Goal: Task Accomplishment & Management: Complete application form

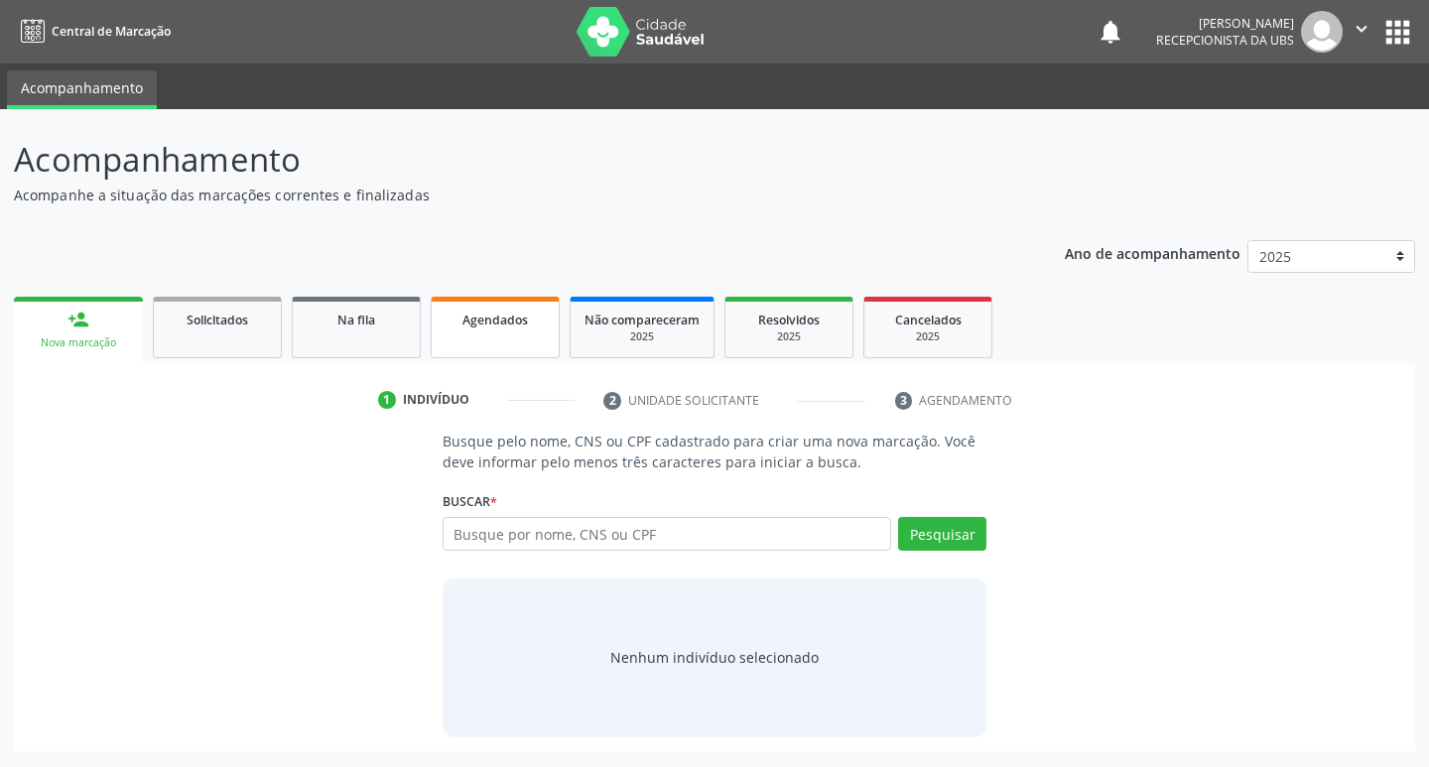
click at [535, 348] on link "Agendados" at bounding box center [495, 328] width 129 height 62
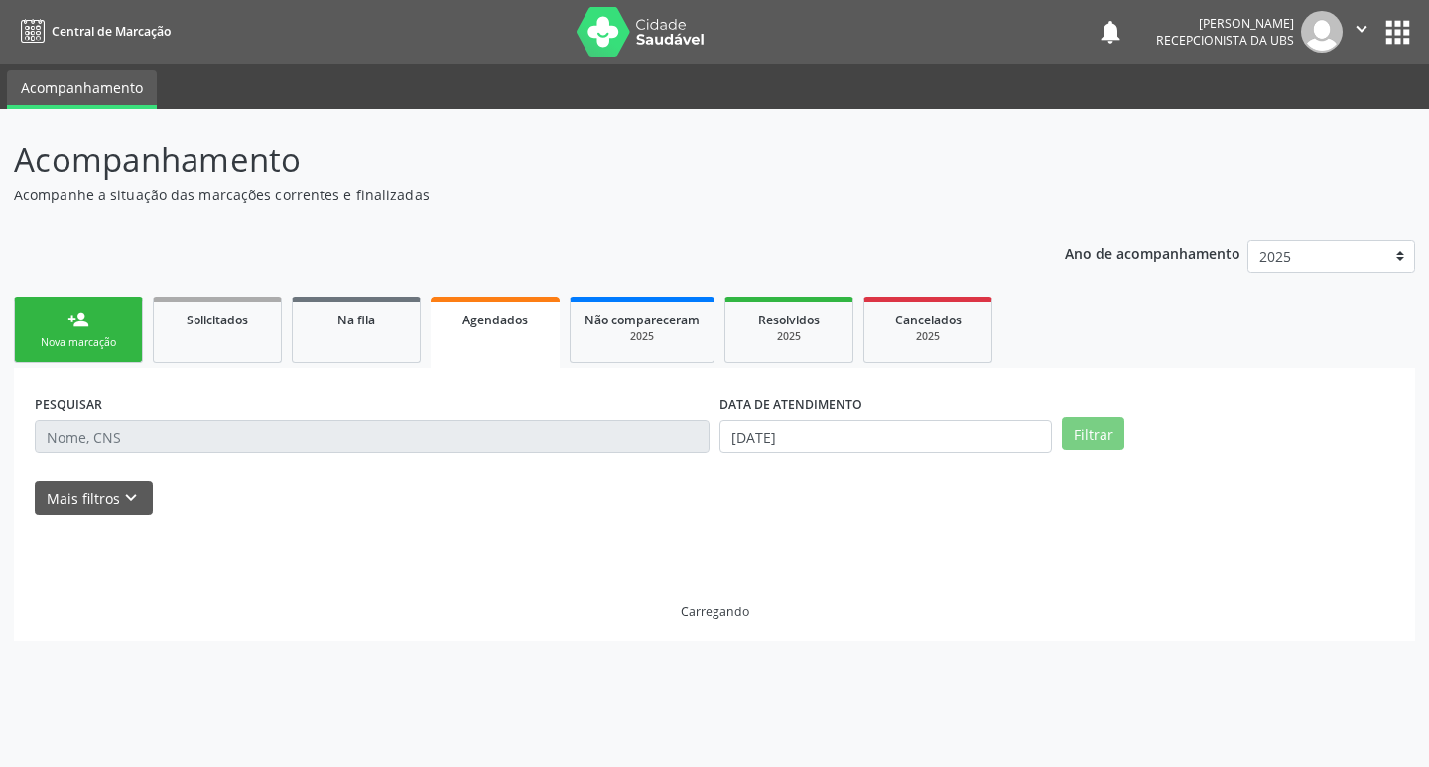
click at [535, 348] on link "Agendados" at bounding box center [495, 332] width 129 height 71
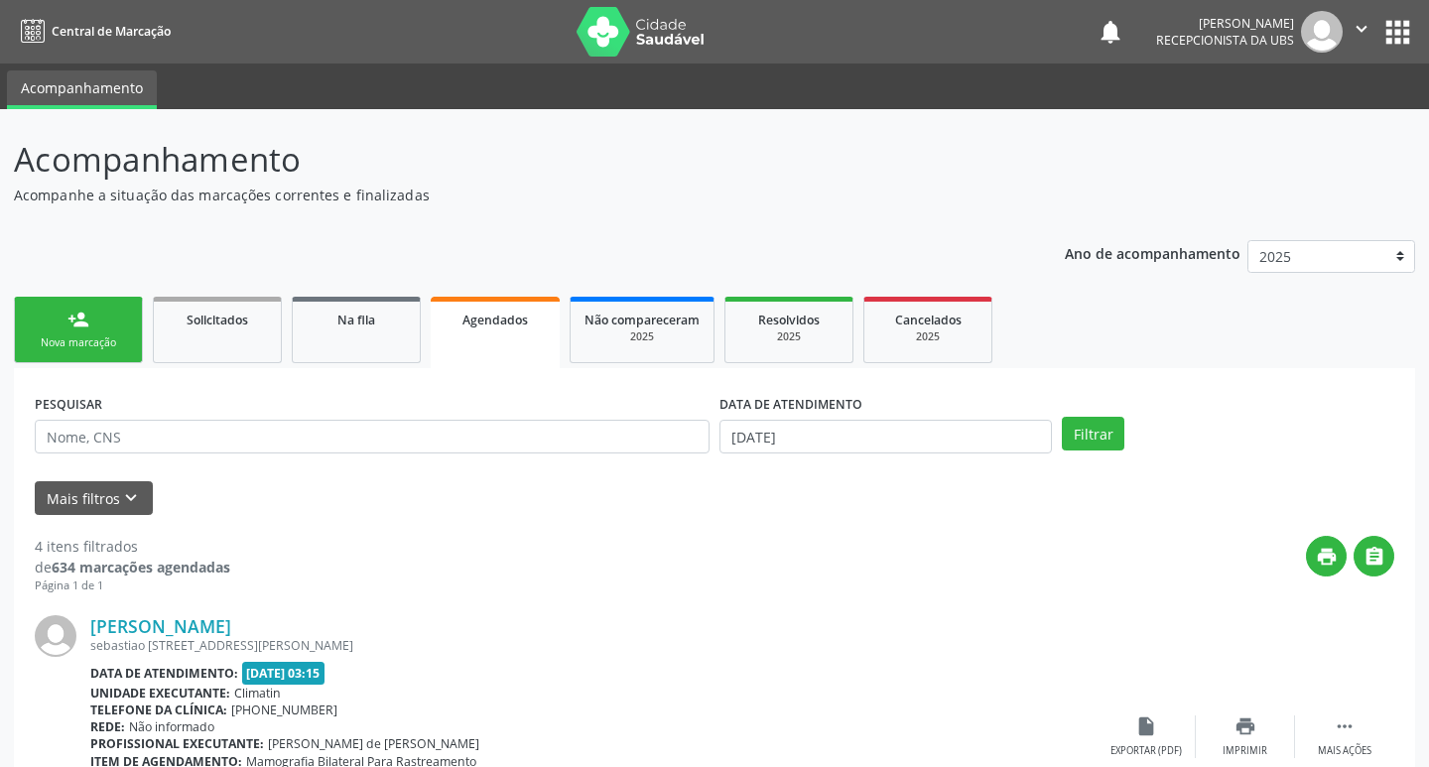
click at [64, 356] on link "person_add Nova marcação" at bounding box center [78, 330] width 129 height 66
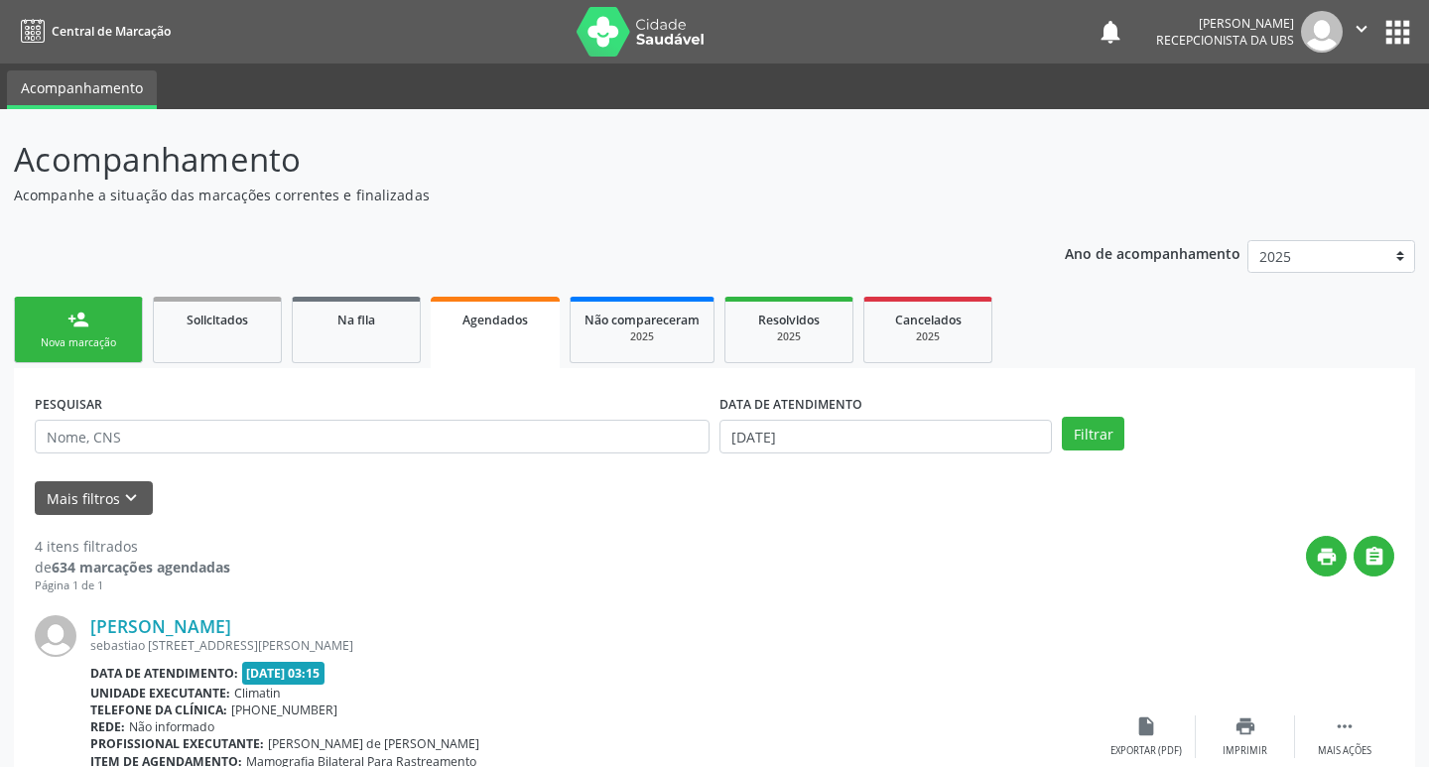
click at [64, 356] on link "person_add Nova marcação" at bounding box center [78, 330] width 129 height 66
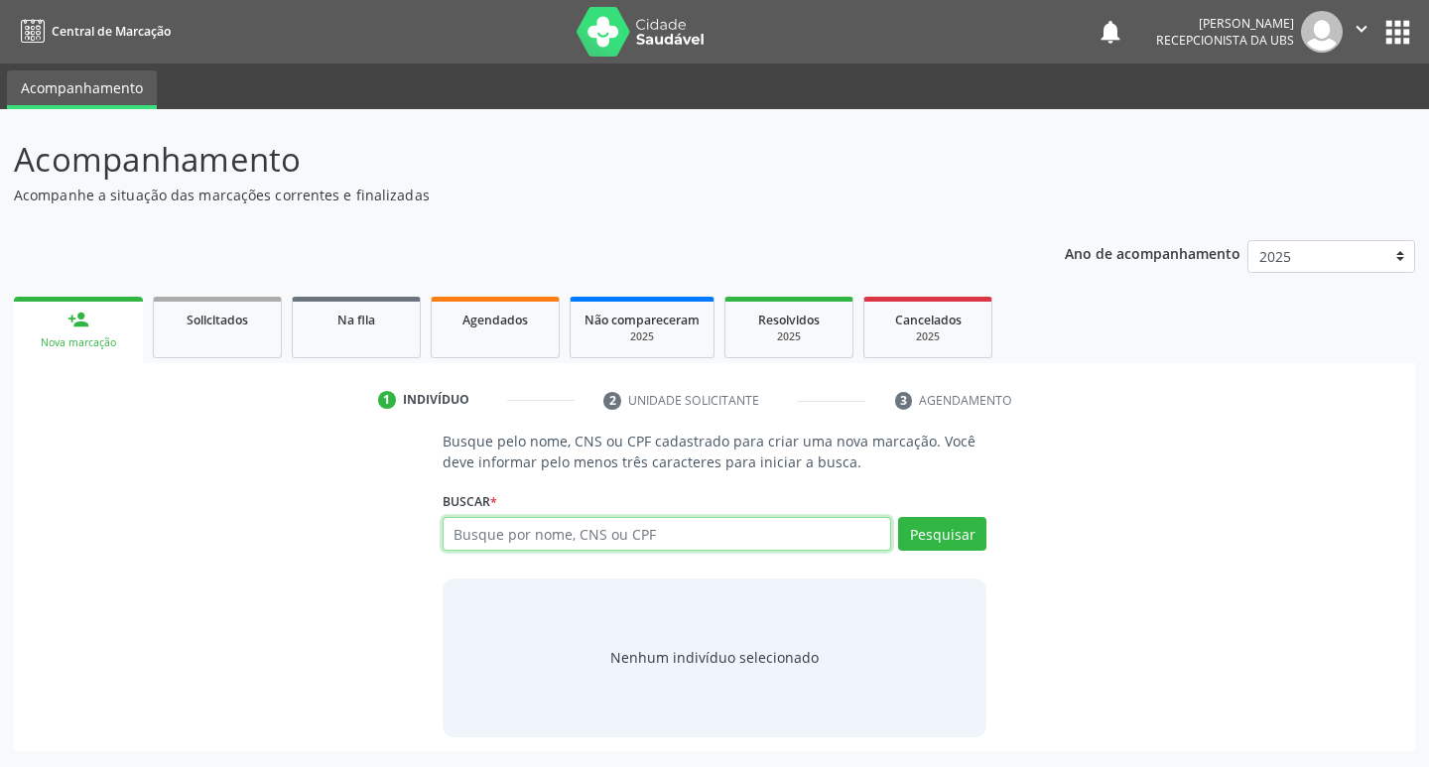
click at [510, 530] on input "text" at bounding box center [668, 534] width 450 height 34
type input "01494062402"
click at [948, 526] on button "Pesquisar" at bounding box center [942, 534] width 88 height 34
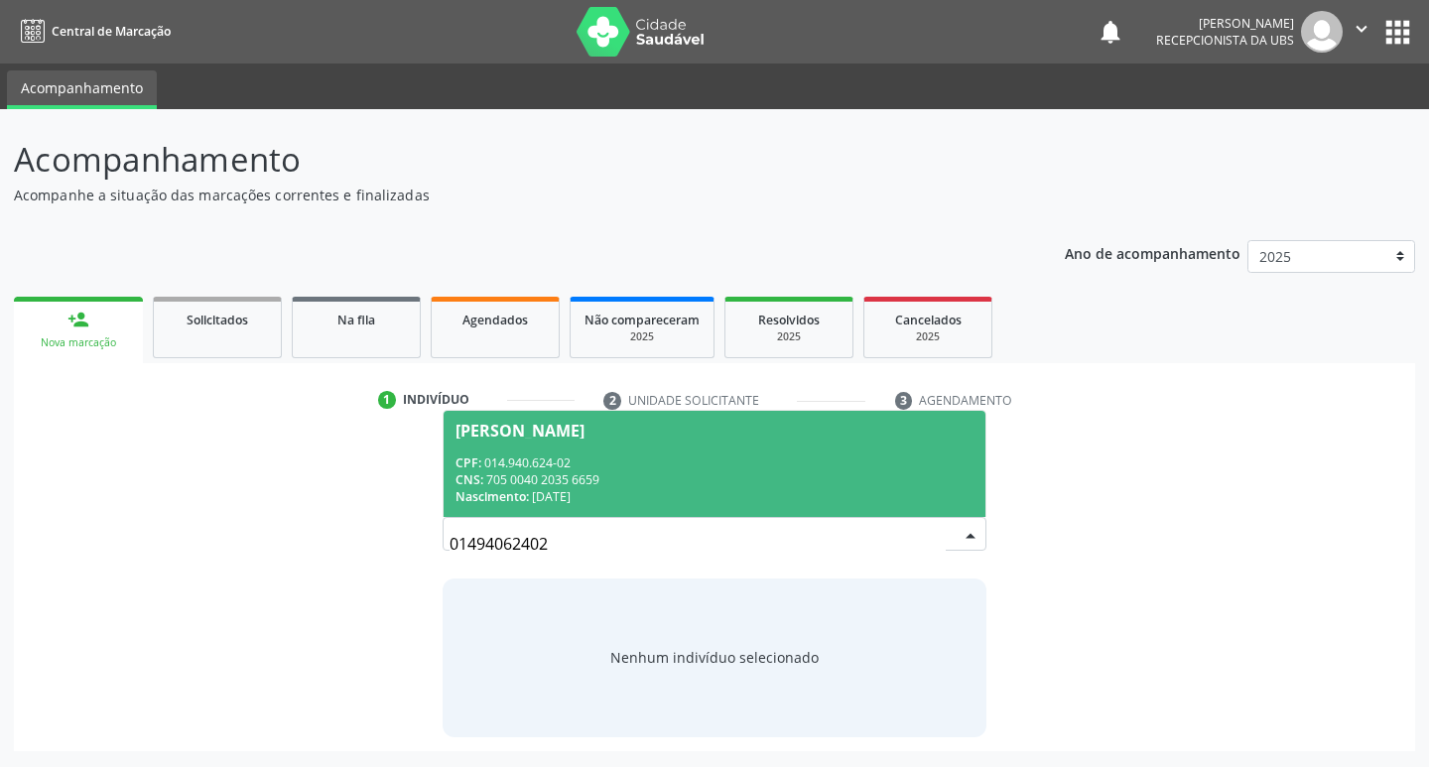
click at [734, 464] on div "CPF: 014.940.624-02" at bounding box center [714, 462] width 519 height 17
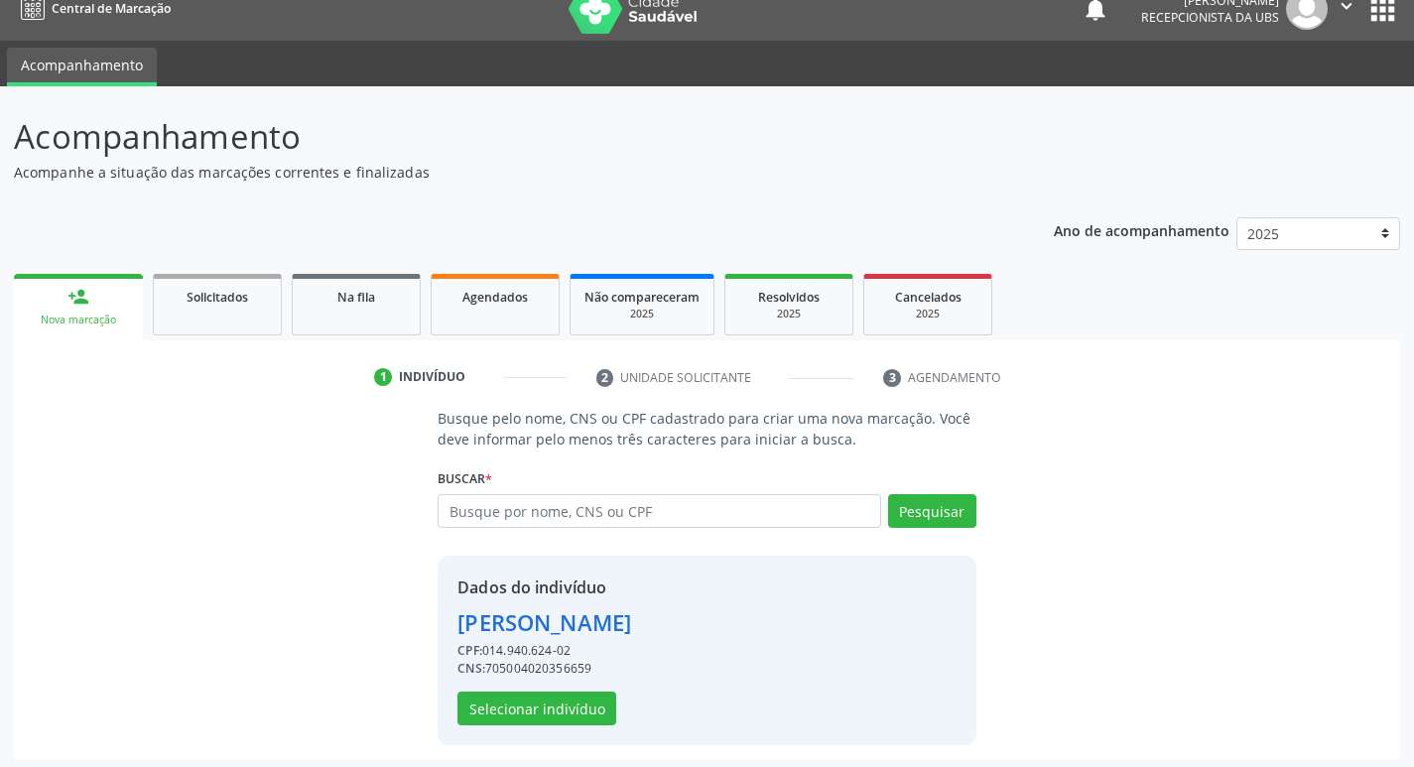
scroll to position [29, 0]
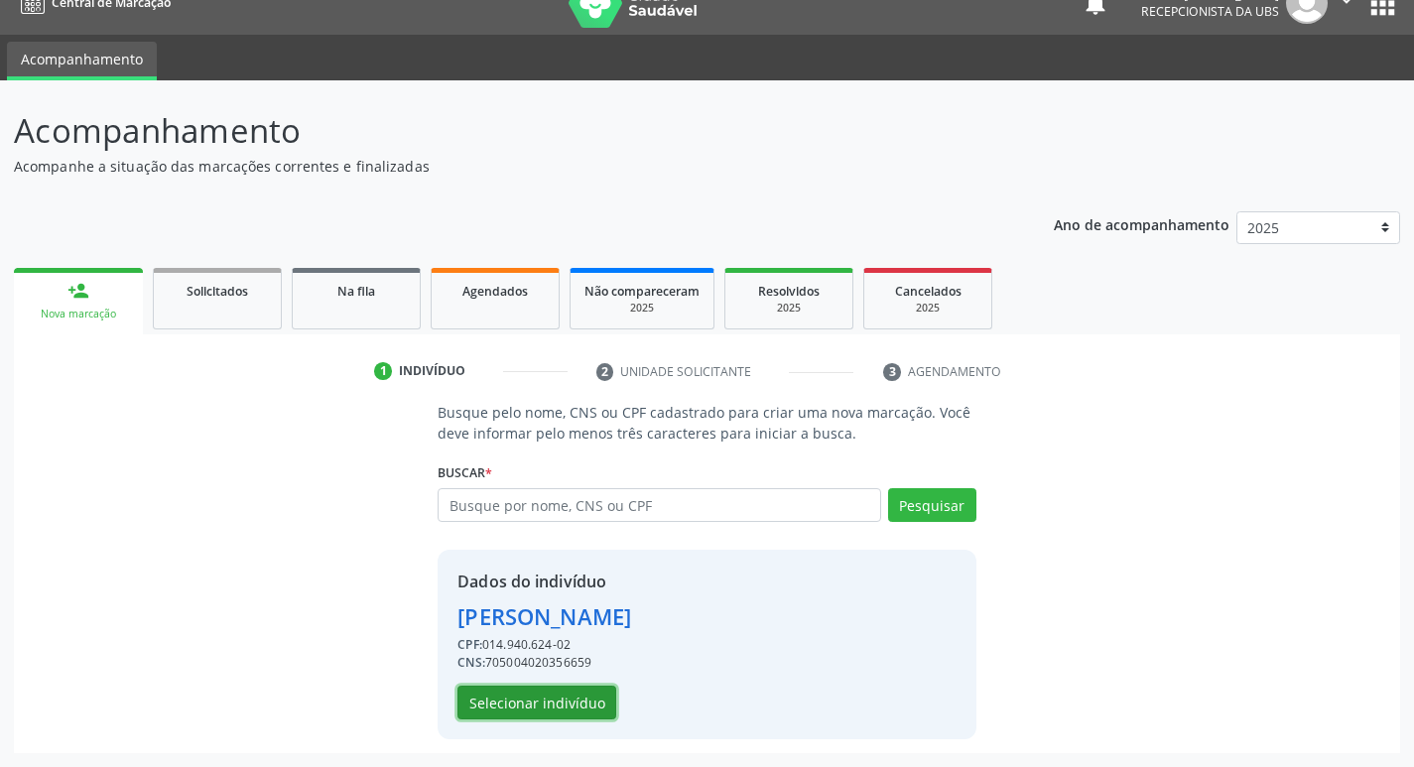
click at [587, 699] on button "Selecionar indivíduo" at bounding box center [536, 703] width 159 height 34
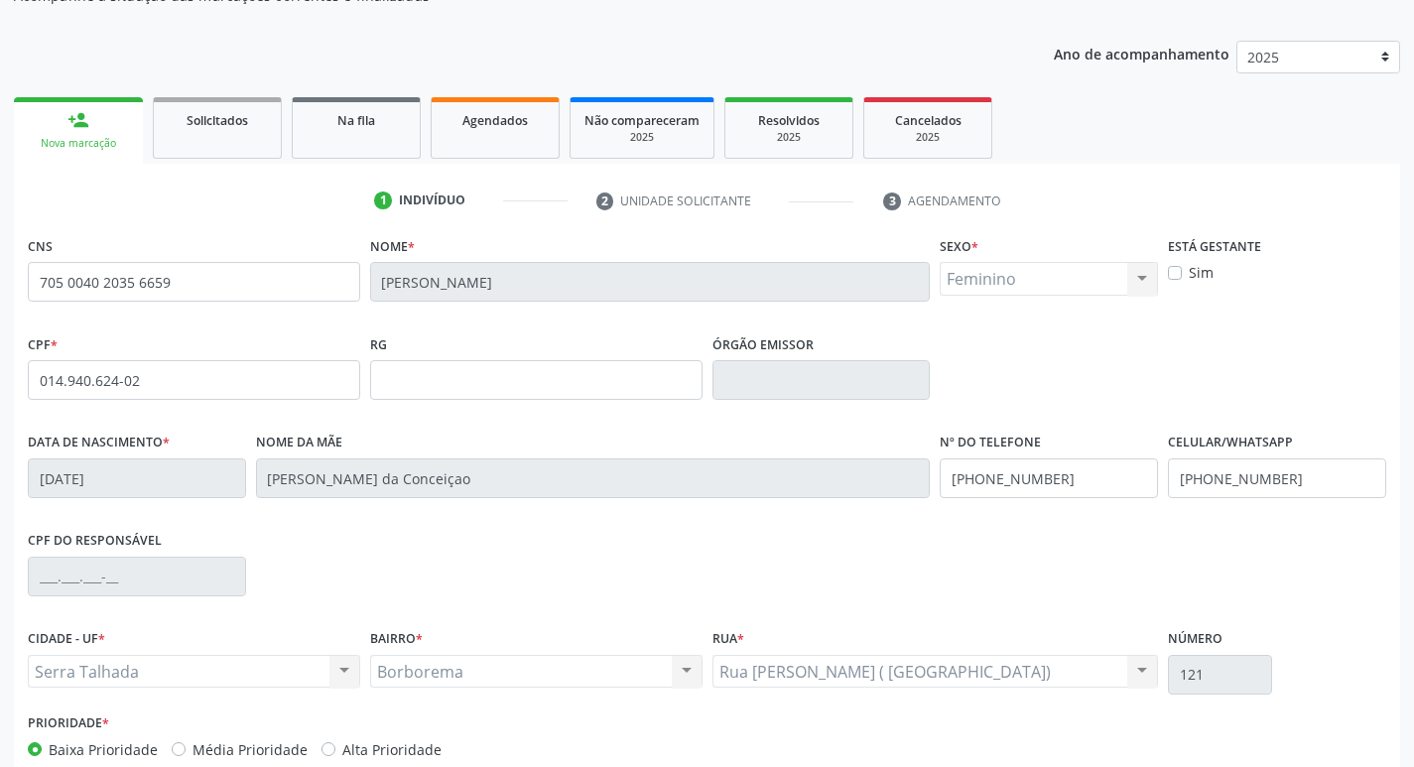
scroll to position [309, 0]
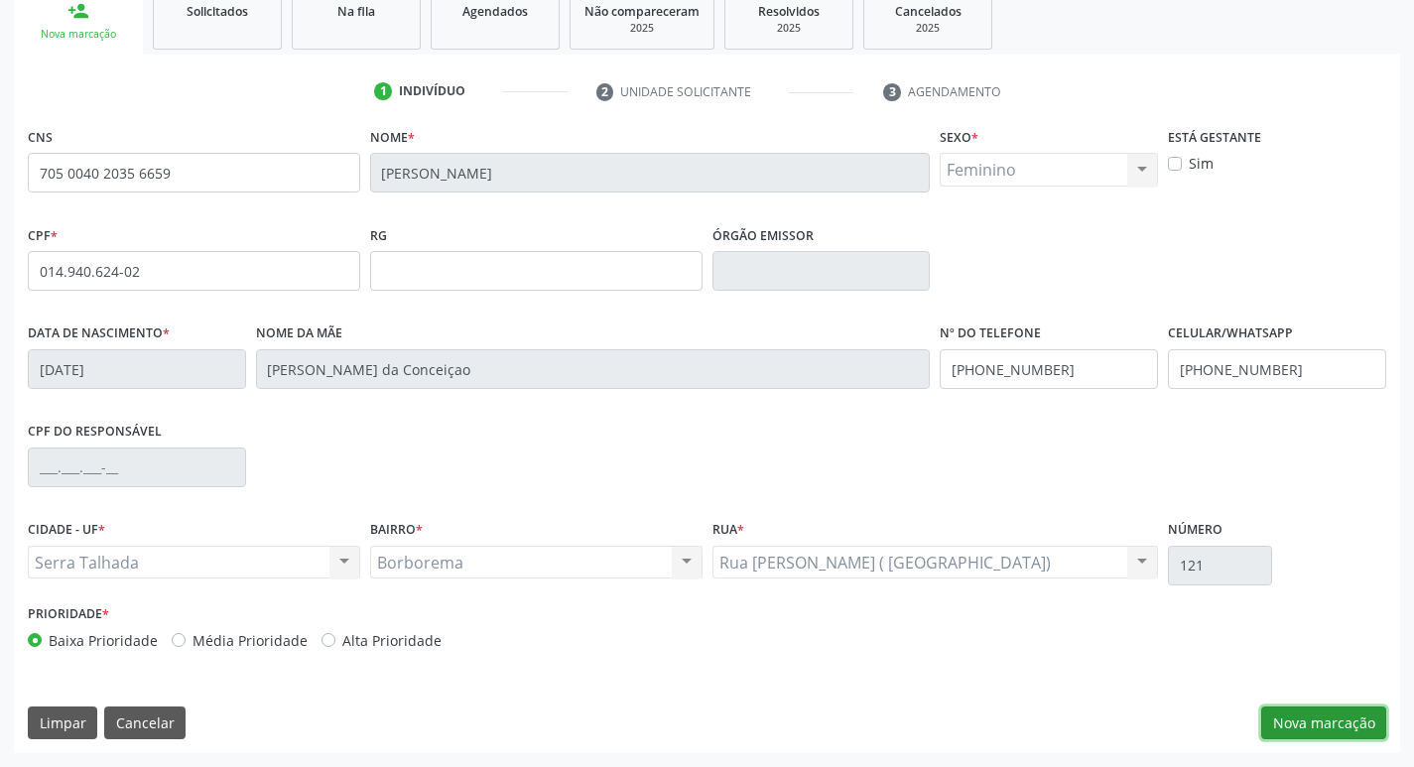
click at [1345, 719] on button "Nova marcação" at bounding box center [1323, 724] width 125 height 34
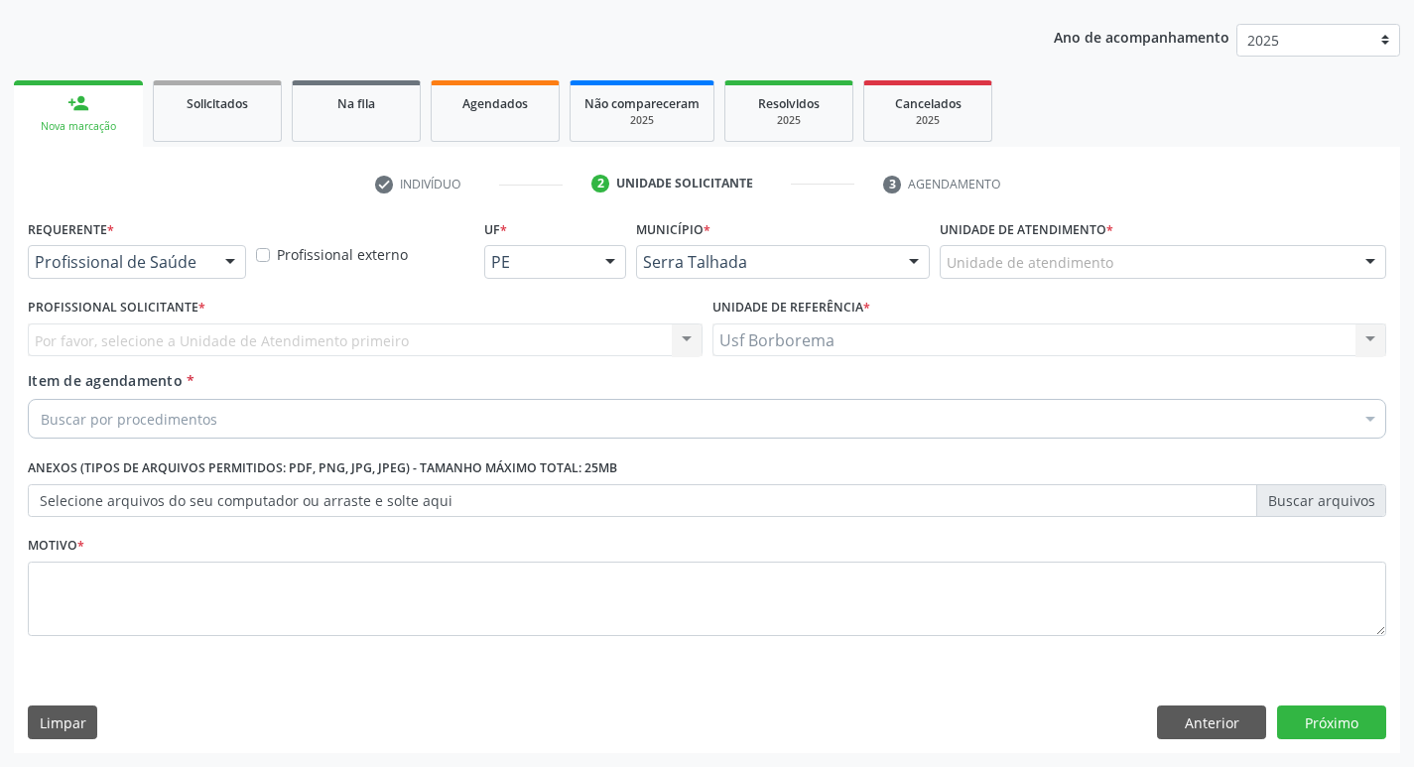
scroll to position [216, 0]
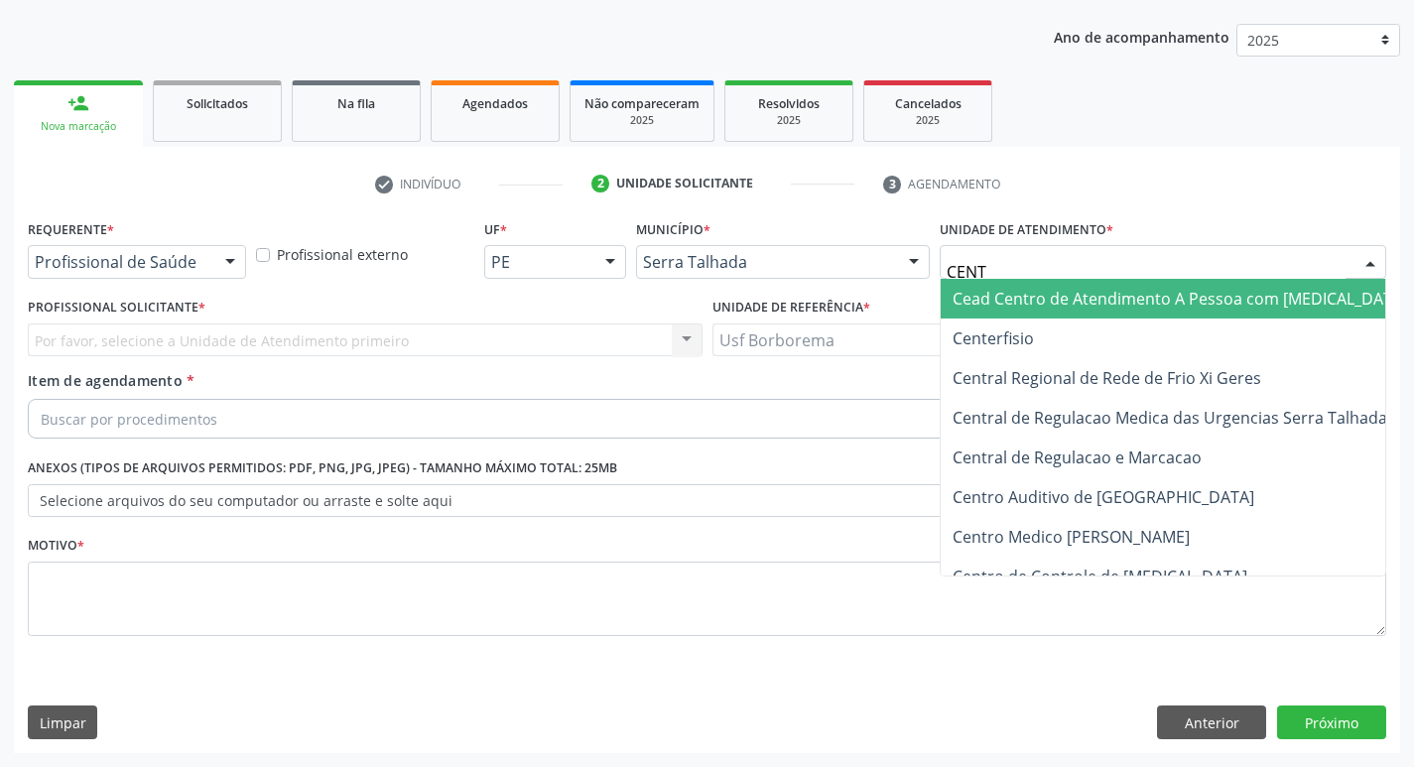
type input "CENTR"
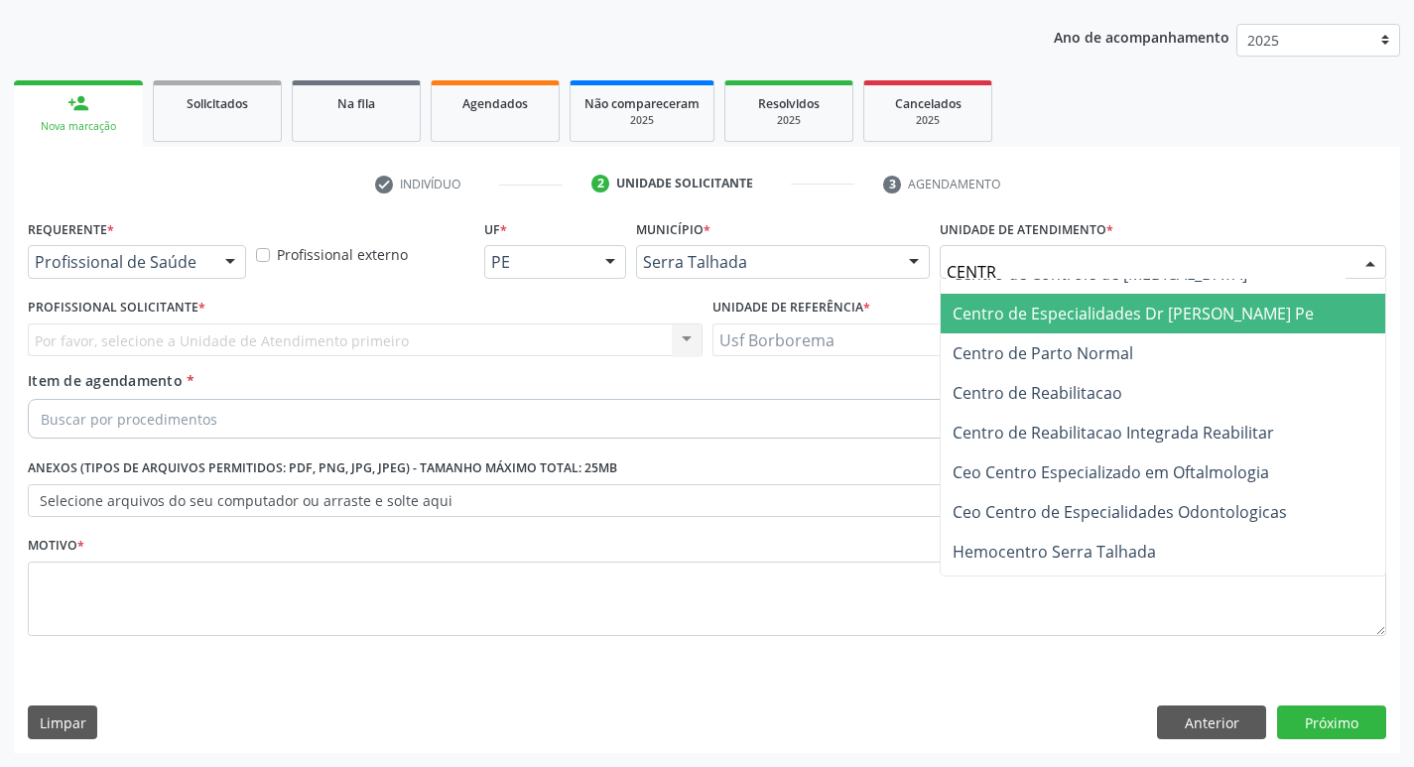
scroll to position [298, 0]
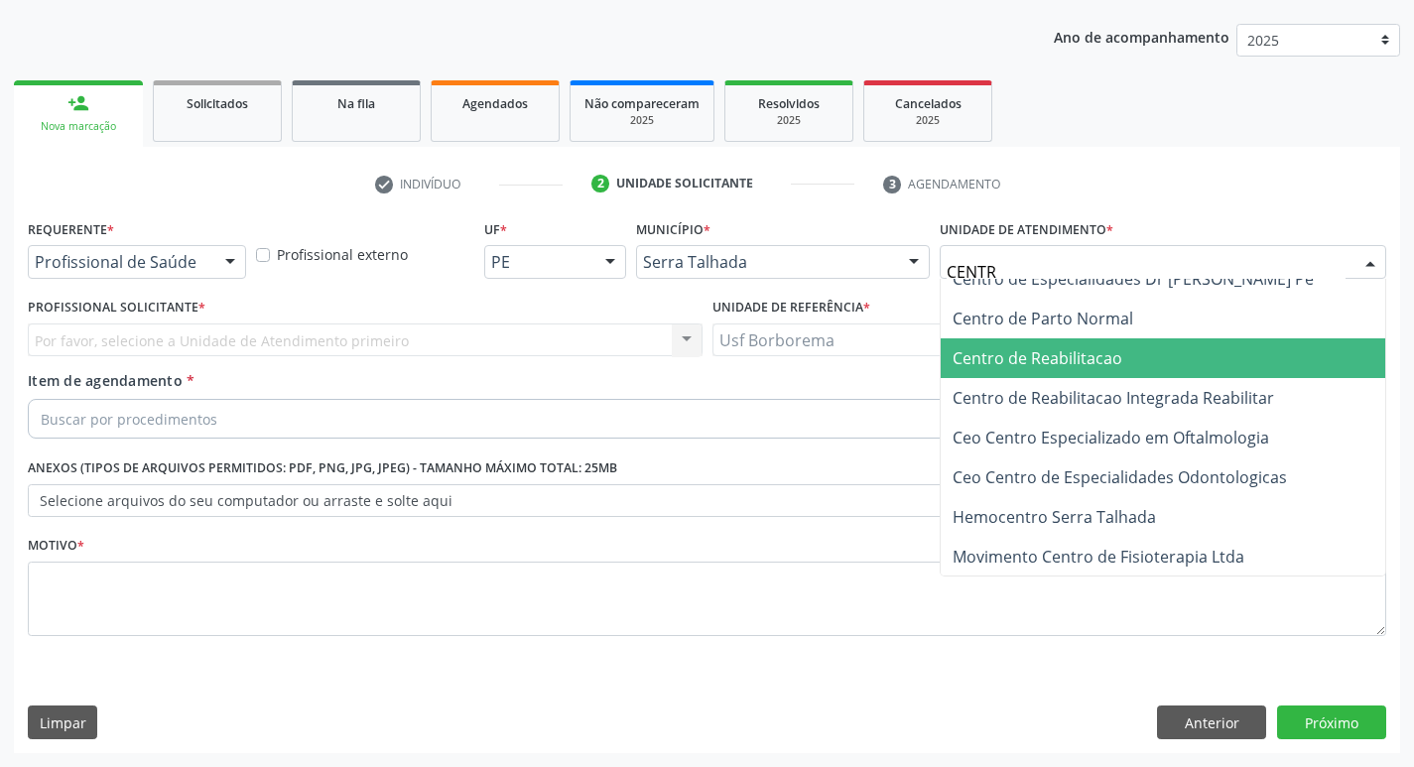
click at [1204, 359] on span "Centro de Reabilitacao" at bounding box center [1181, 358] width 481 height 40
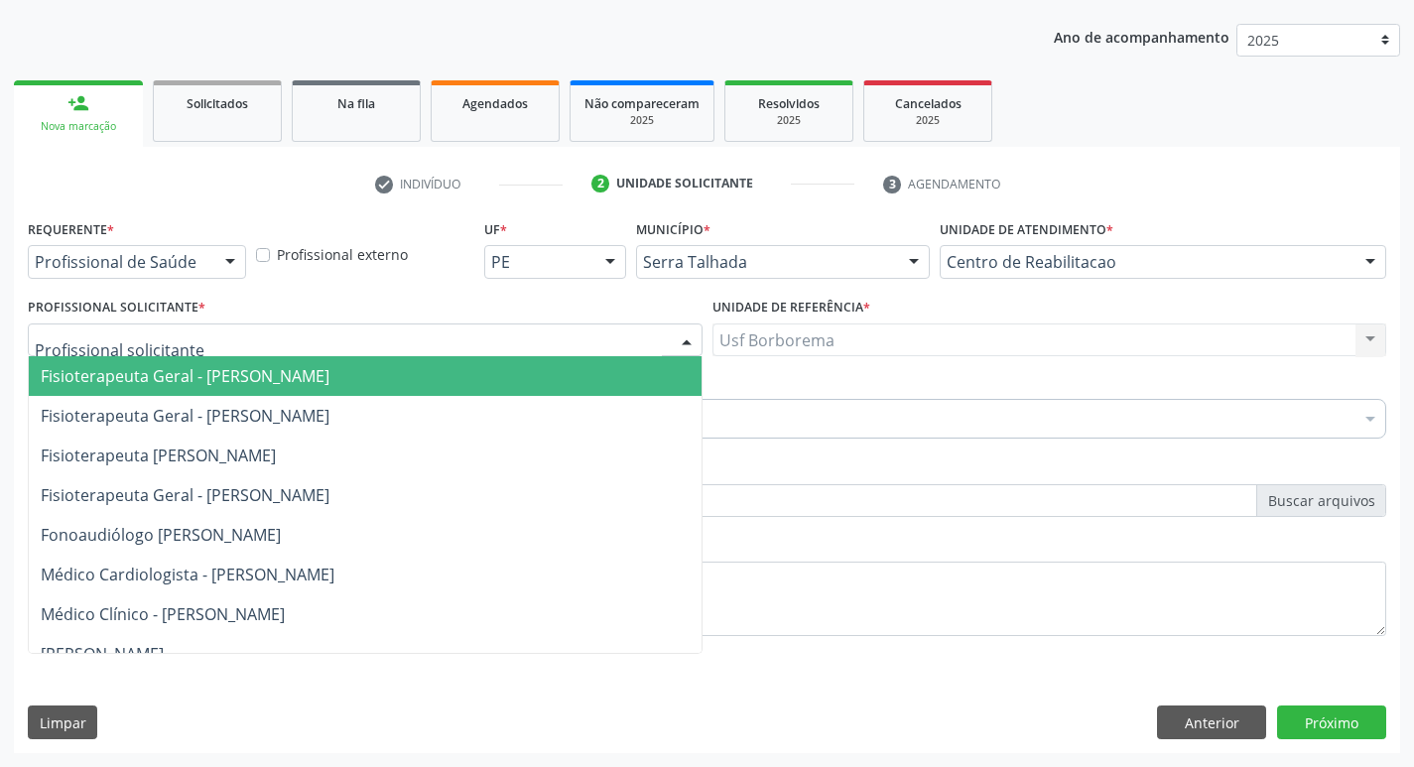
click at [334, 324] on div at bounding box center [365, 341] width 675 height 34
click at [402, 346] on input "text" at bounding box center [348, 350] width 627 height 40
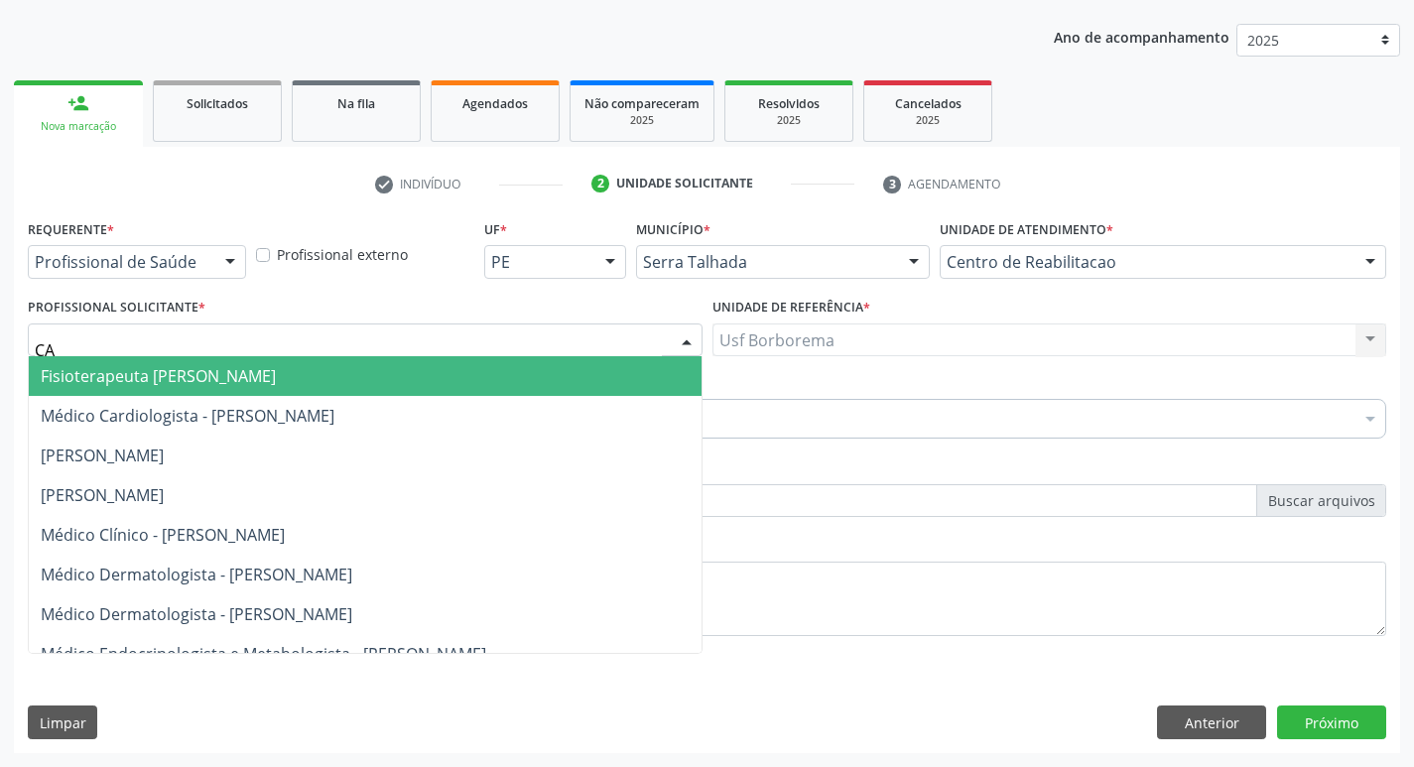
type input "CAT"
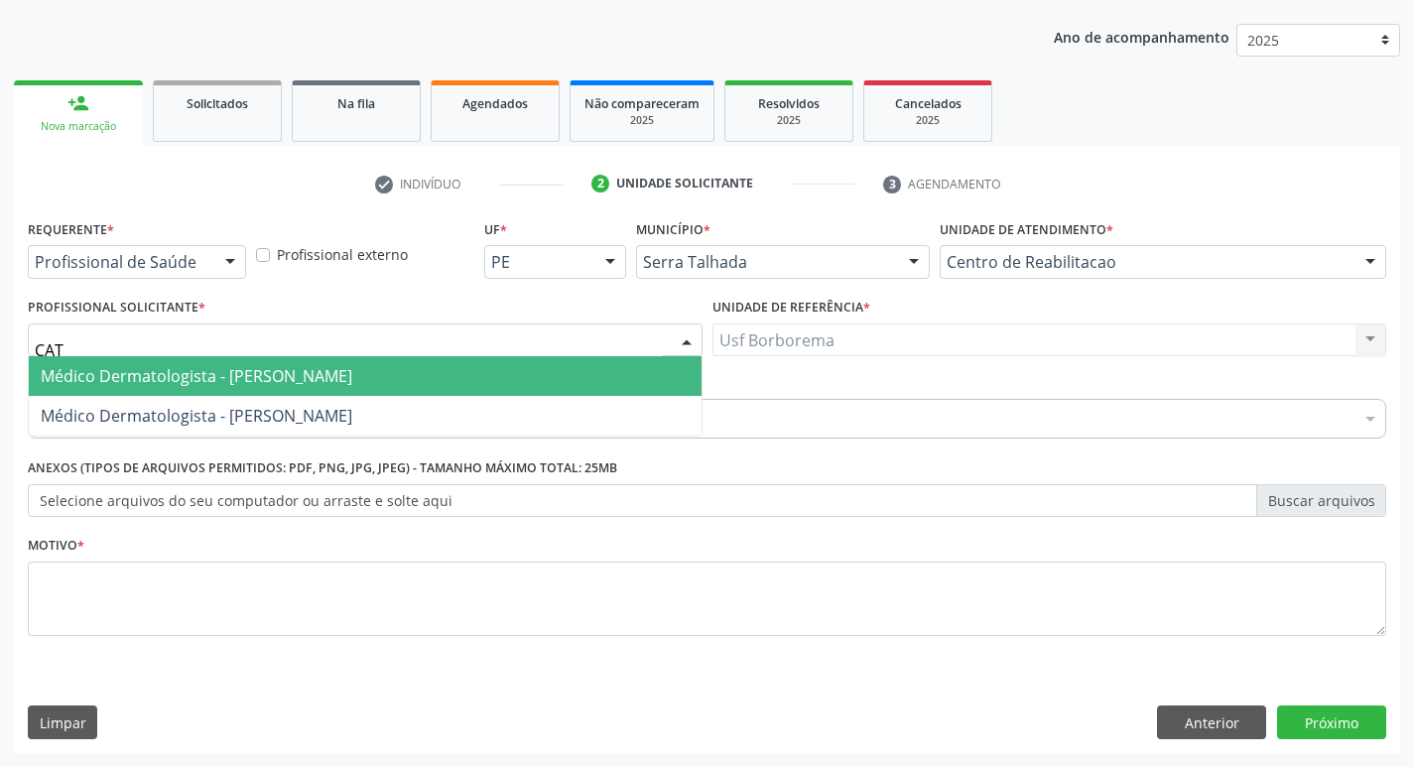
click at [352, 372] on span "Médico Dermatologista - [PERSON_NAME]" at bounding box center [197, 376] width 312 height 22
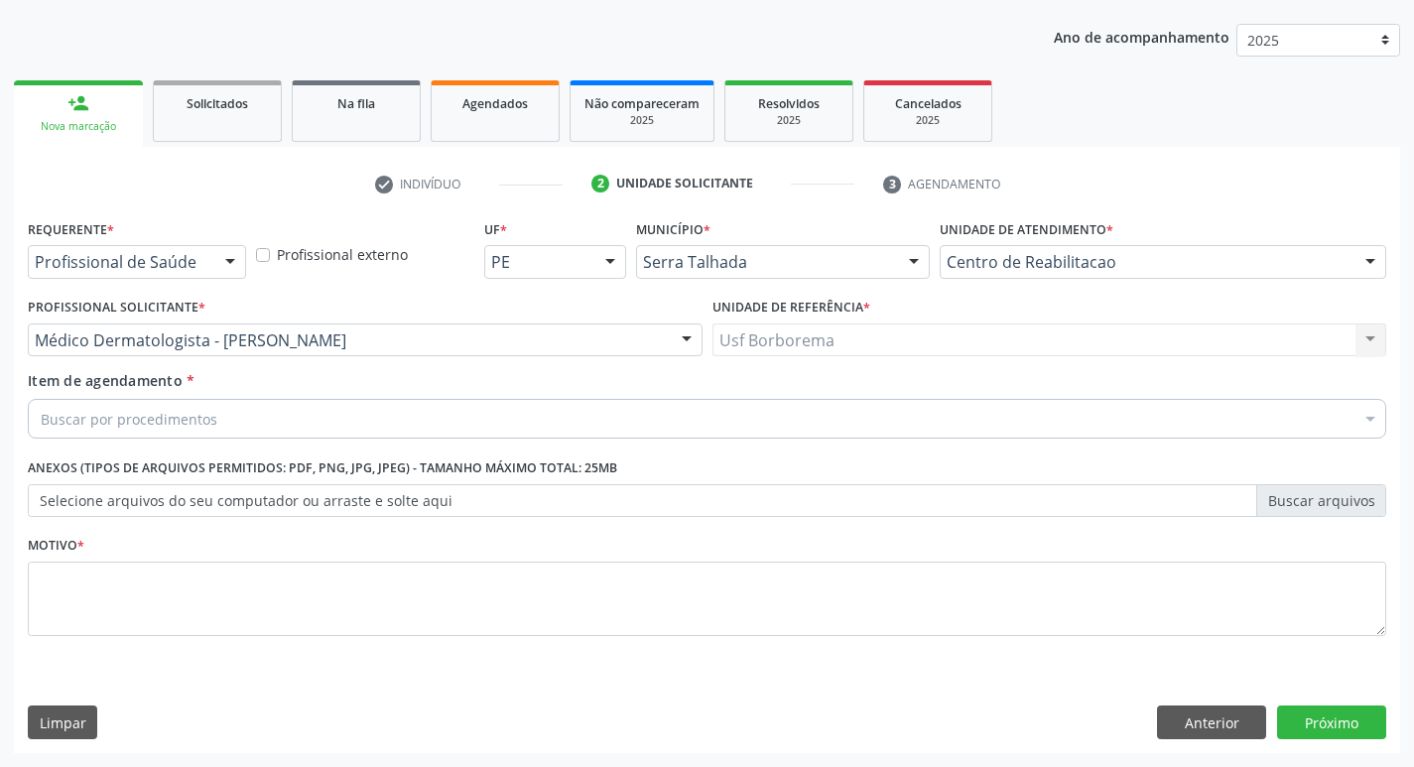
click at [367, 430] on div "Buscar por procedimentos" at bounding box center [707, 419] width 1359 height 40
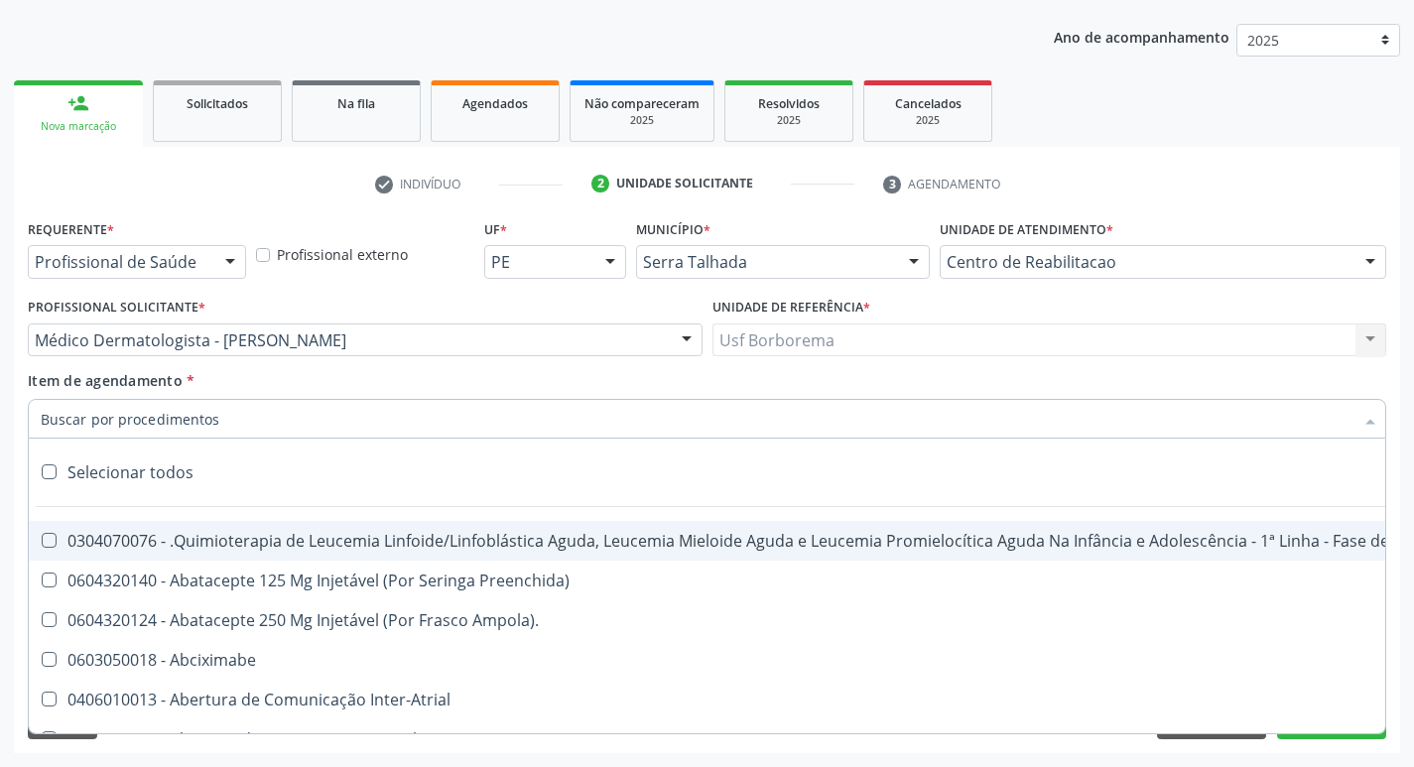
click at [365, 425] on input "Item de agendamento *" at bounding box center [697, 419] width 1313 height 40
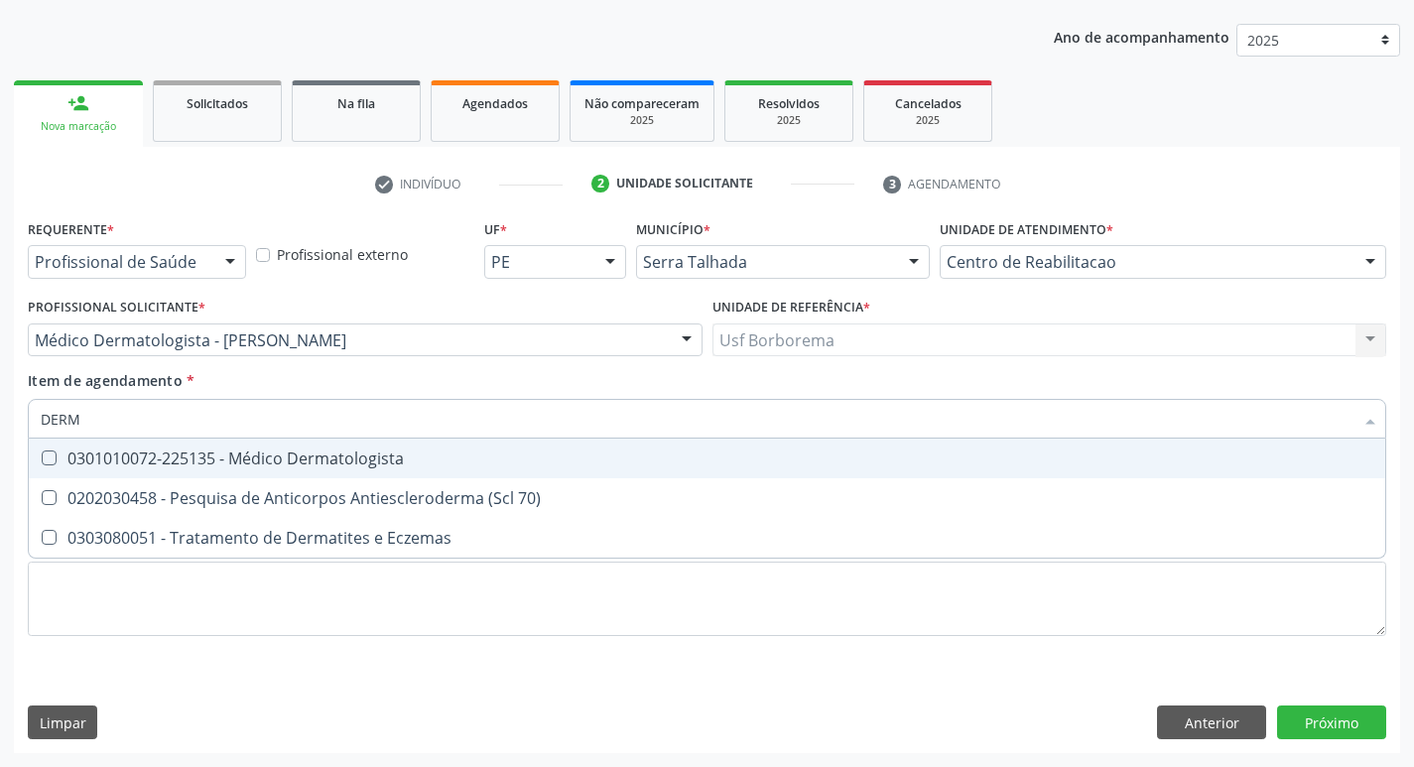
type input "DERMA"
click at [431, 453] on div "0301010072-225135 - Médico Dermatologista" at bounding box center [707, 459] width 1333 height 16
checkbox Dermatologista "true"
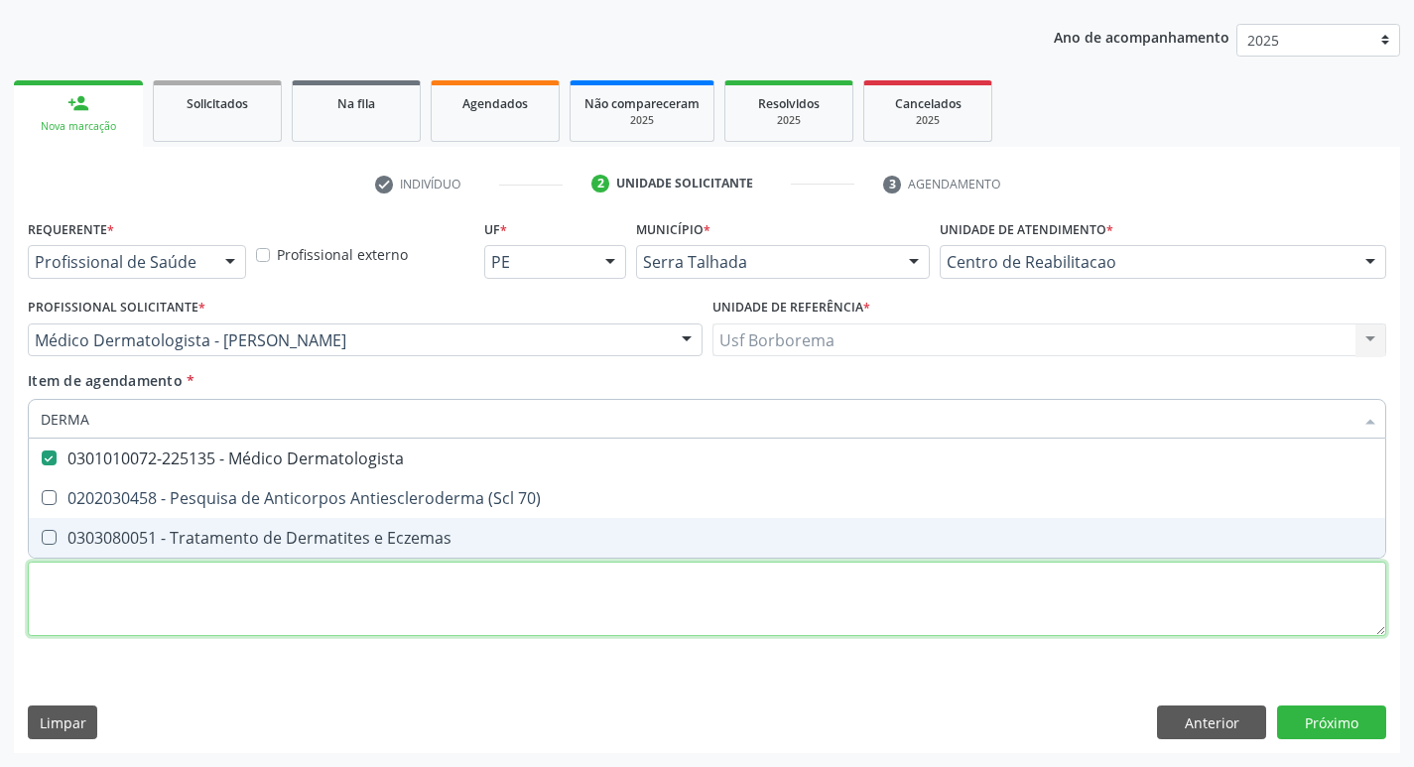
click at [463, 611] on div "Requerente * Profissional de Saúde Profissional de Saúde Paciente Nenhum result…" at bounding box center [707, 439] width 1359 height 450
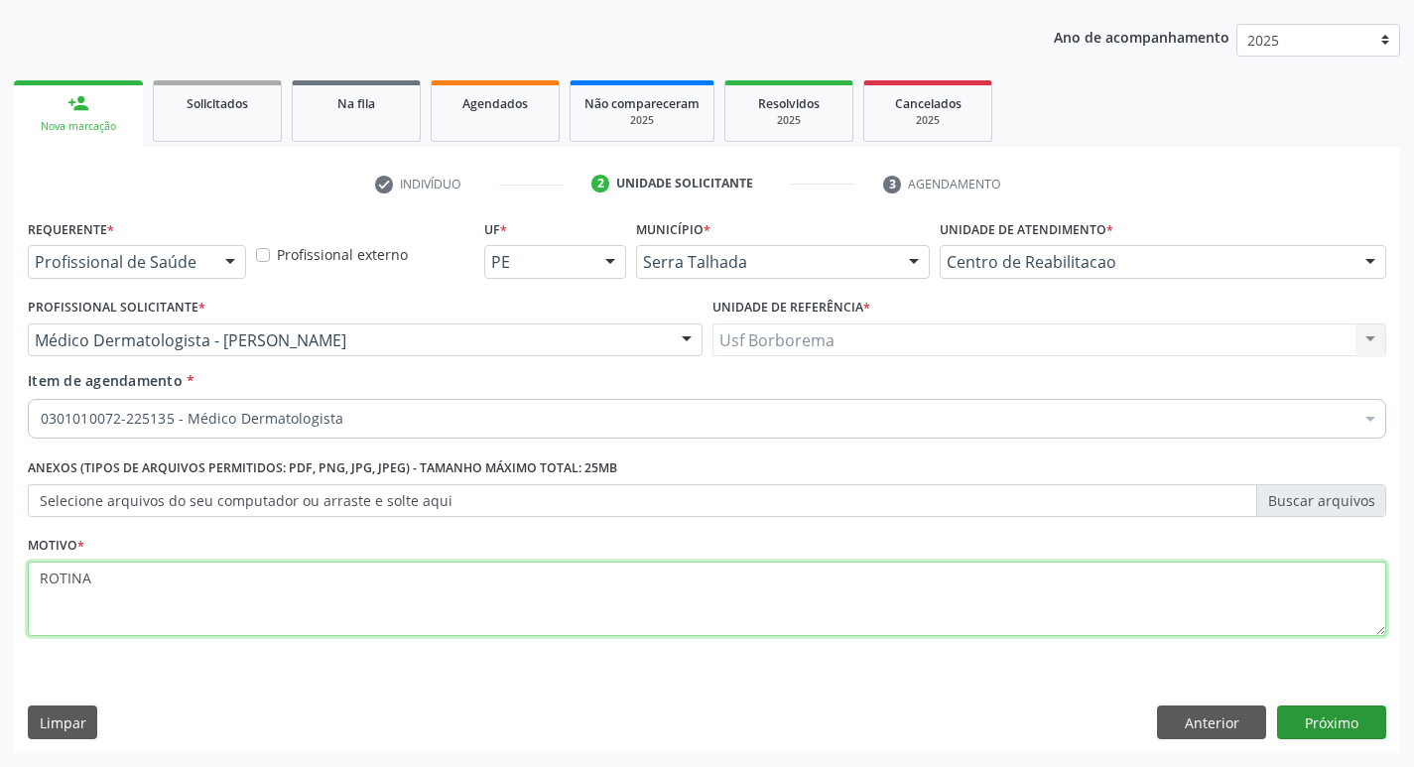
type textarea "ROTINA"
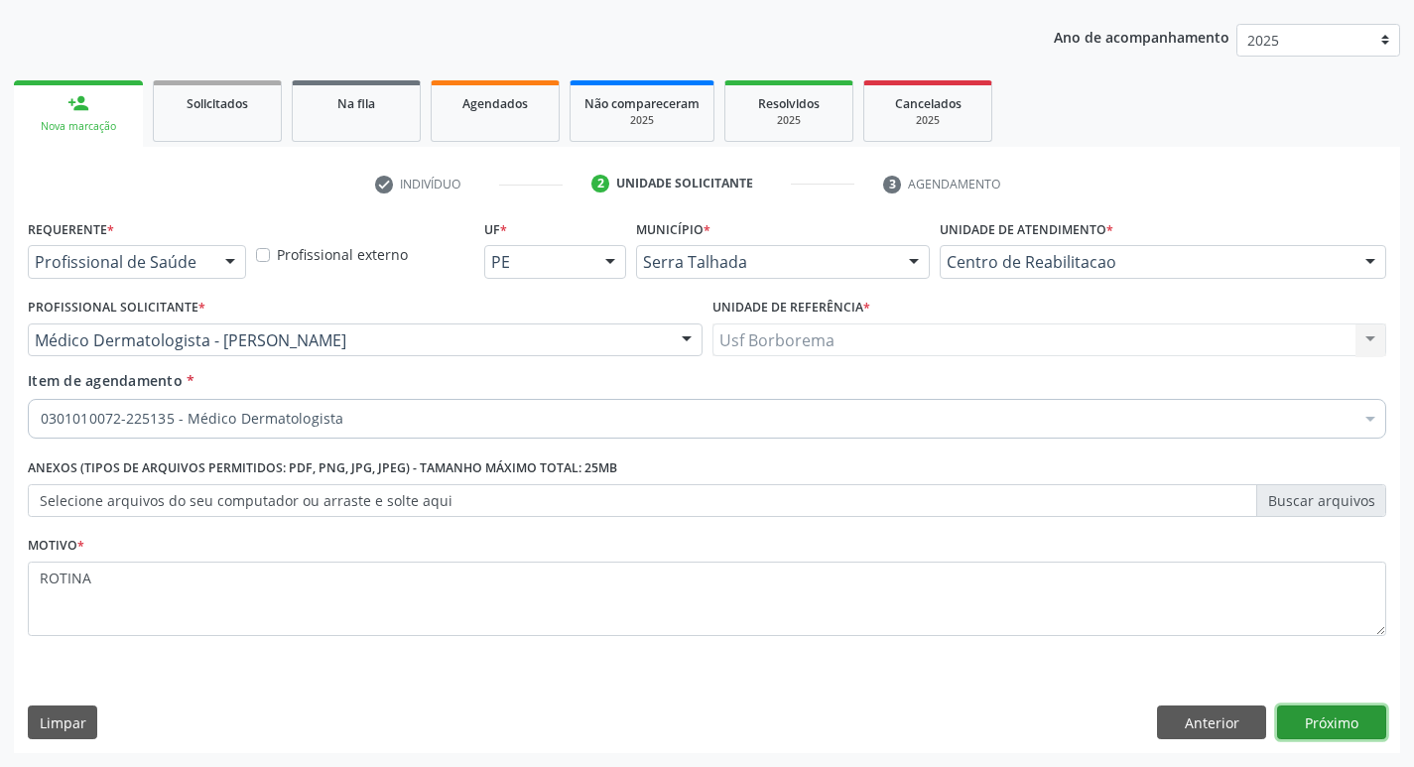
click at [1355, 713] on button "Próximo" at bounding box center [1331, 723] width 109 height 34
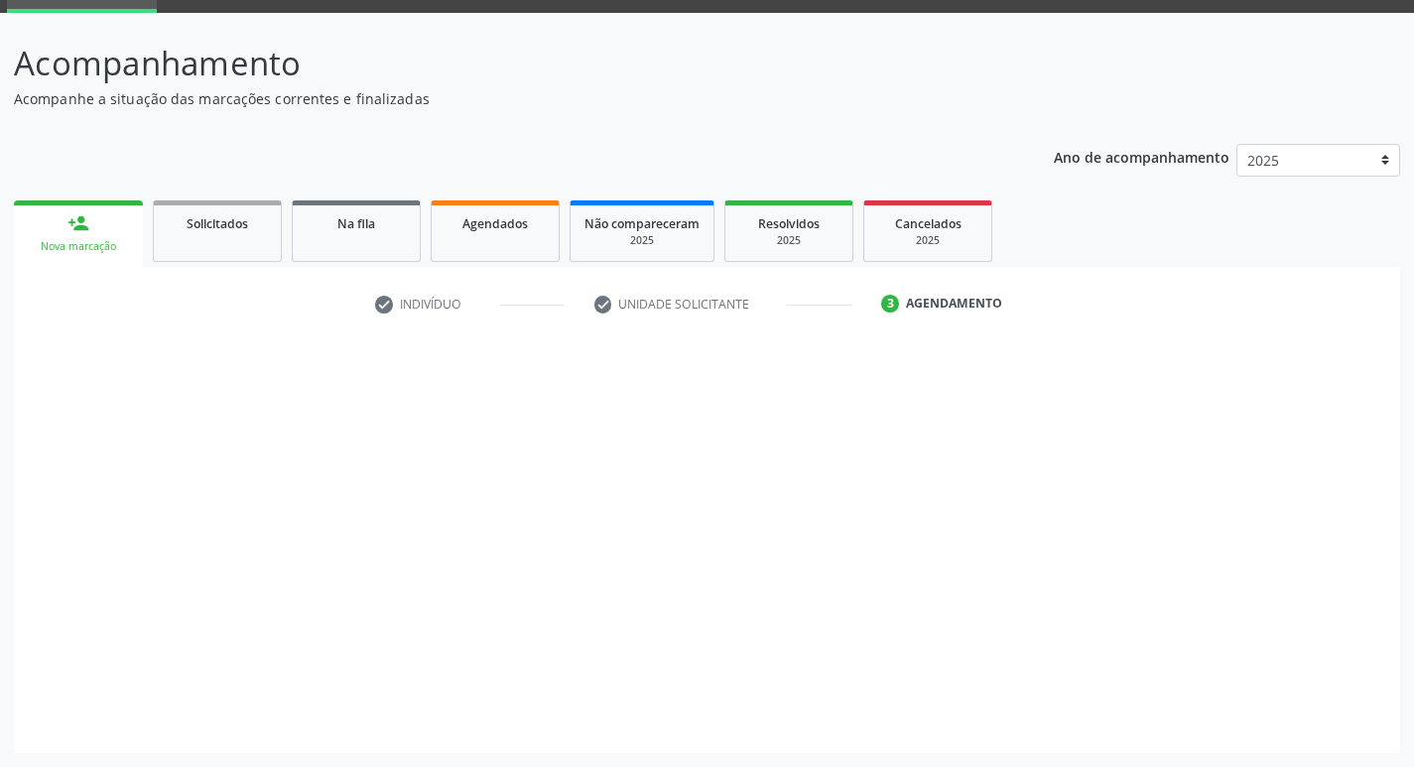
scroll to position [96, 0]
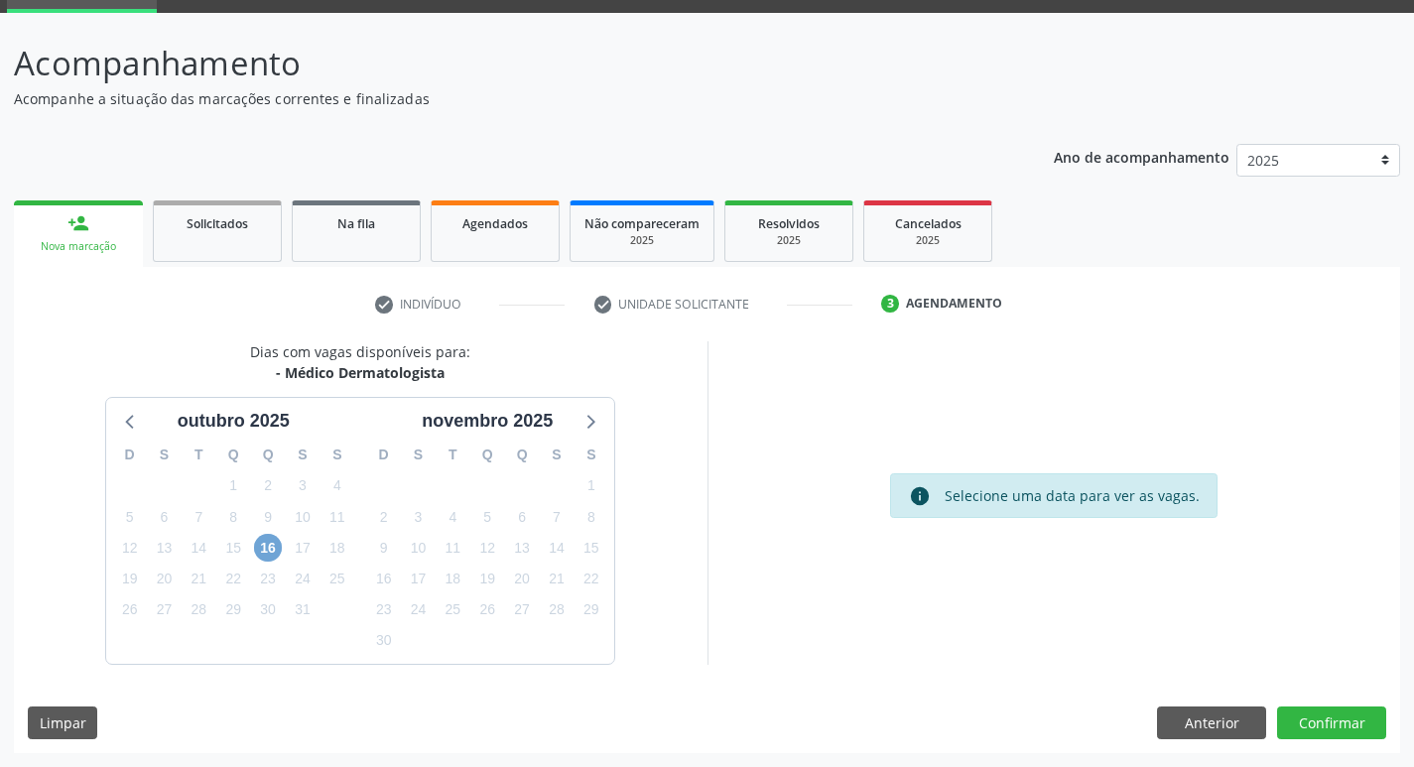
click at [261, 553] on span "16" at bounding box center [268, 548] width 28 height 28
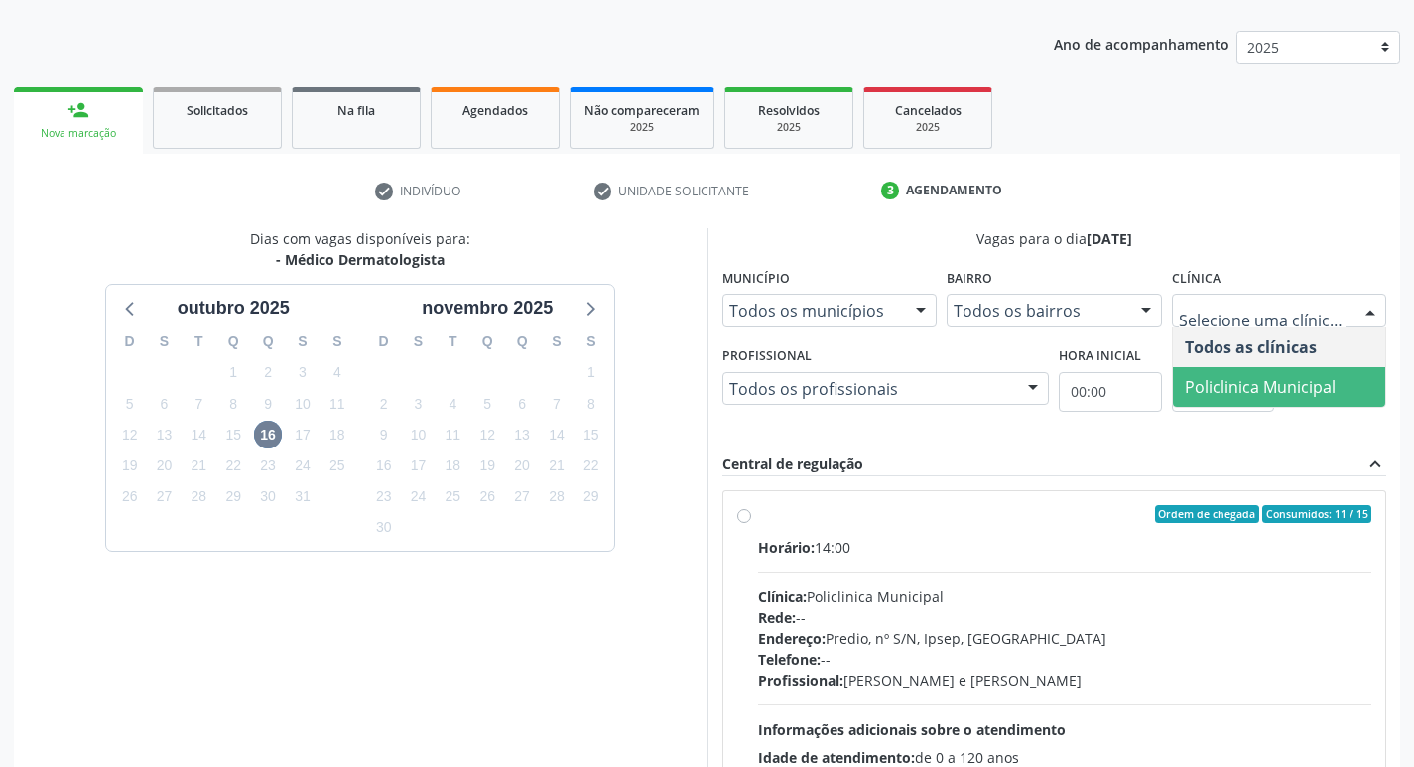
scroll to position [383, 0]
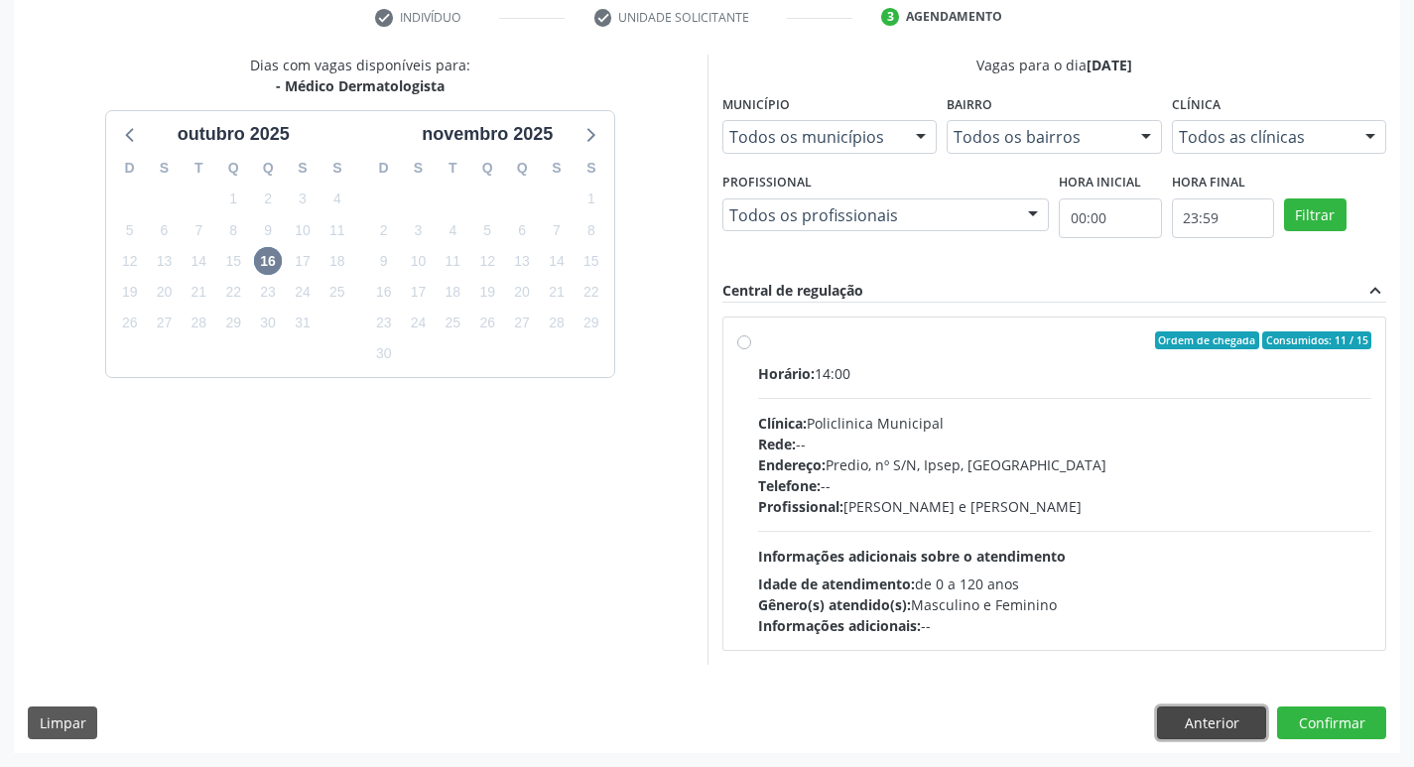
click at [1214, 725] on button "Anterior" at bounding box center [1211, 724] width 109 height 34
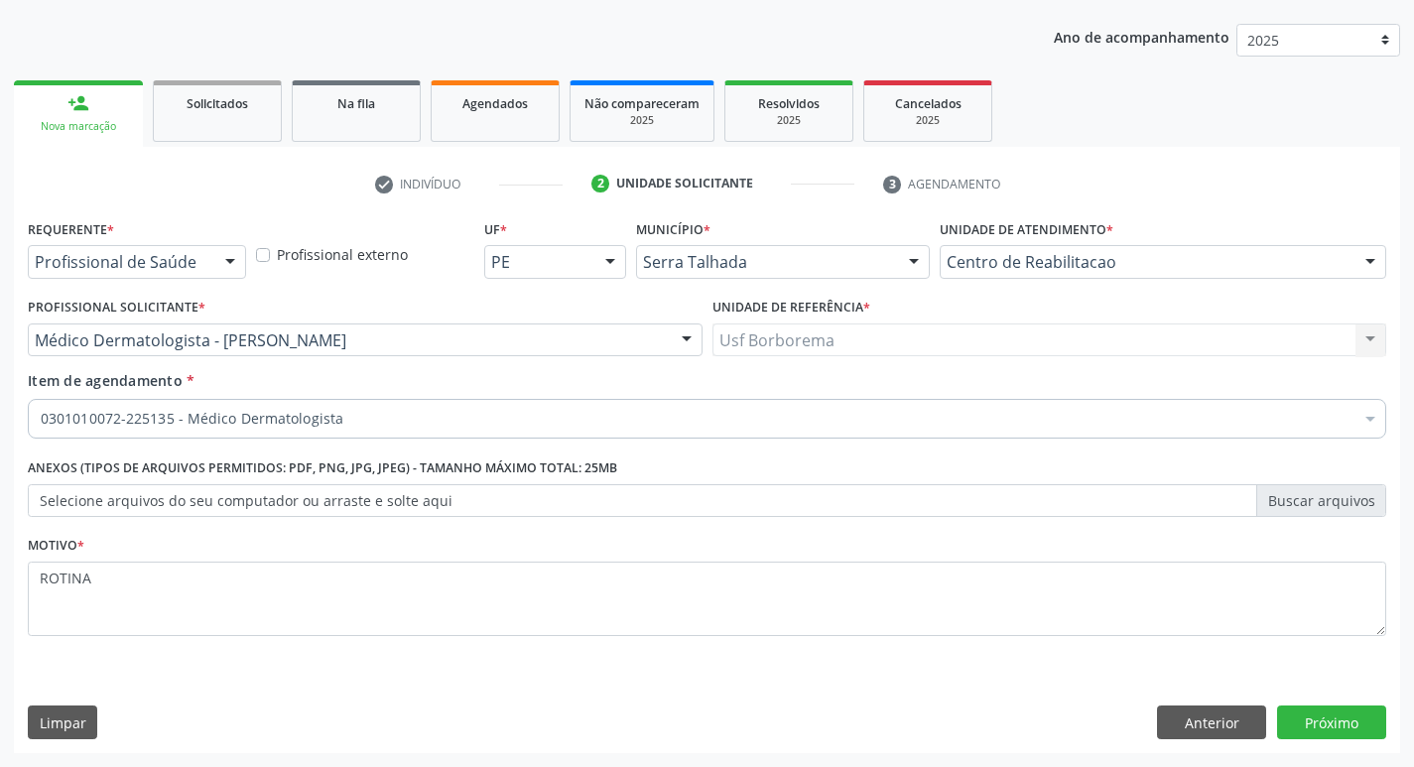
click at [1195, 704] on div "Requerente * Profissional de Saúde Profissional de Saúde Paciente Nenhum result…" at bounding box center [707, 483] width 1386 height 539
click at [1196, 725] on button "Anterior" at bounding box center [1211, 723] width 109 height 34
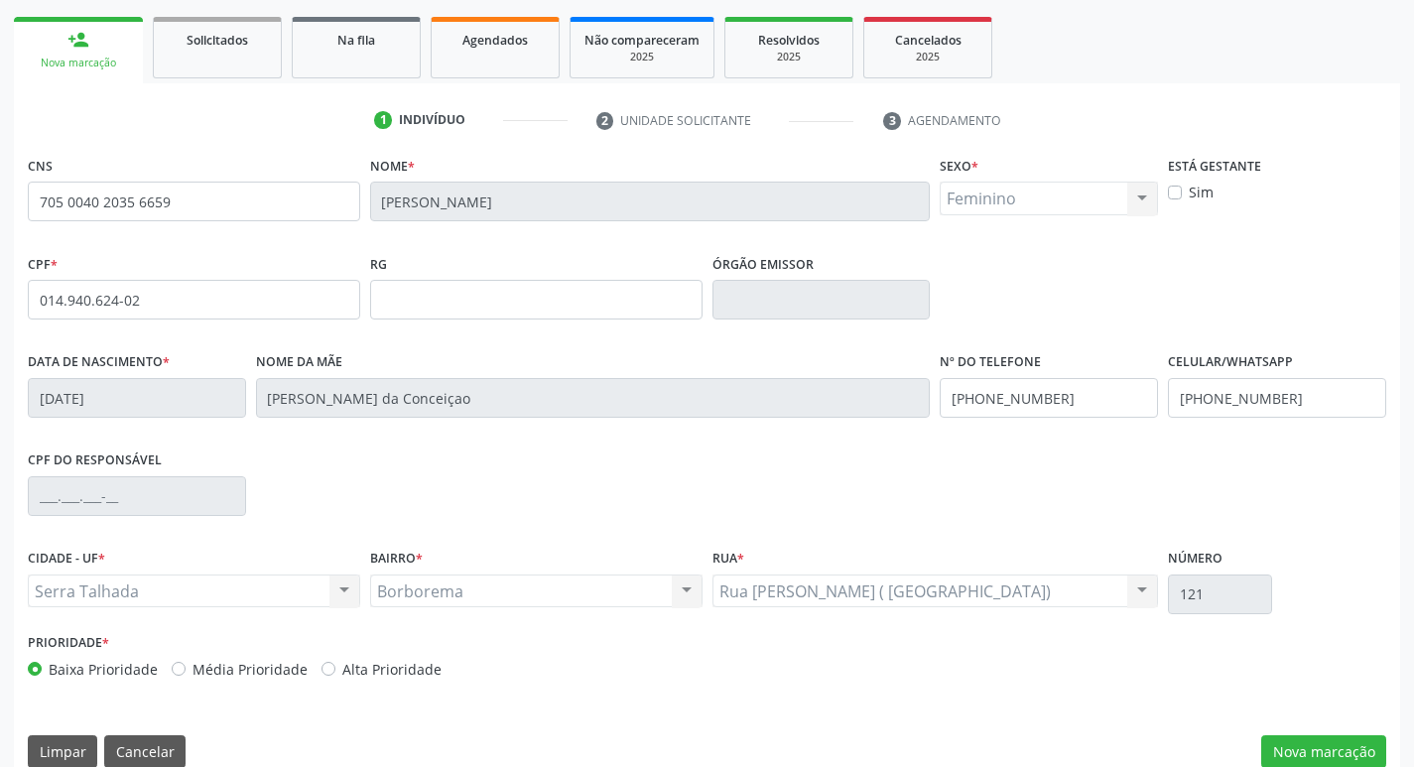
scroll to position [309, 0]
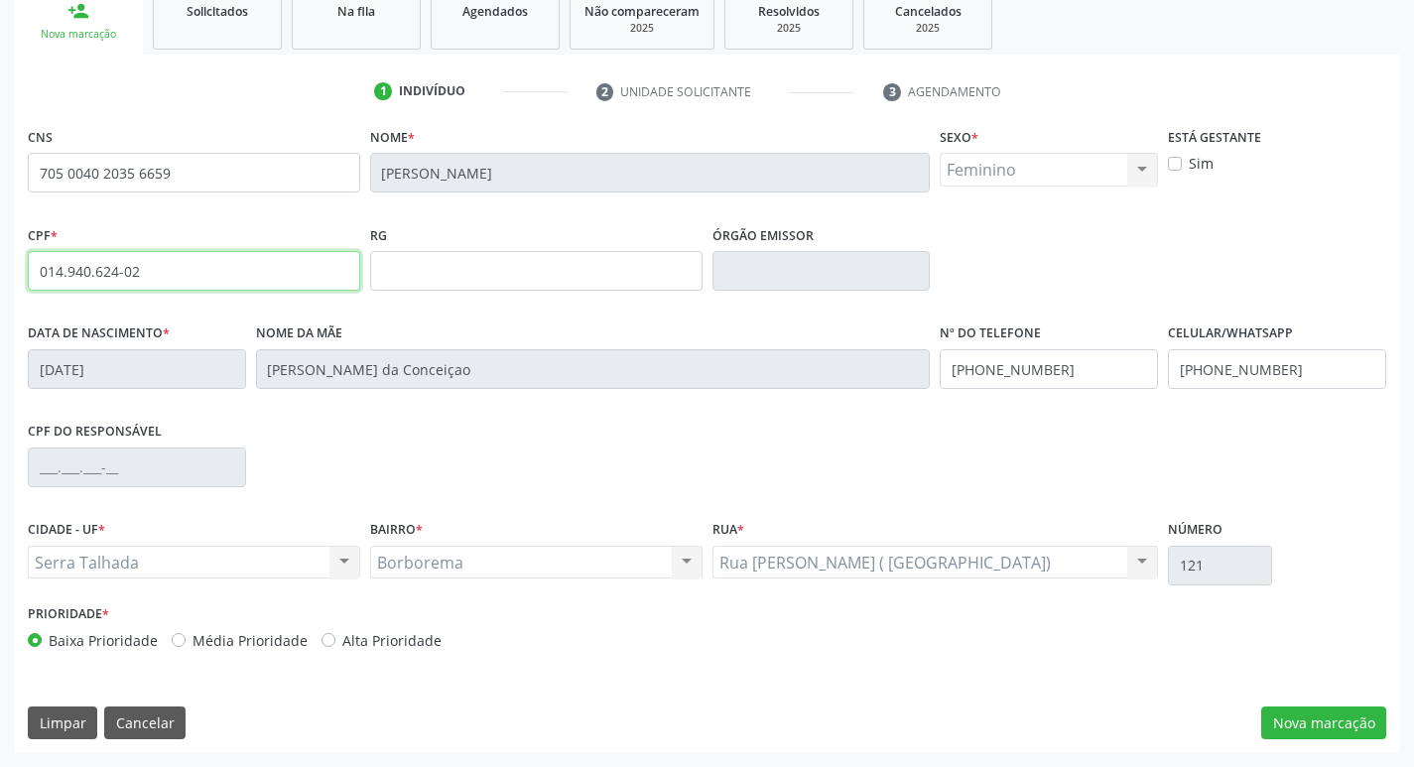
drag, startPoint x: 39, startPoint y: 269, endPoint x: 147, endPoint y: 271, distance: 108.2
click at [147, 271] on input "014.940.624-02" at bounding box center [194, 271] width 332 height 40
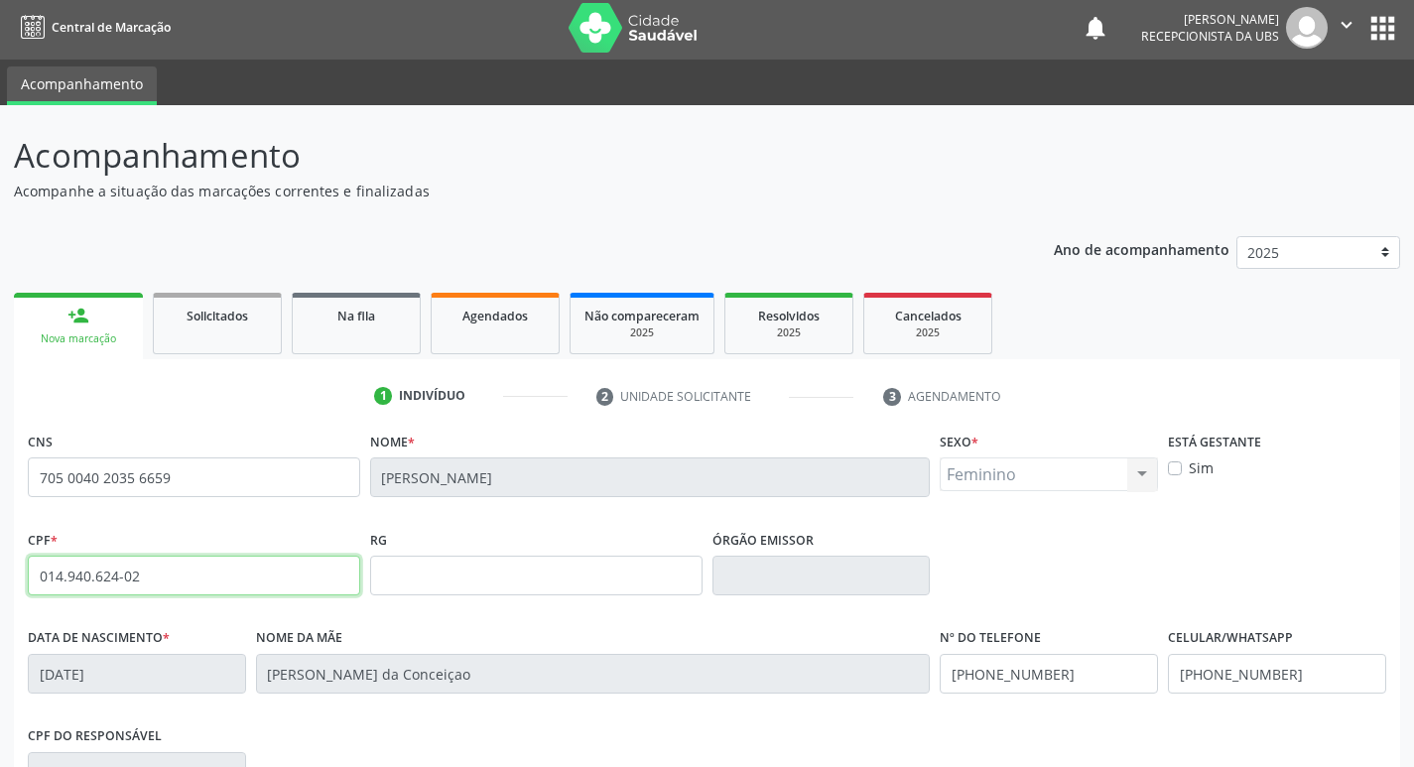
scroll to position [0, 0]
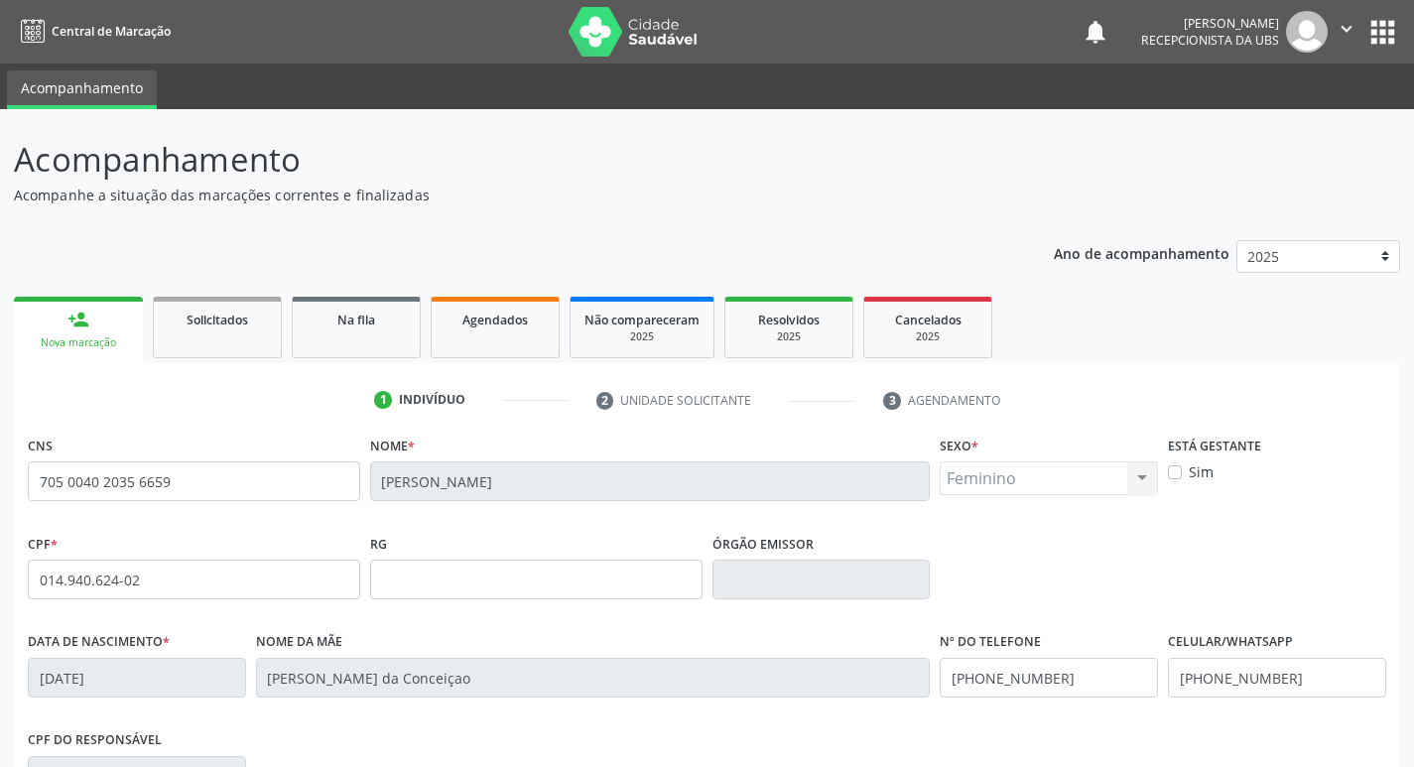
click at [102, 323] on link "person_add Nova marcação" at bounding box center [78, 330] width 129 height 66
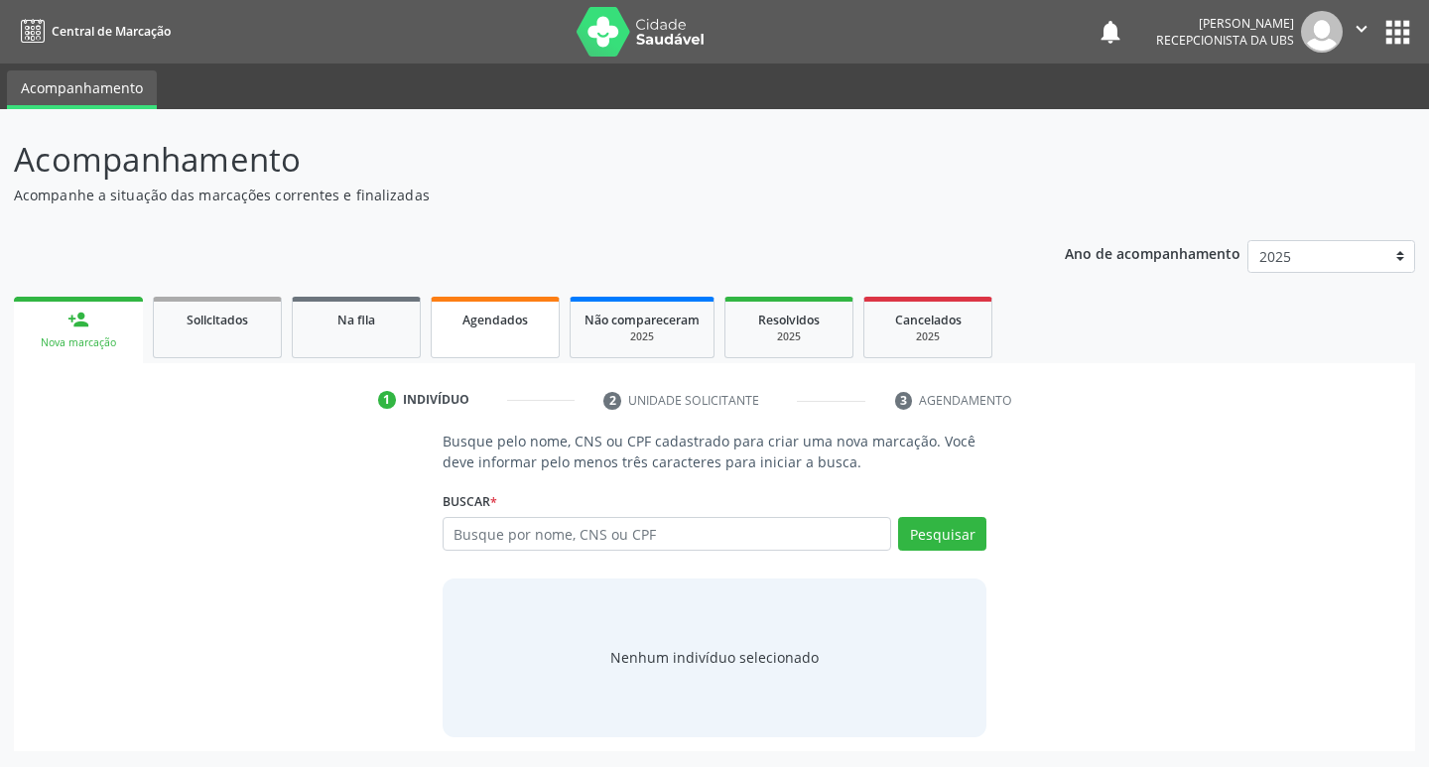
click at [482, 319] on span "Agendados" at bounding box center [494, 320] width 65 height 17
select select "9"
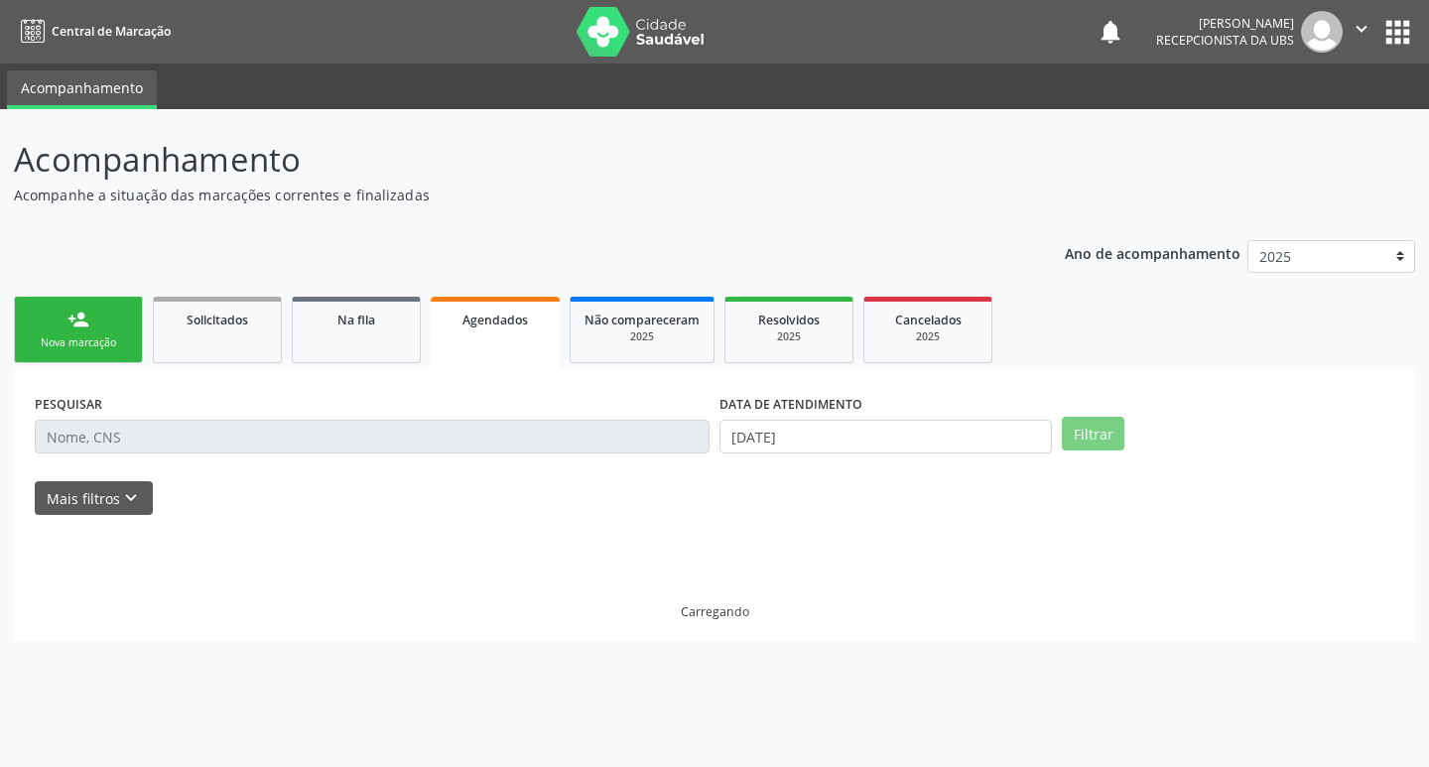
click at [484, 322] on span "Agendados" at bounding box center [494, 320] width 65 height 17
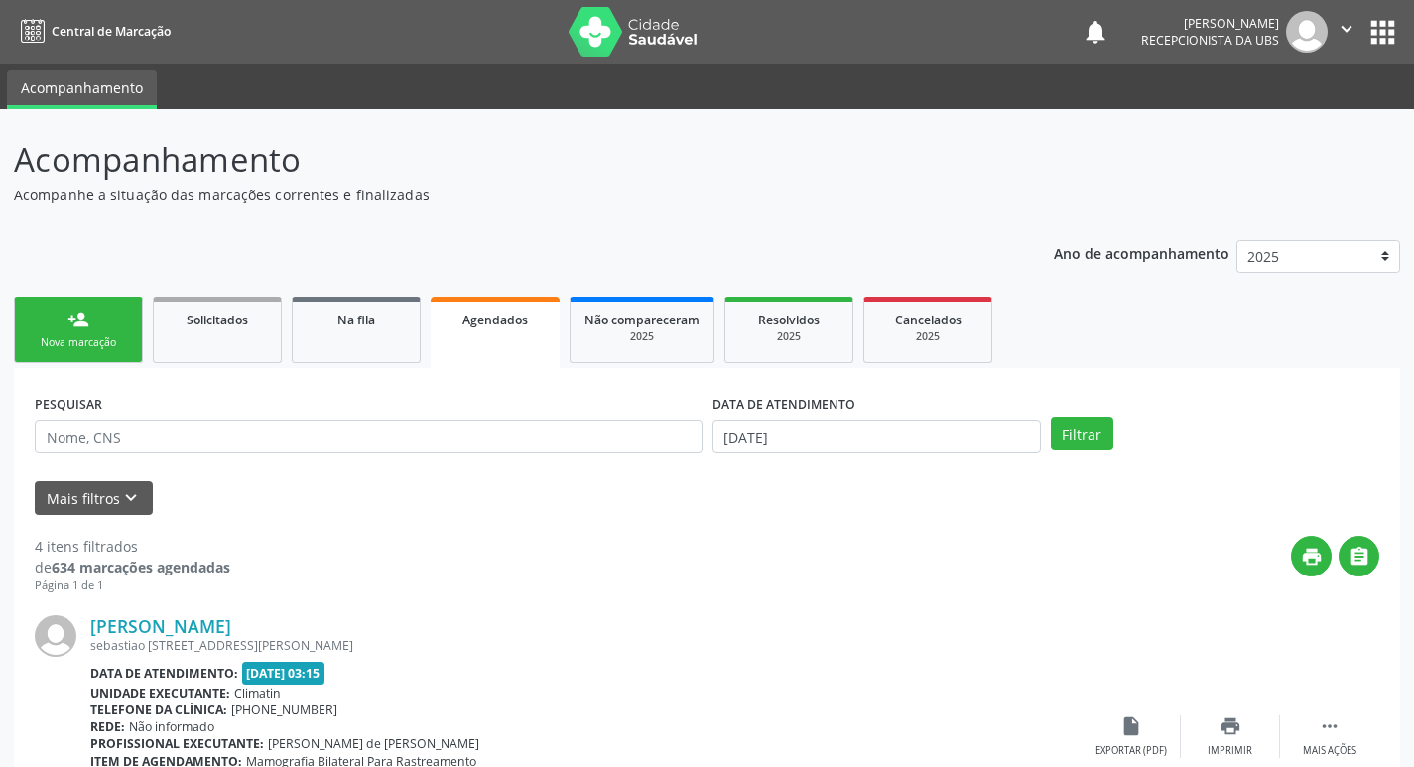
click at [801, 419] on label "DATA DE ATENDIMENTO" at bounding box center [783, 404] width 143 height 31
click at [810, 432] on input "[DATE]" at bounding box center [876, 437] width 328 height 34
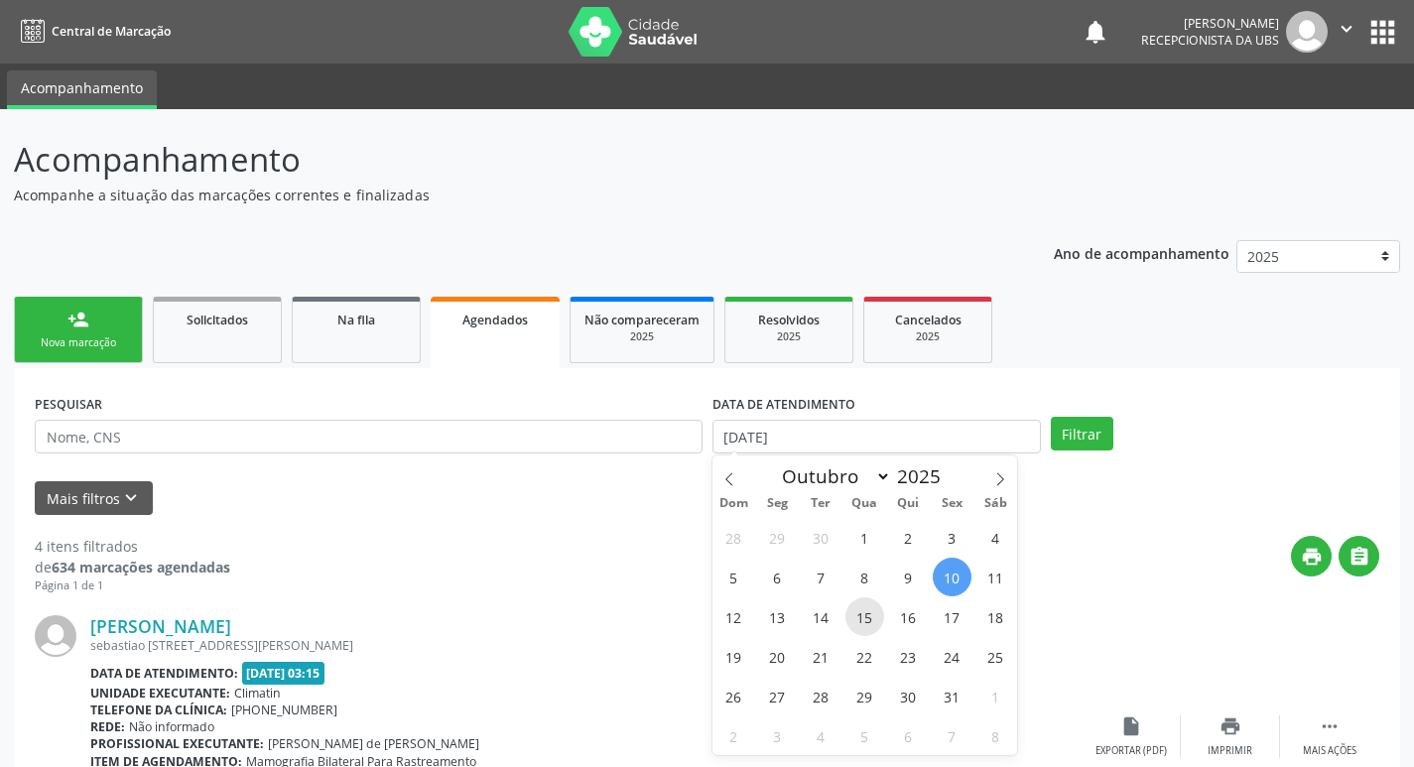
click at [879, 617] on span "15" at bounding box center [864, 616] width 39 height 39
type input "[DATE]"
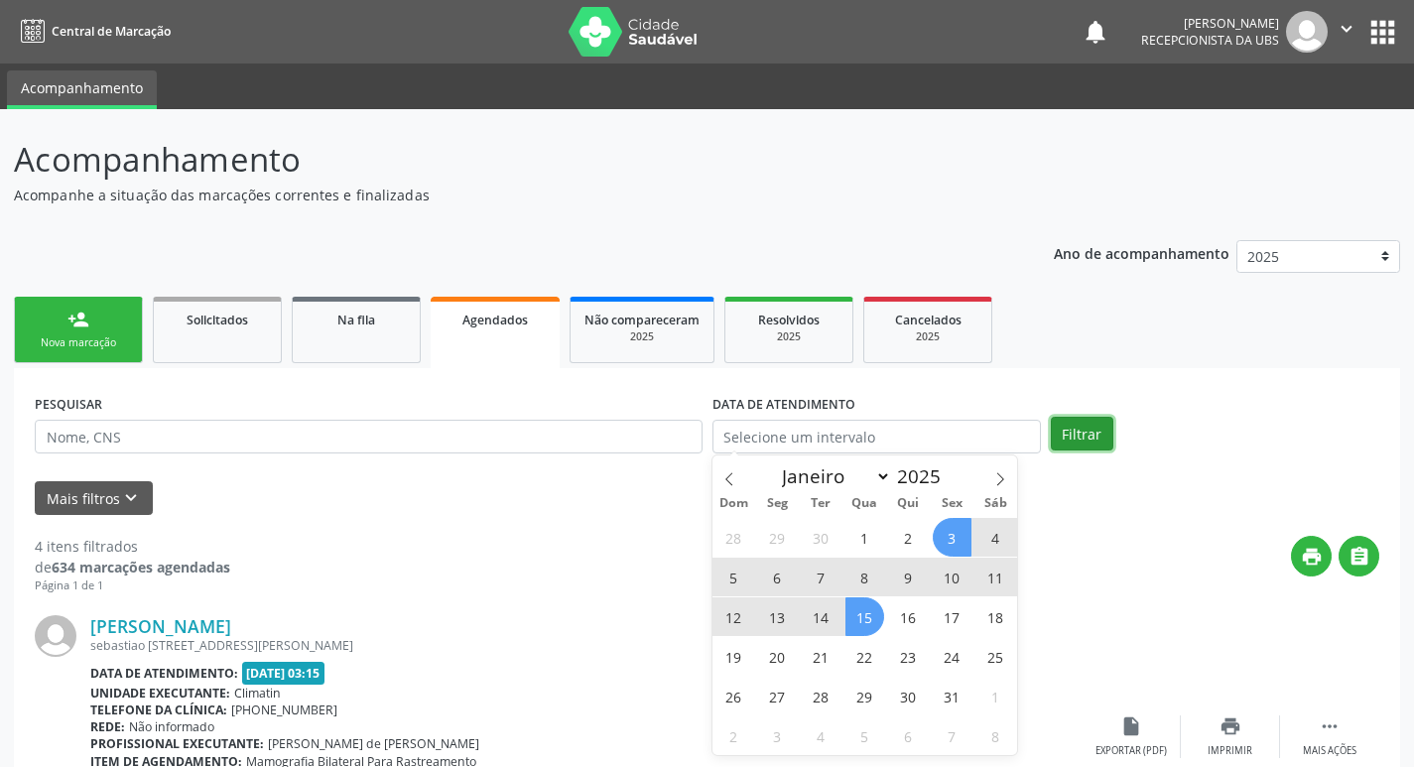
click at [1097, 437] on button "Filtrar" at bounding box center [1082, 434] width 63 height 34
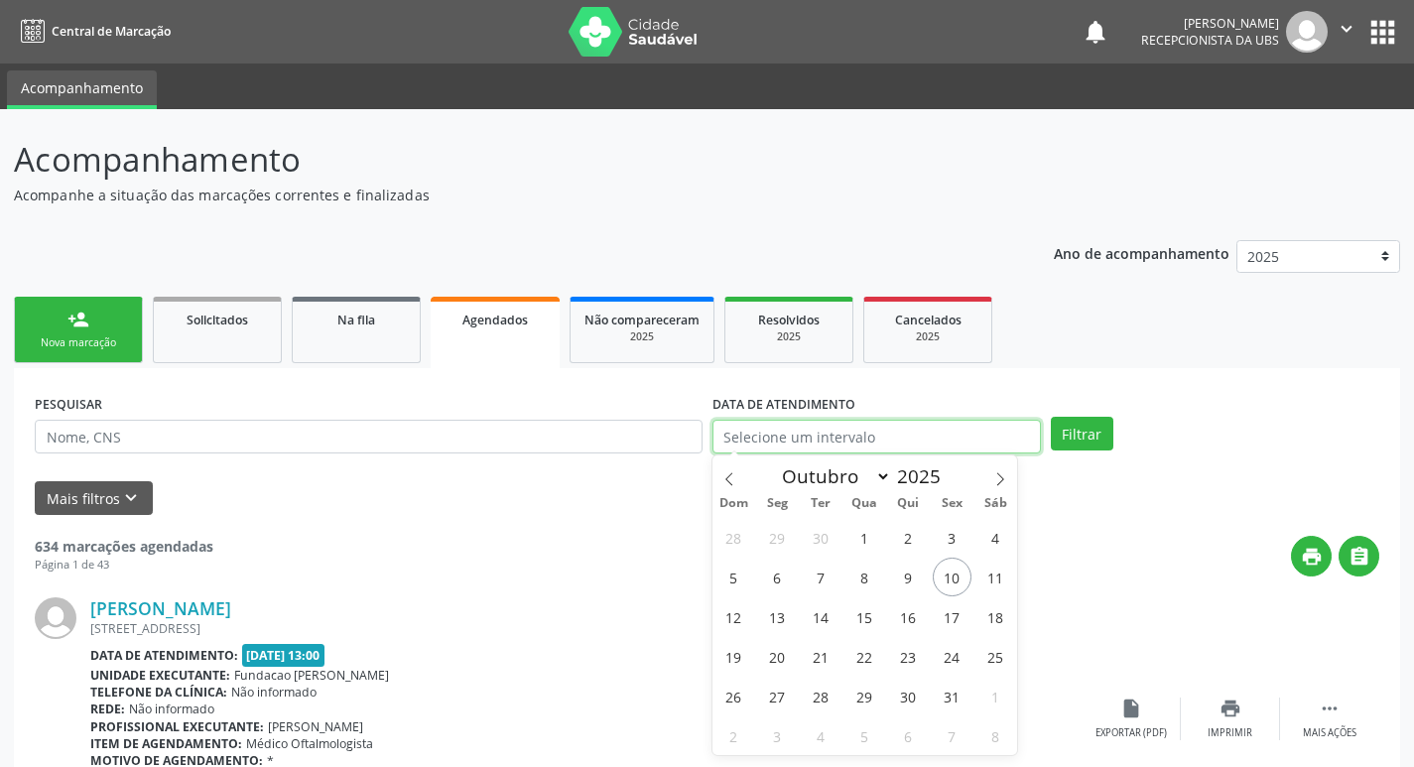
click at [834, 435] on input "text" at bounding box center [876, 437] width 328 height 34
click at [851, 611] on span "15" at bounding box center [864, 616] width 39 height 39
type input "[DATE]"
click at [851, 611] on span "15" at bounding box center [864, 616] width 39 height 39
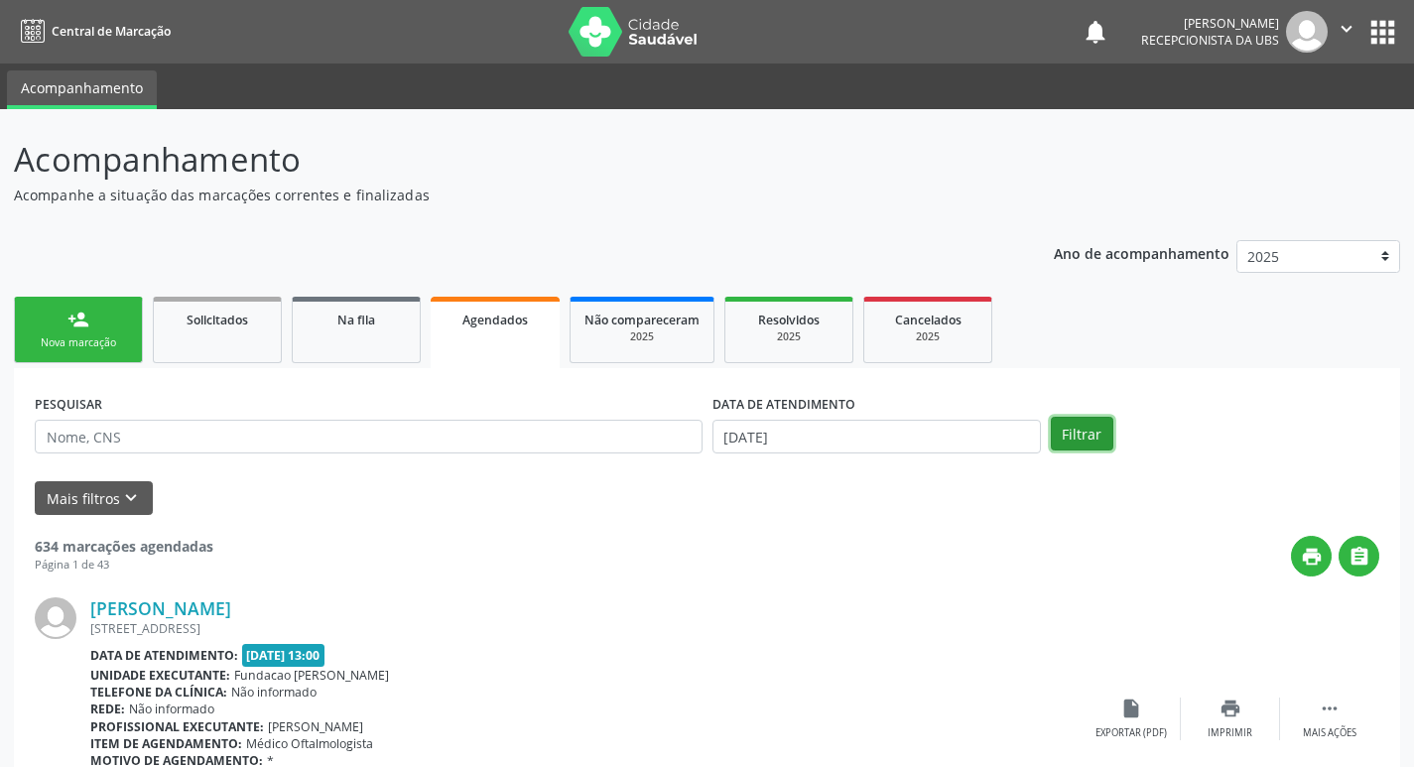
click at [1080, 434] on button "Filtrar" at bounding box center [1082, 434] width 63 height 34
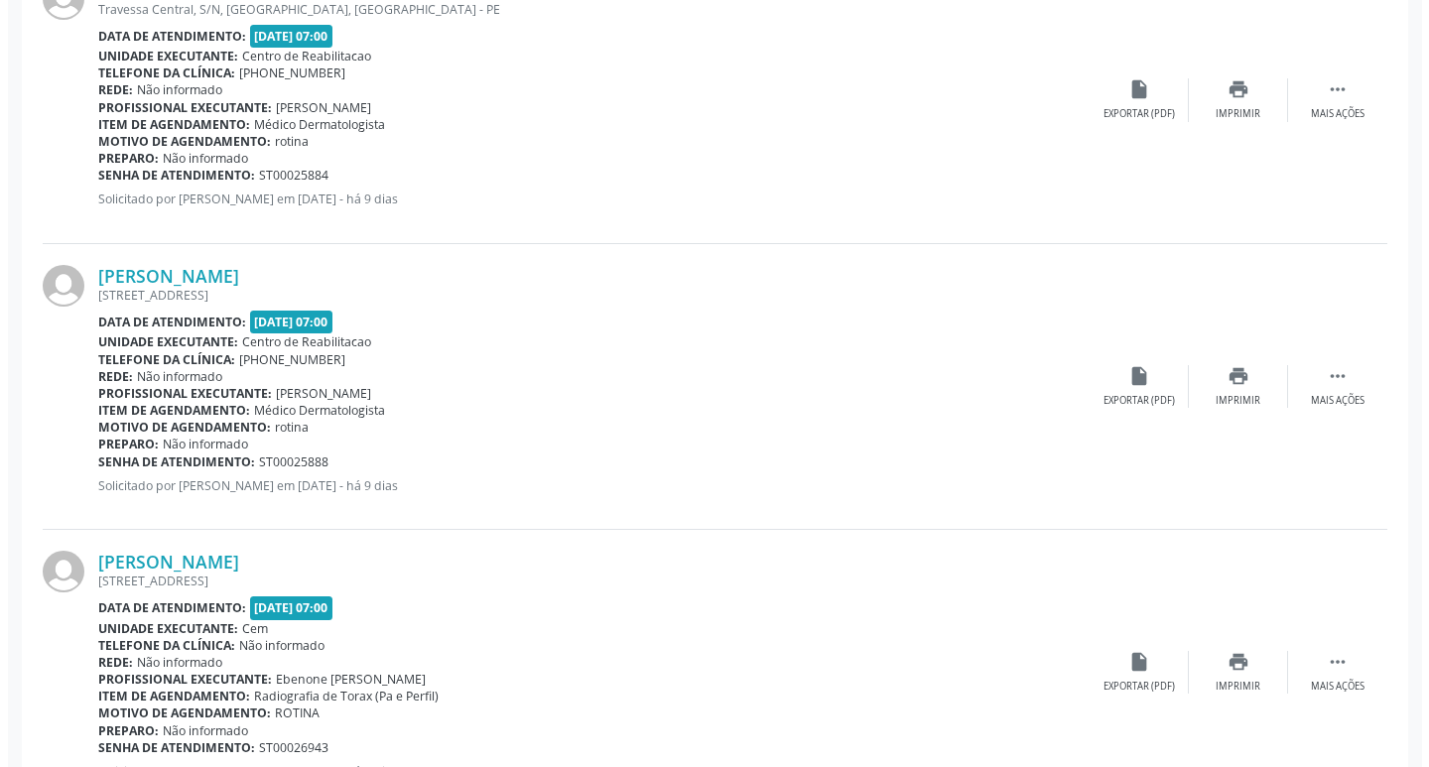
scroll to position [893, 0]
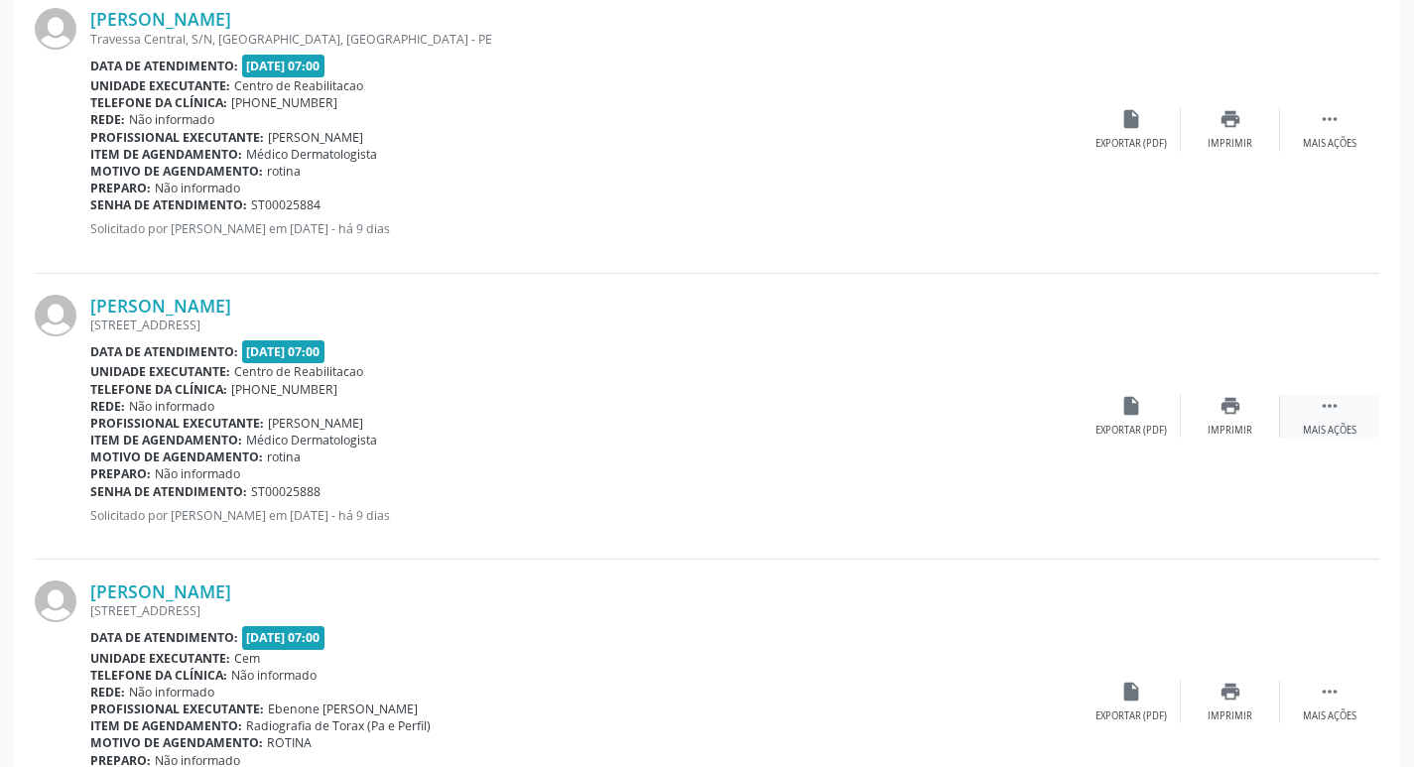
click at [1325, 403] on icon "" at bounding box center [1330, 406] width 22 height 22
click at [1150, 414] on div "cancel Cancelar" at bounding box center [1131, 416] width 99 height 43
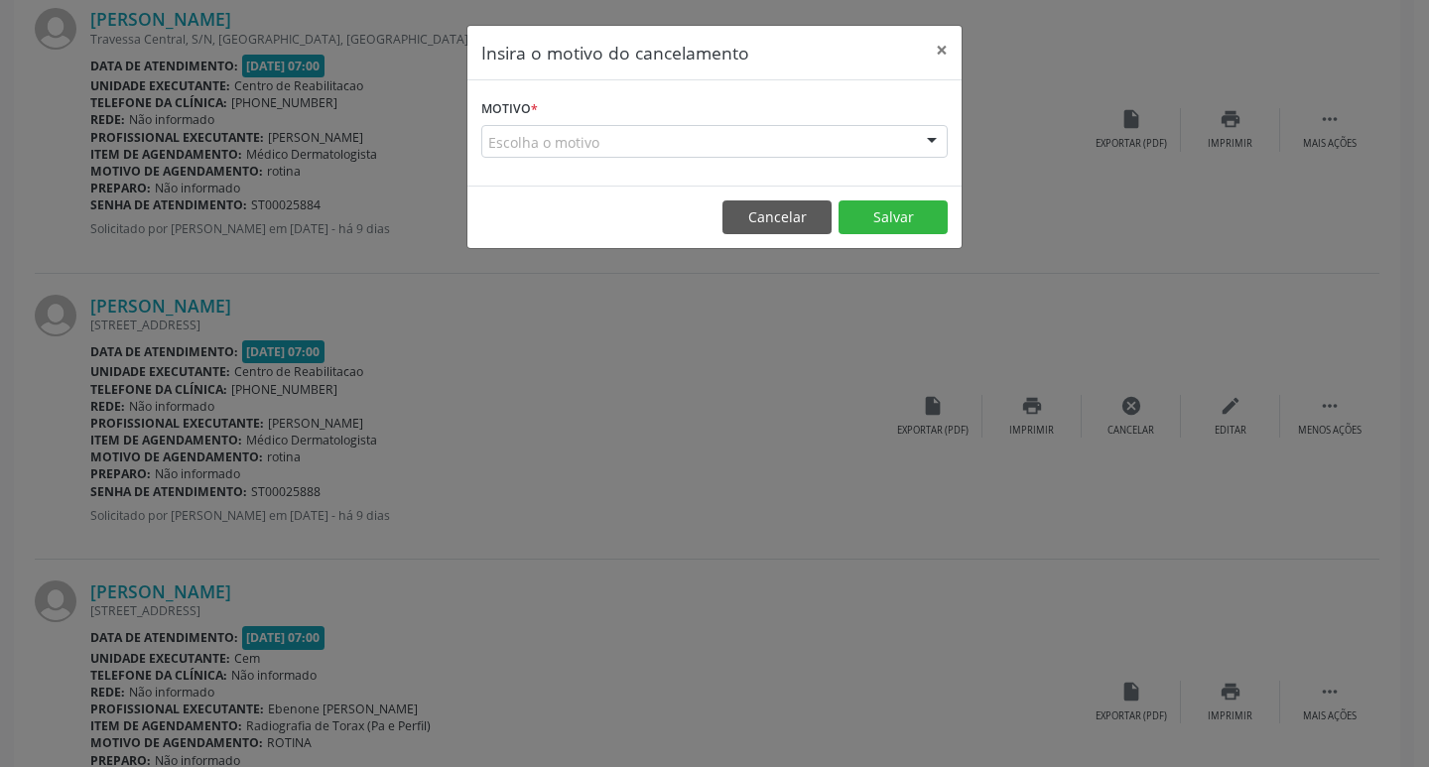
click at [770, 143] on div "Escolha o motivo" at bounding box center [714, 142] width 466 height 34
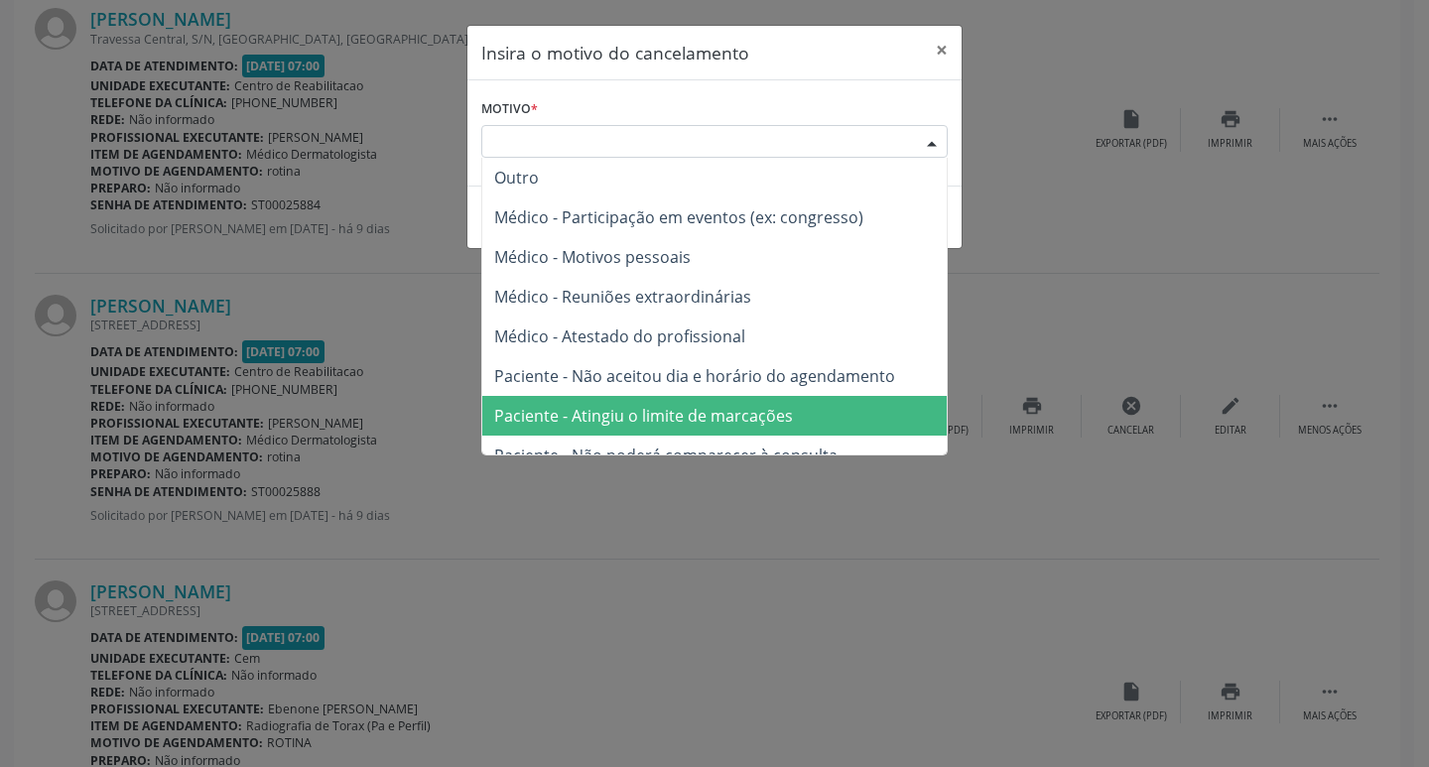
click at [848, 400] on span "Paciente - Atingiu o limite de marcações" at bounding box center [714, 416] width 464 height 40
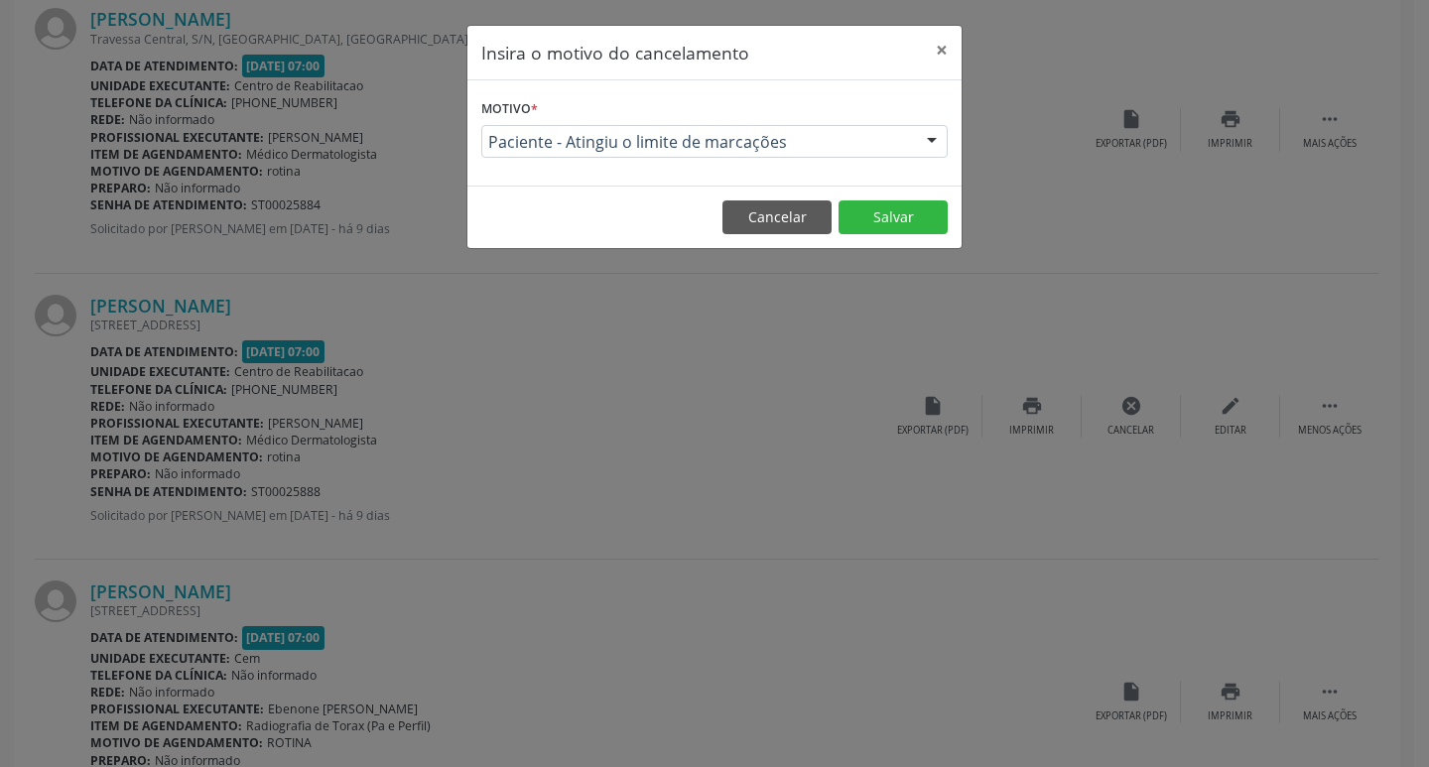
click at [873, 199] on footer "Cancelar Salvar" at bounding box center [714, 217] width 494 height 63
click at [876, 215] on button "Salvar" at bounding box center [893, 217] width 109 height 34
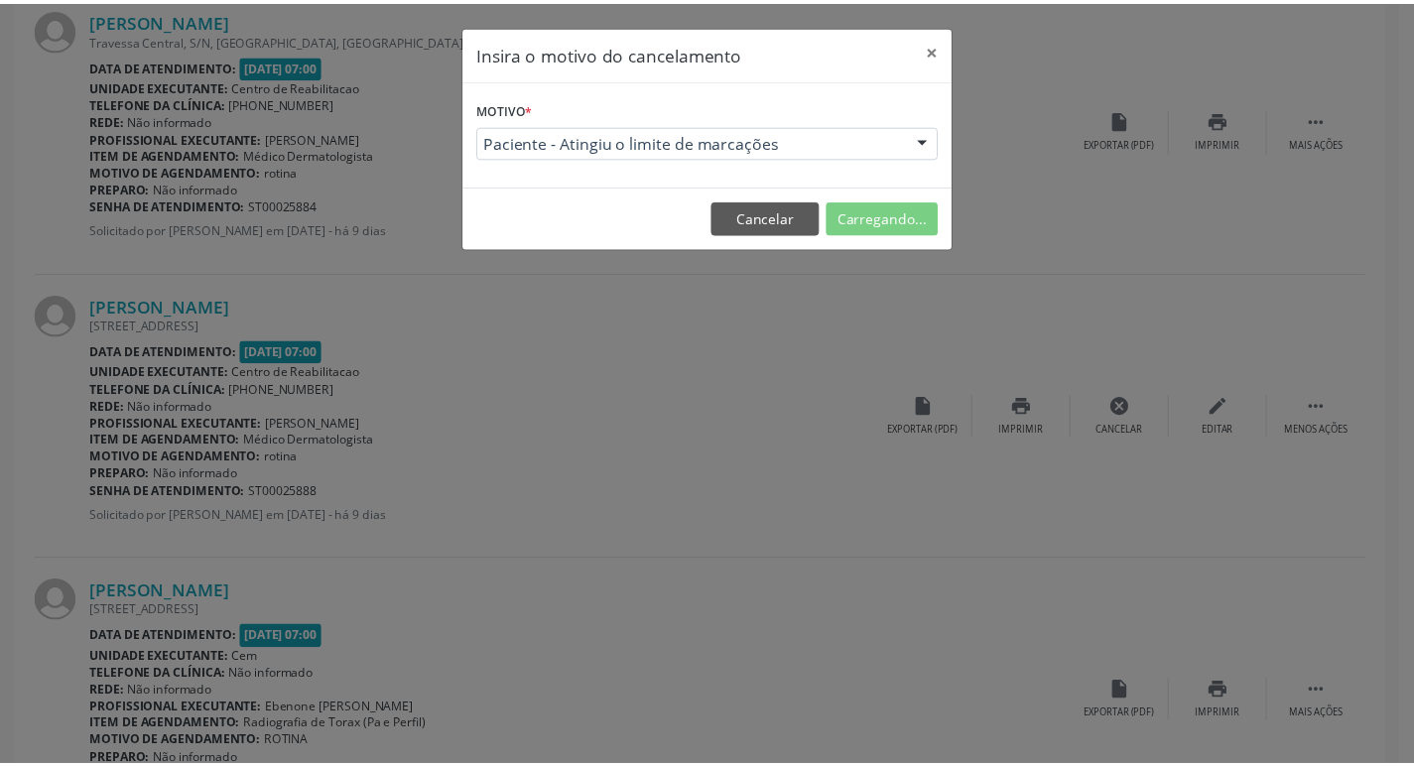
scroll to position [0, 0]
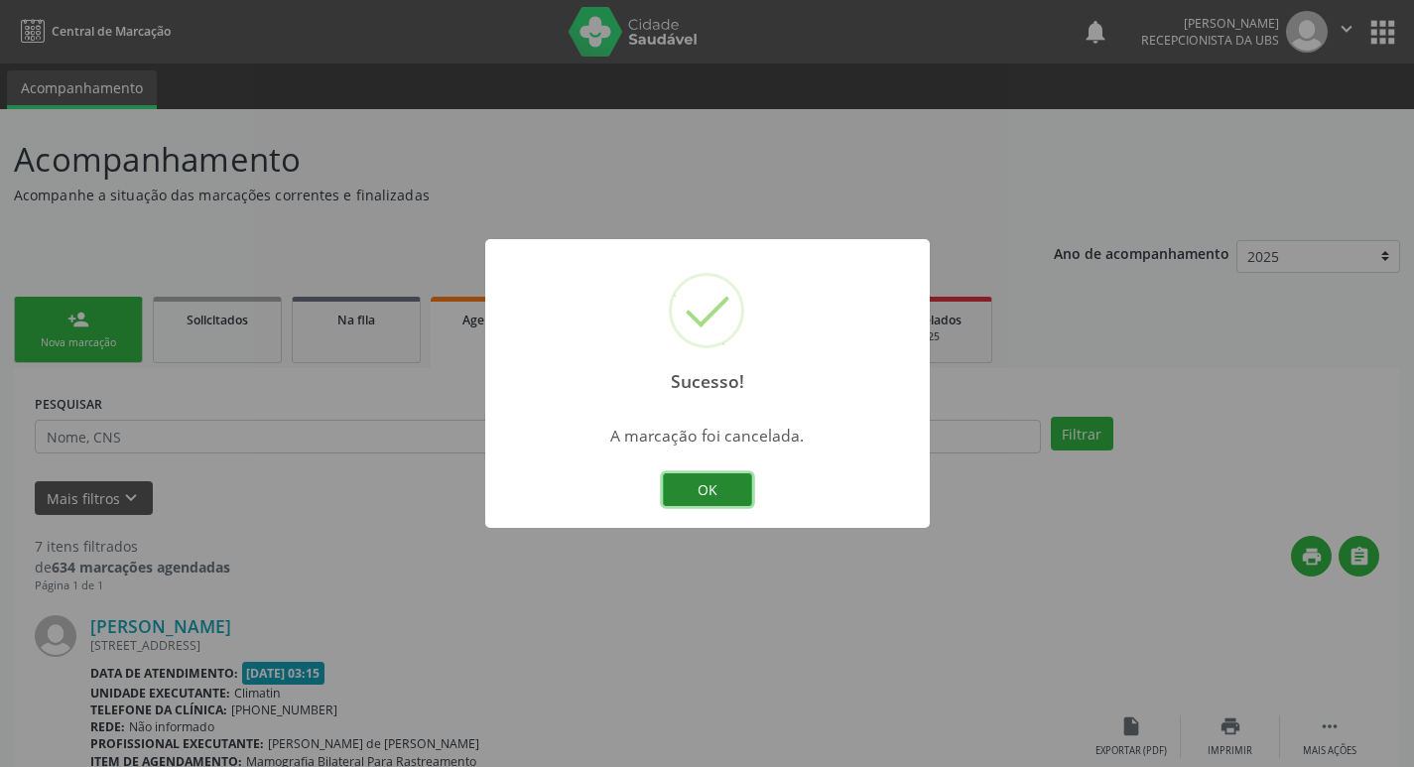
click at [700, 497] on button "OK" at bounding box center [707, 490] width 89 height 34
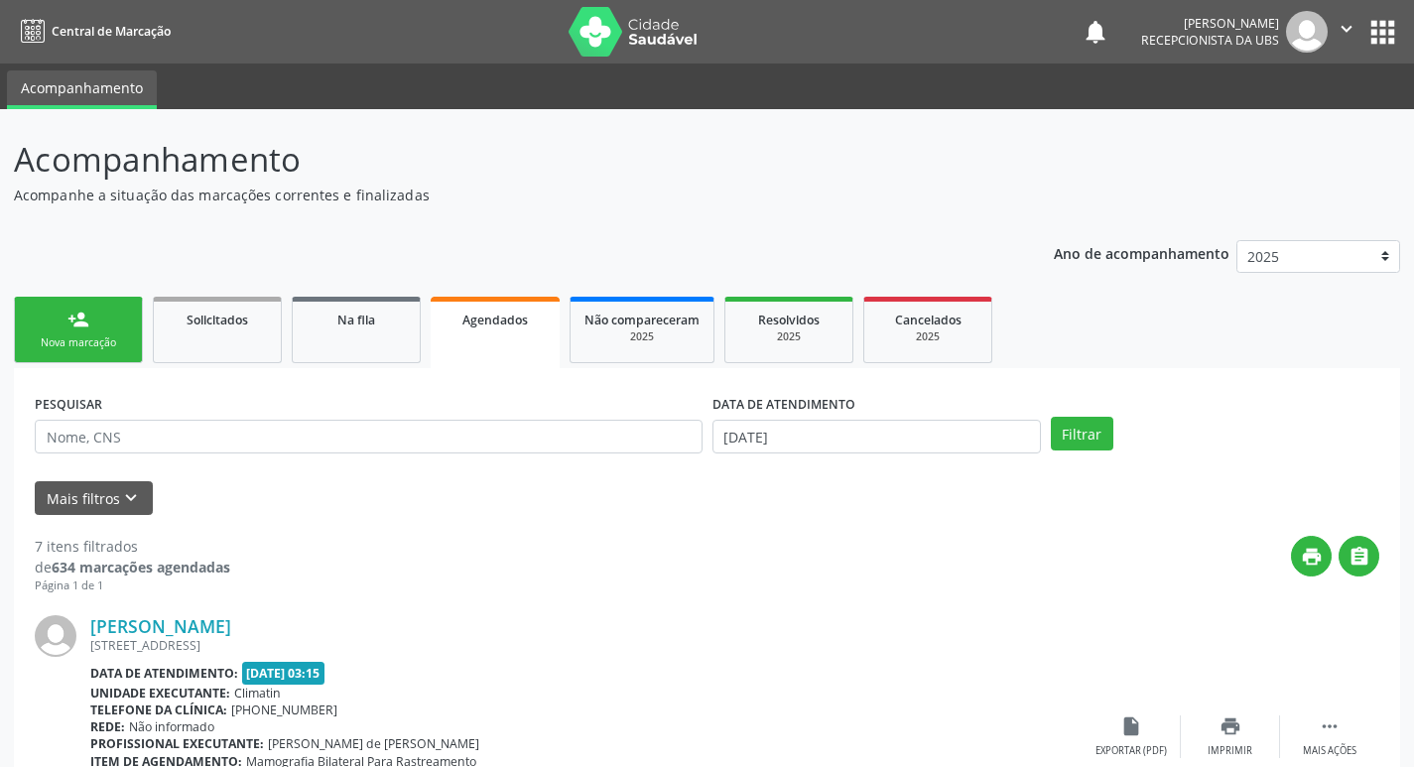
click at [82, 332] on link "person_add Nova marcação" at bounding box center [78, 330] width 129 height 66
click at [82, 331] on link "person_add Nova marcação" at bounding box center [78, 330] width 129 height 66
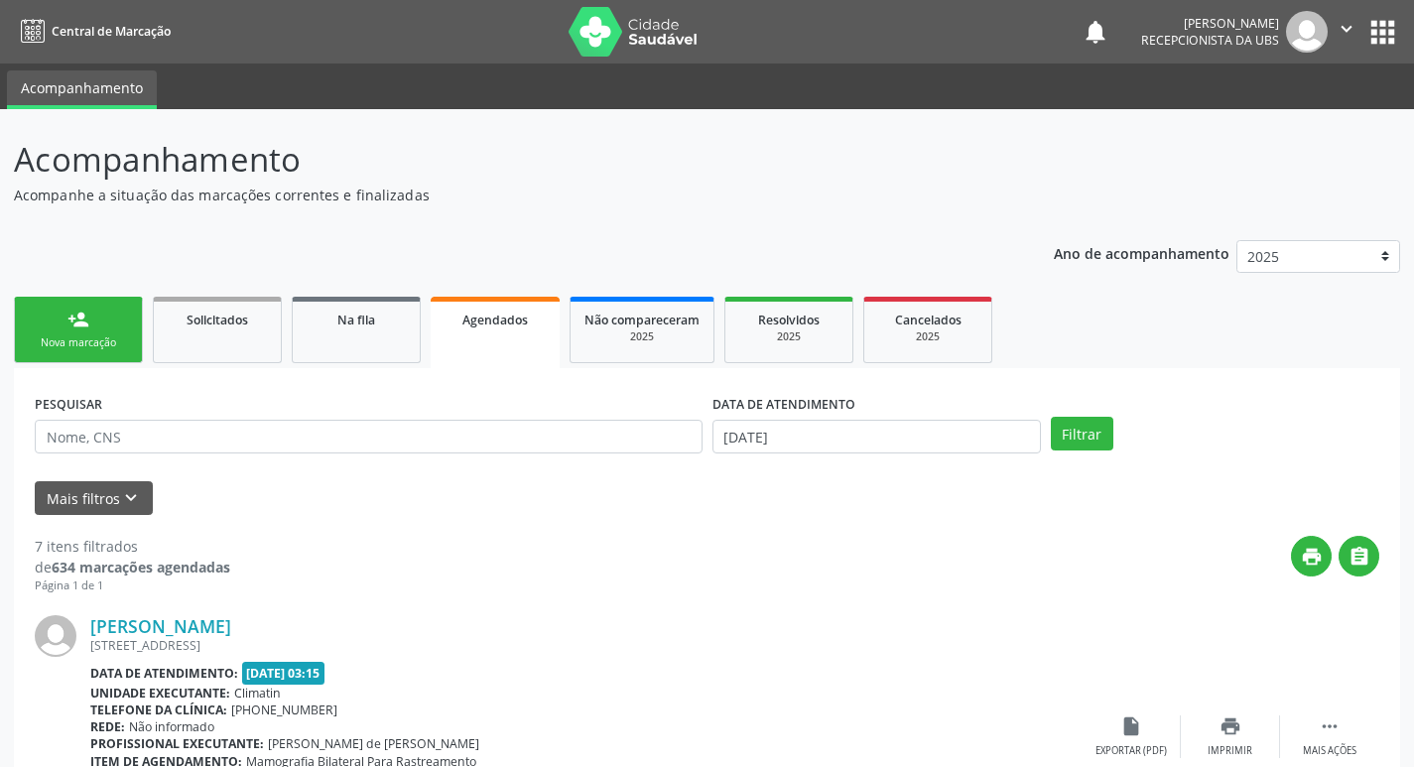
click at [83, 331] on link "person_add Nova marcação" at bounding box center [78, 330] width 129 height 66
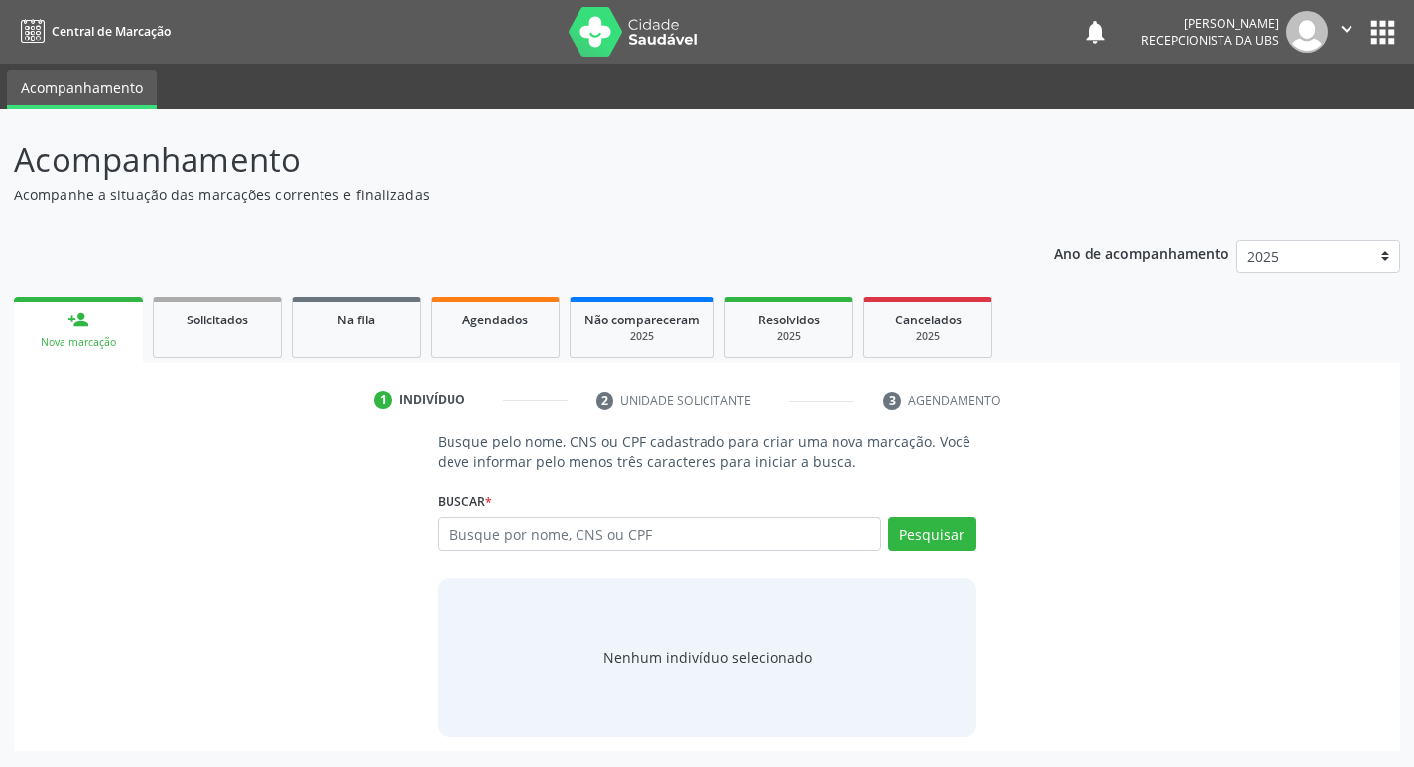
click at [83, 331] on link "person_add Nova marcação" at bounding box center [78, 330] width 129 height 66
click at [609, 523] on input "text" at bounding box center [668, 534] width 450 height 34
drag, startPoint x: 577, startPoint y: 540, endPoint x: 535, endPoint y: 535, distance: 42.0
click at [535, 535] on input "text" at bounding box center [668, 534] width 450 height 34
paste input "014.940.624-02"
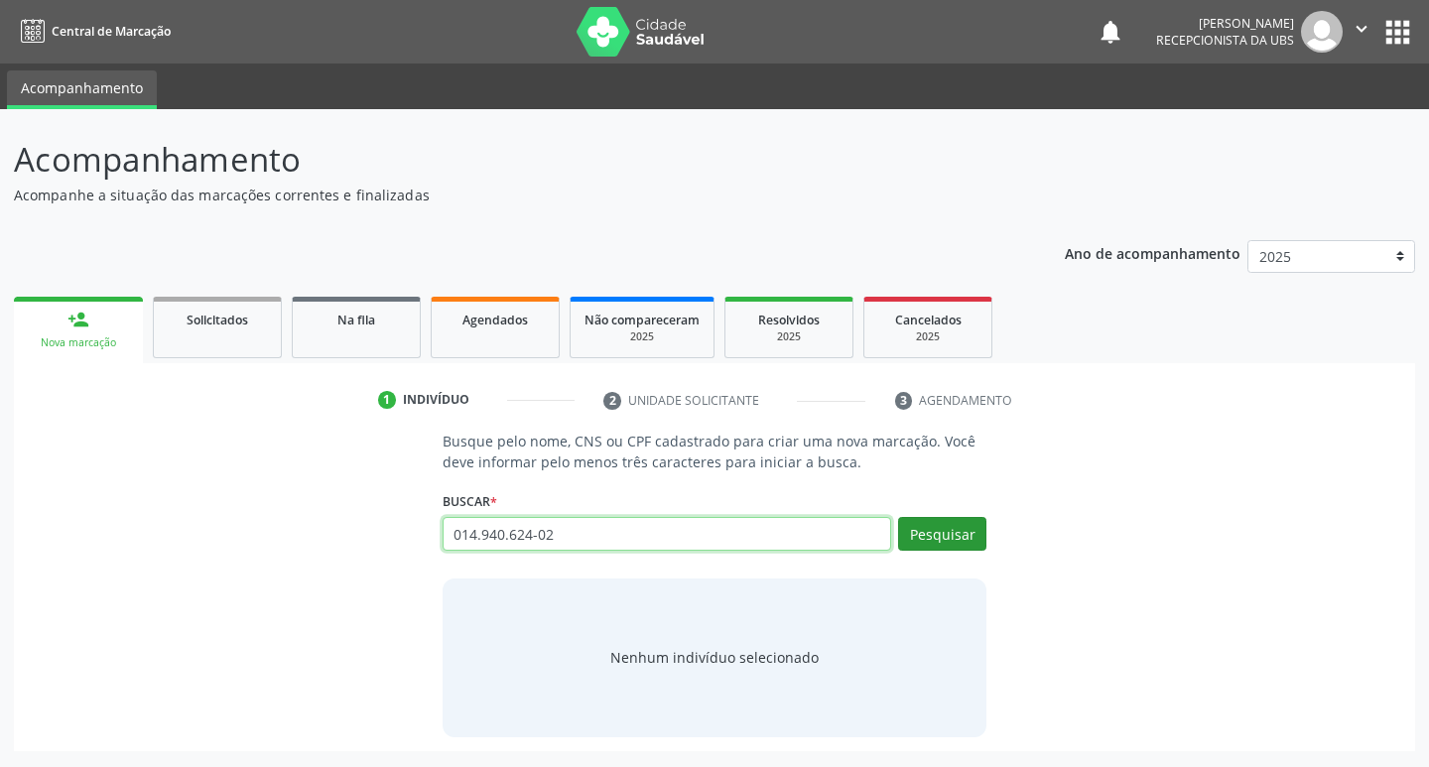
type input "014.940.624-02"
click at [945, 549] on button "Pesquisar" at bounding box center [942, 534] width 88 height 34
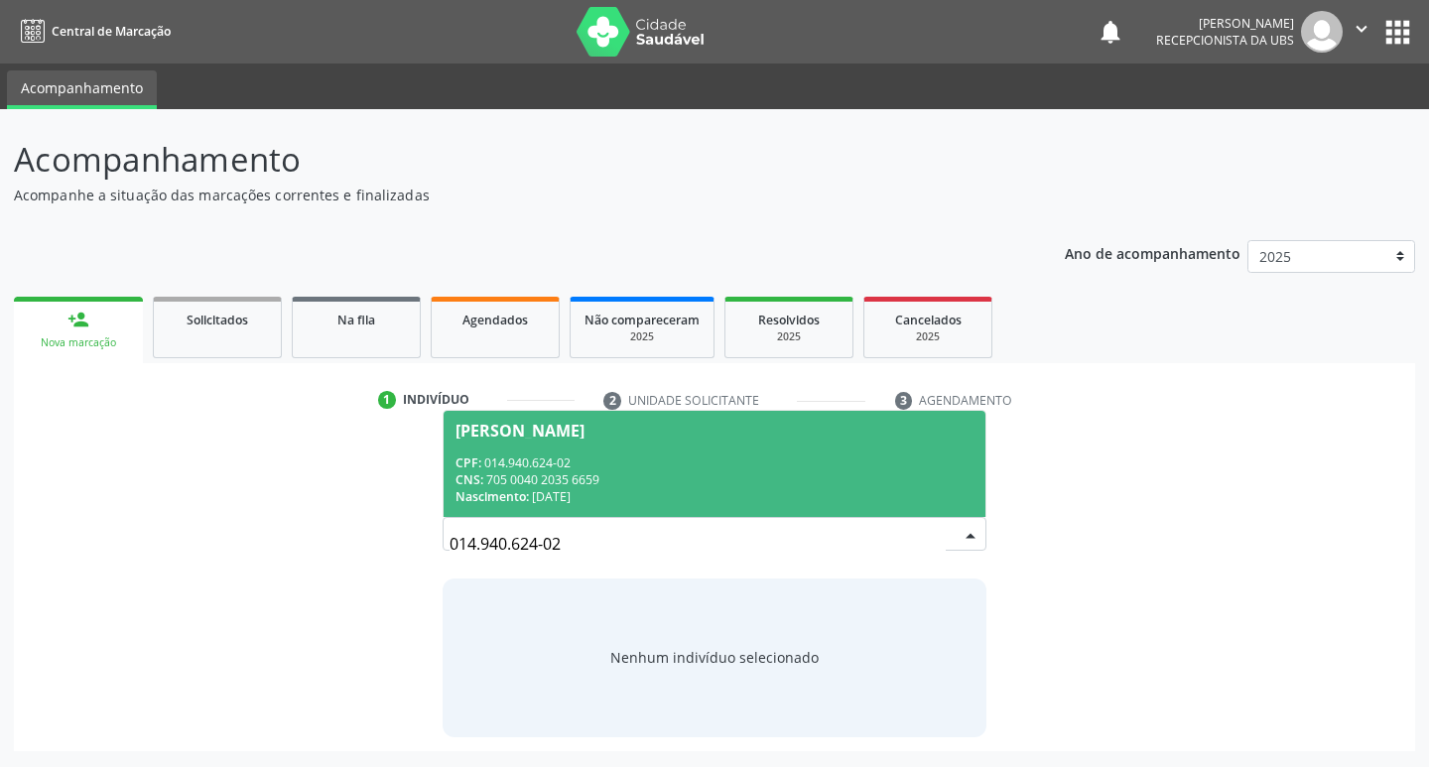
click at [678, 466] on div "CPF: 014.940.624-02" at bounding box center [714, 462] width 519 height 17
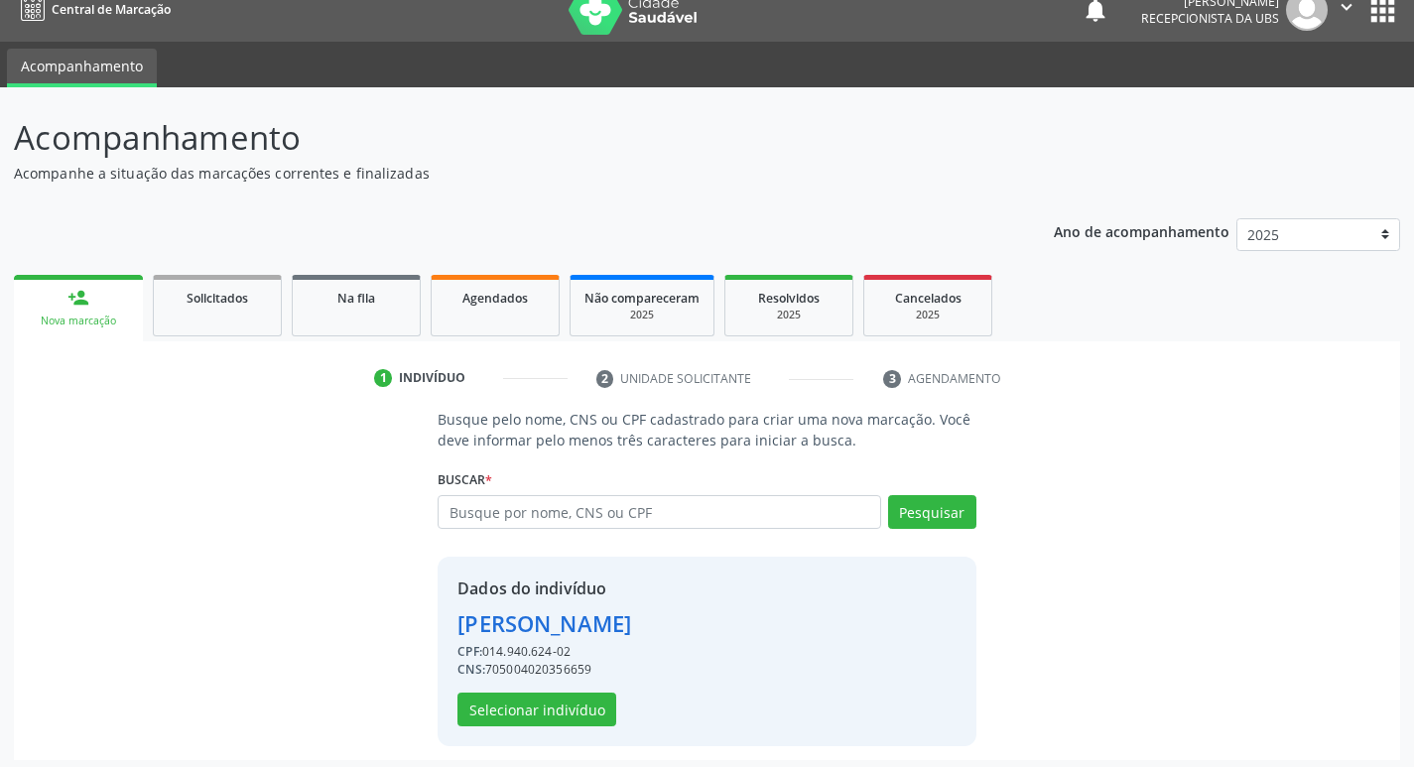
scroll to position [29, 0]
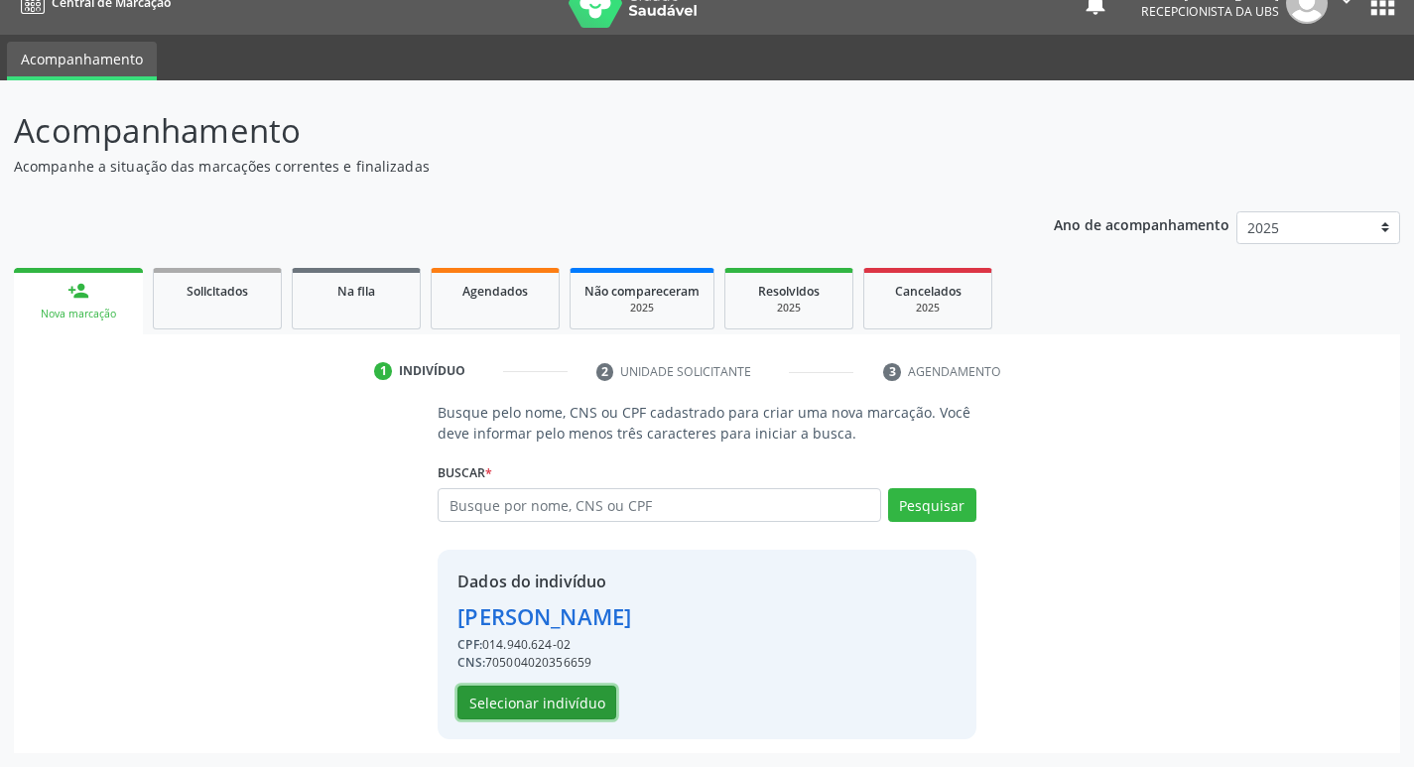
click at [557, 701] on button "Selecionar indivíduo" at bounding box center [536, 703] width 159 height 34
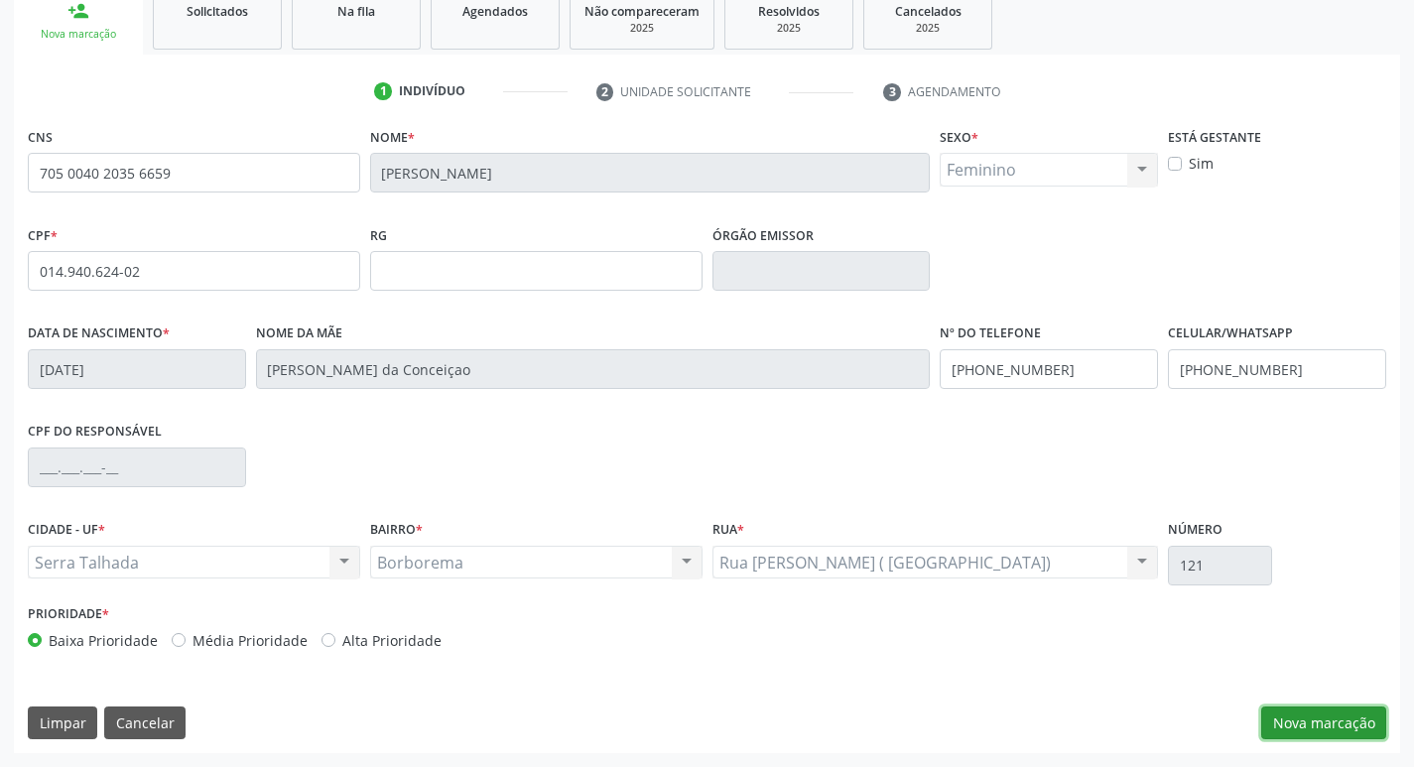
click at [1342, 718] on button "Nova marcação" at bounding box center [1323, 724] width 125 height 34
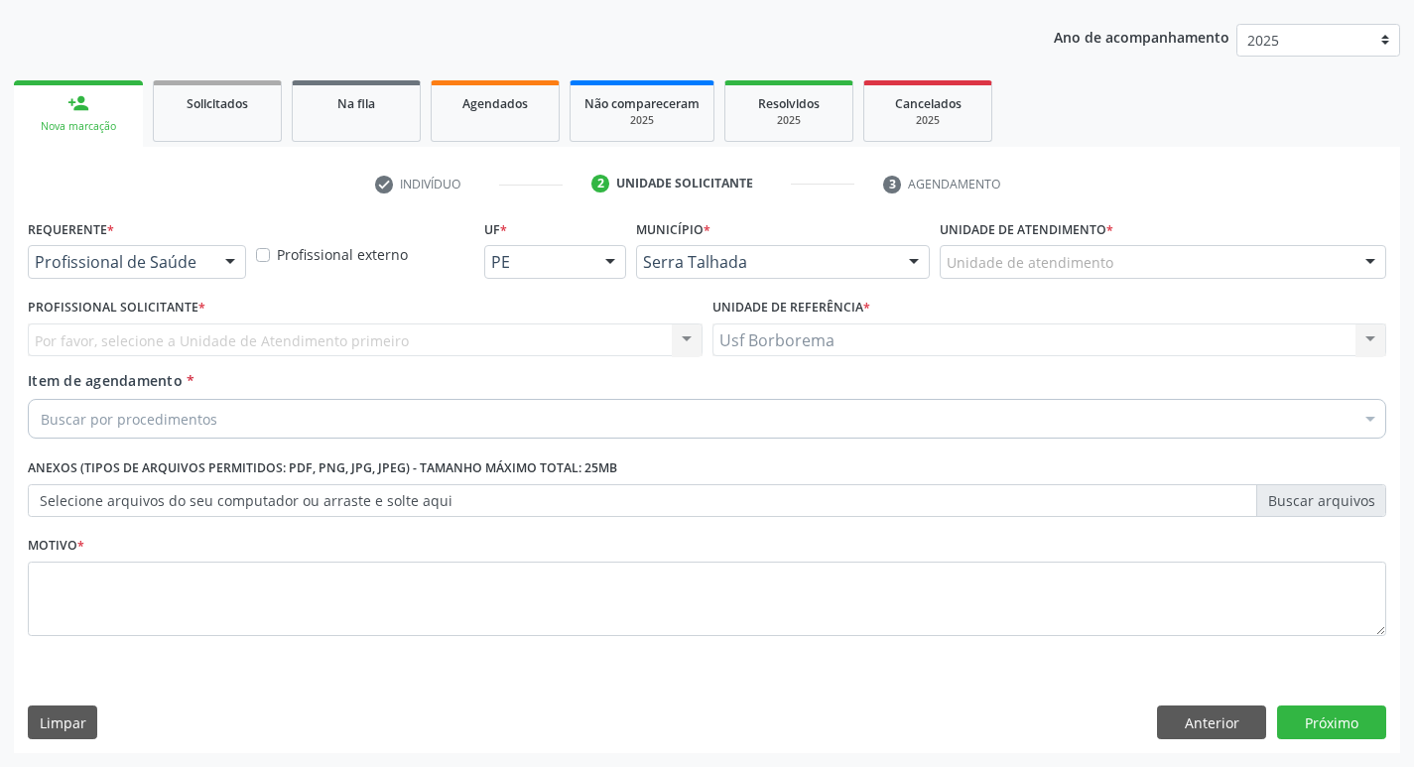
scroll to position [216, 0]
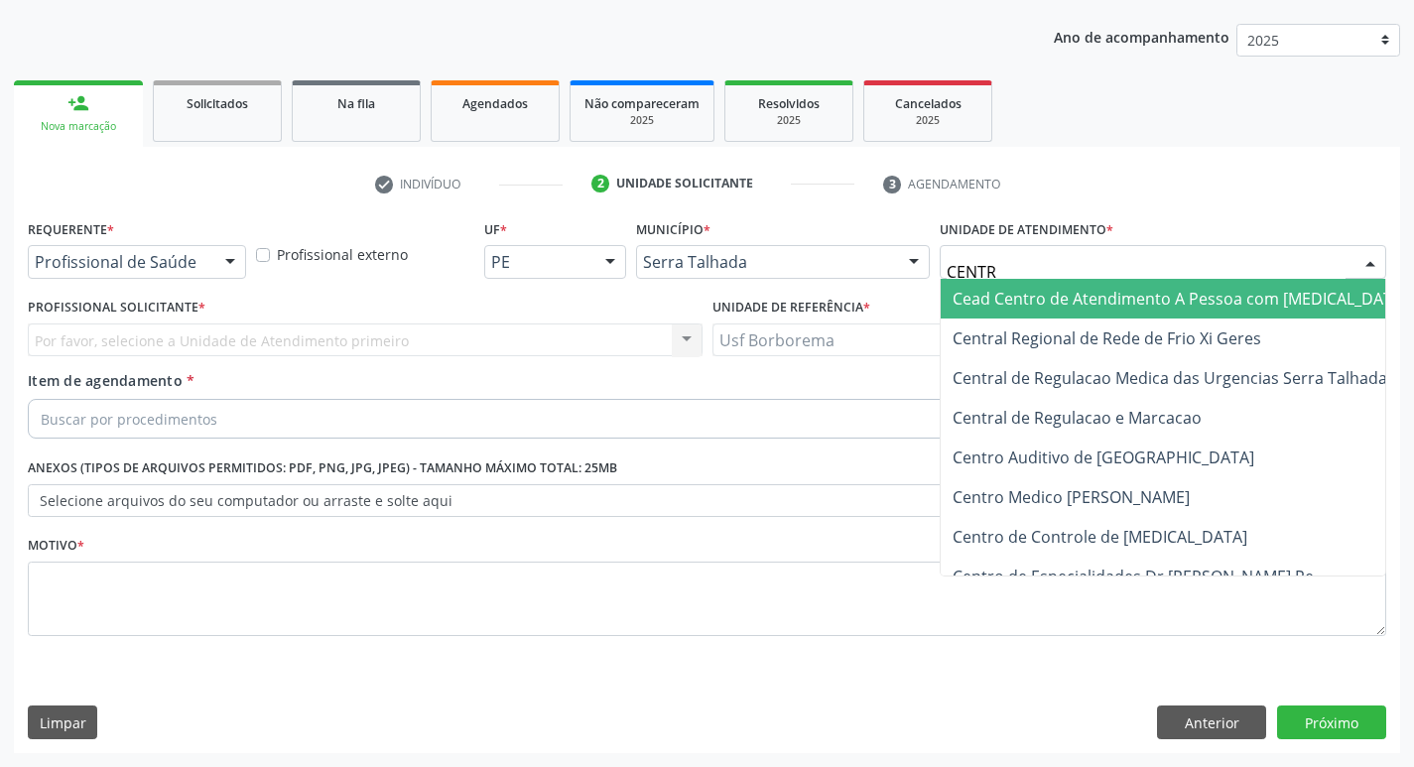
type input "CENTRO"
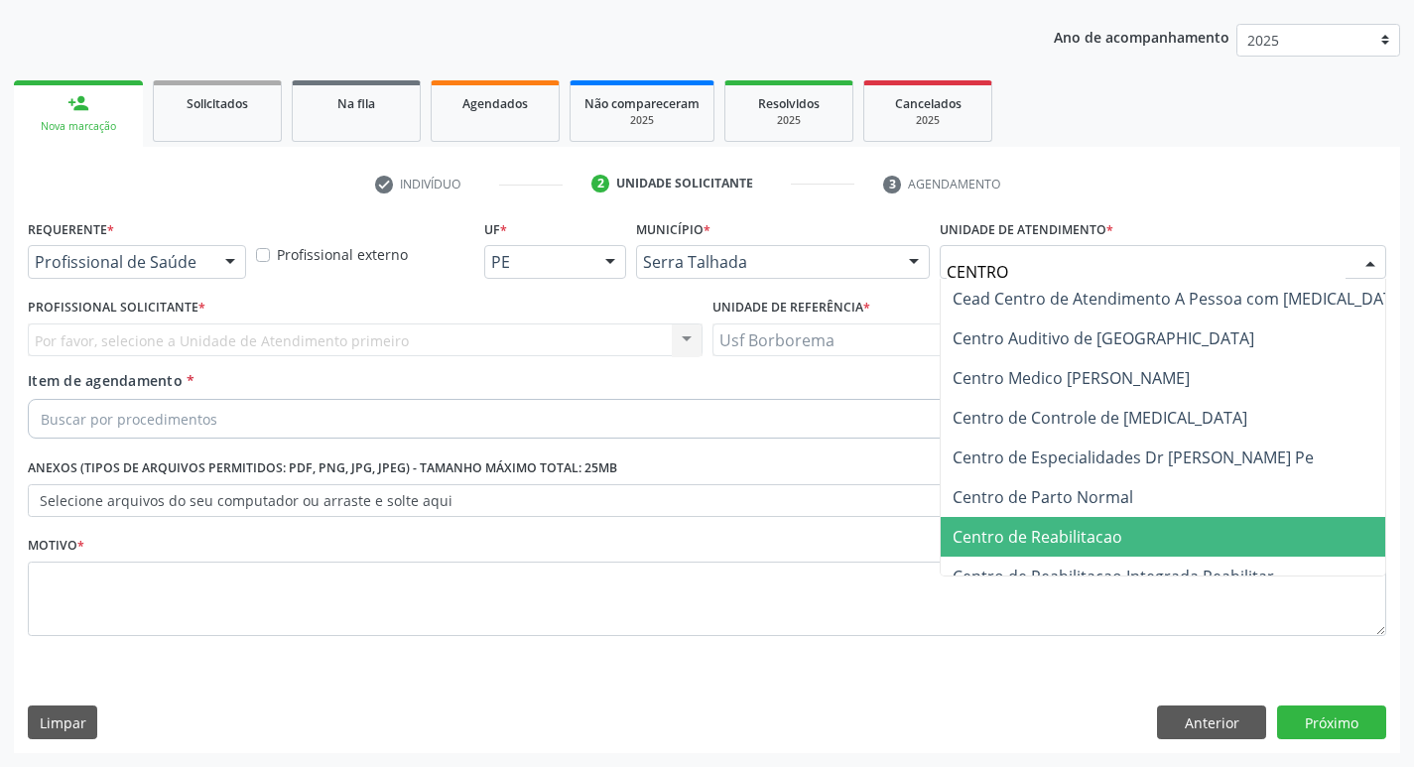
click at [1129, 540] on span "Centro de Reabilitacao" at bounding box center [1180, 537] width 478 height 40
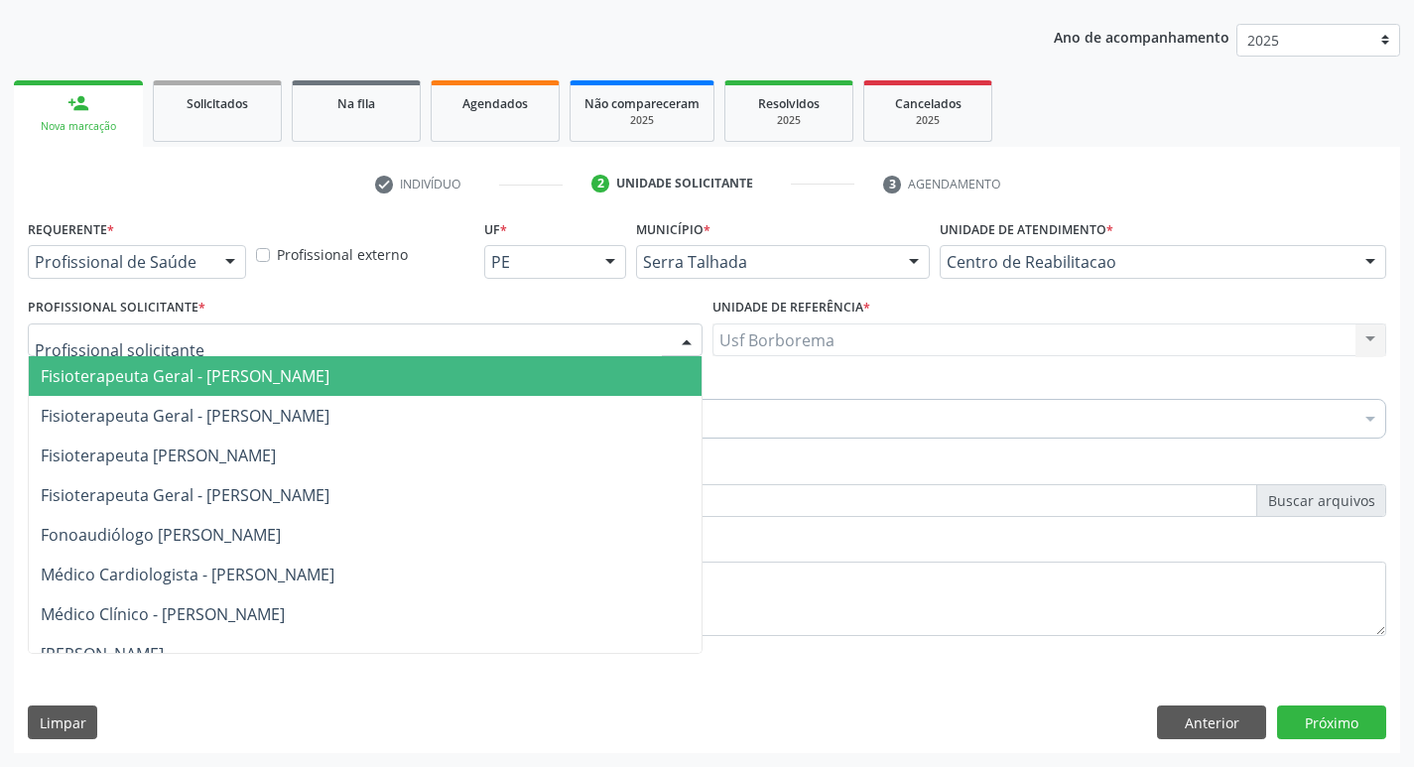
click at [432, 328] on div at bounding box center [365, 341] width 675 height 34
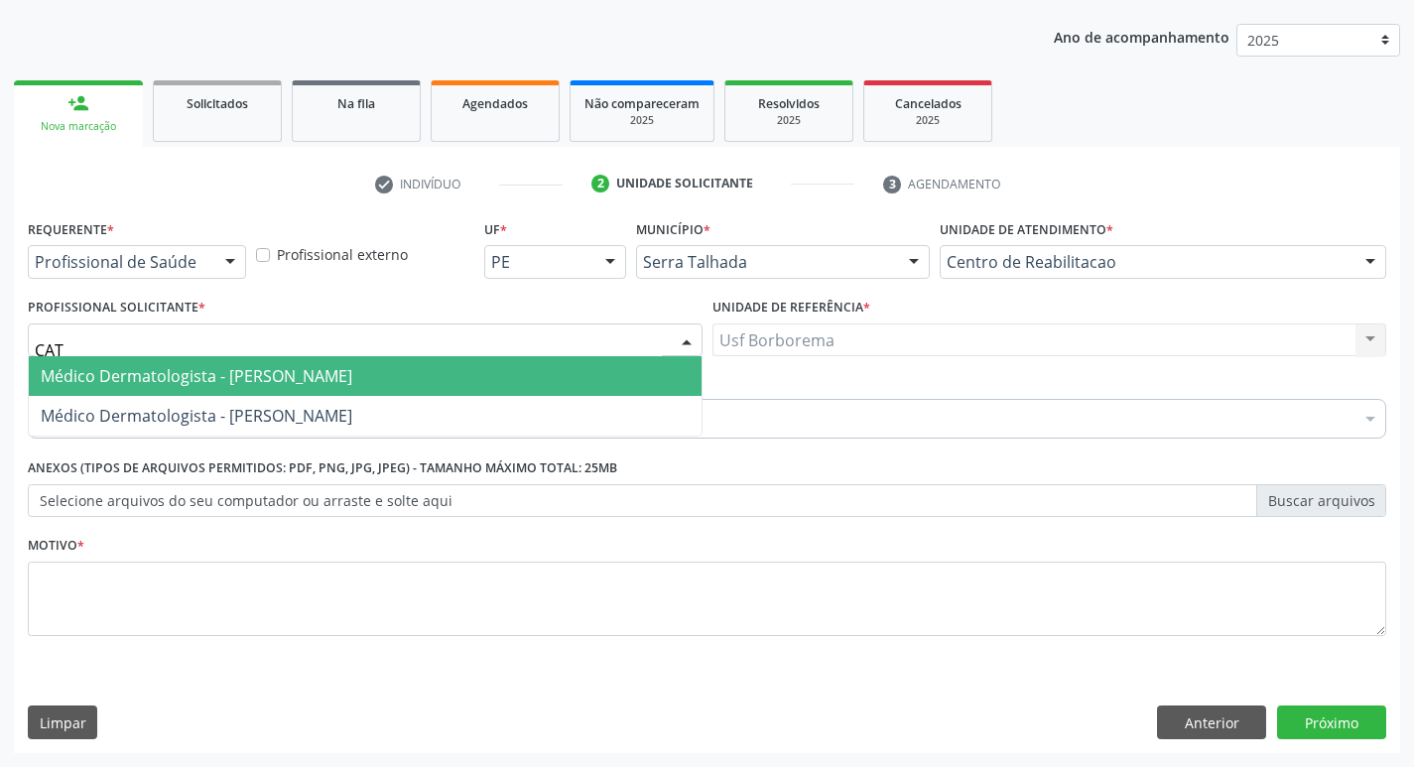
type input "CATH"
click at [524, 371] on span "Médico Dermatologista - [PERSON_NAME]" at bounding box center [365, 376] width 673 height 40
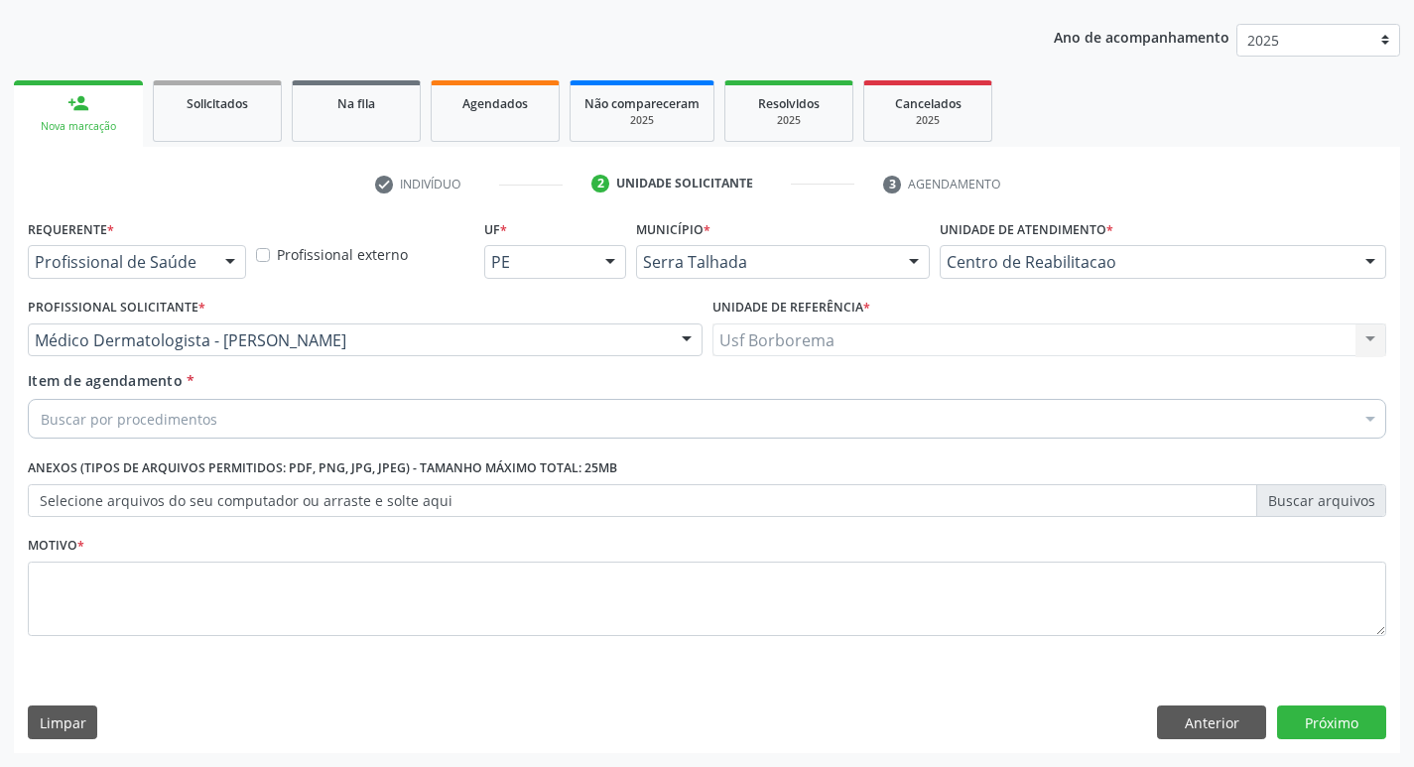
click at [536, 417] on div "Buscar por procedimentos" at bounding box center [707, 419] width 1359 height 40
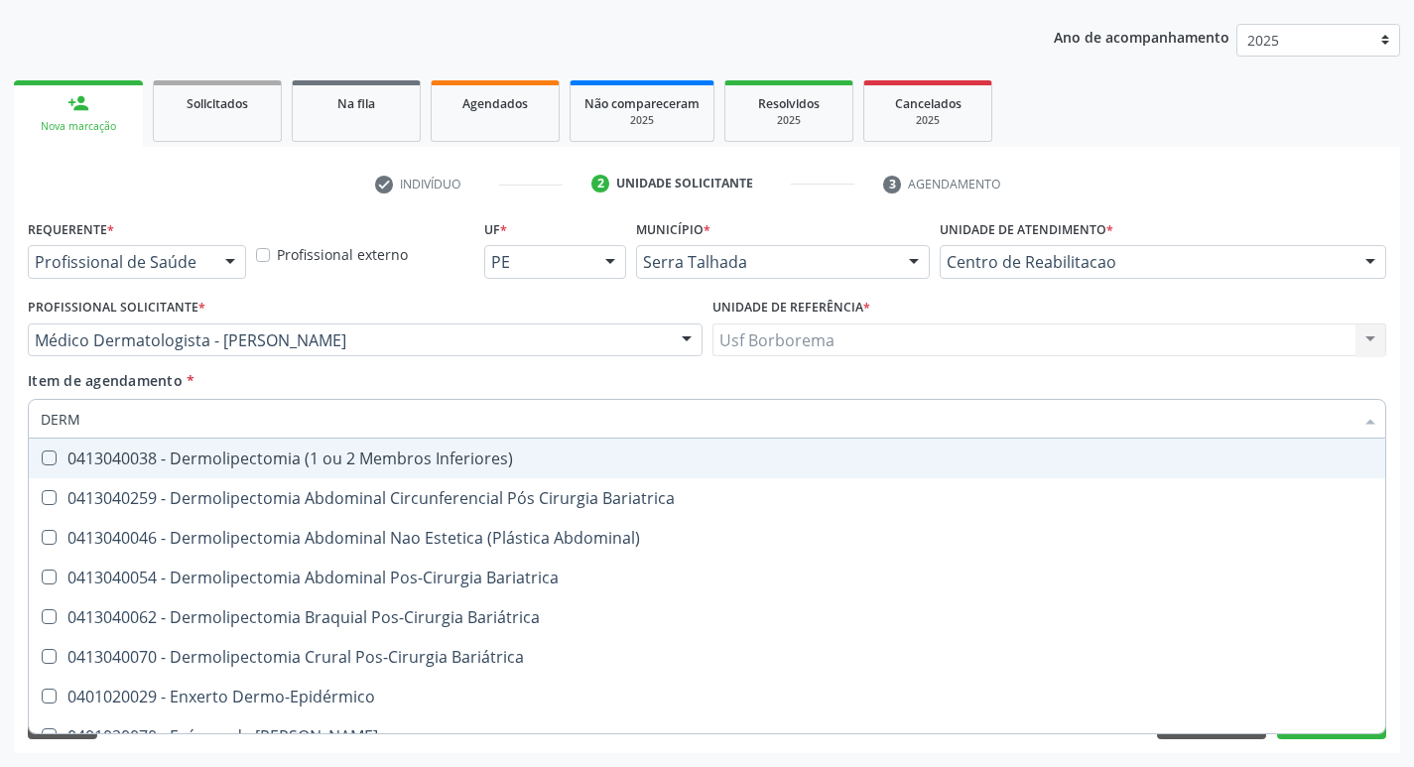
type input "DERMA"
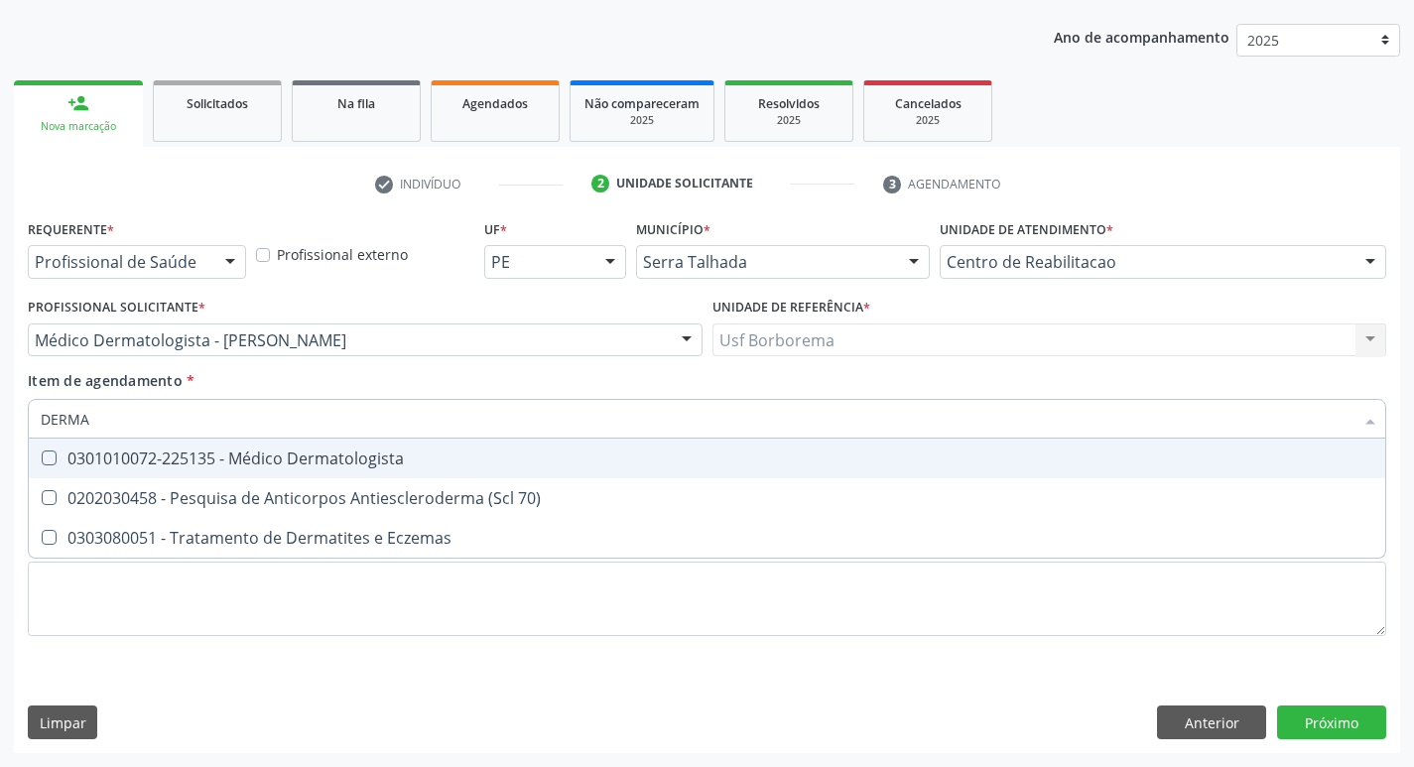
click at [517, 442] on span "0301010072-225135 - Médico Dermatologista" at bounding box center [707, 459] width 1357 height 40
checkbox Dermatologista "true"
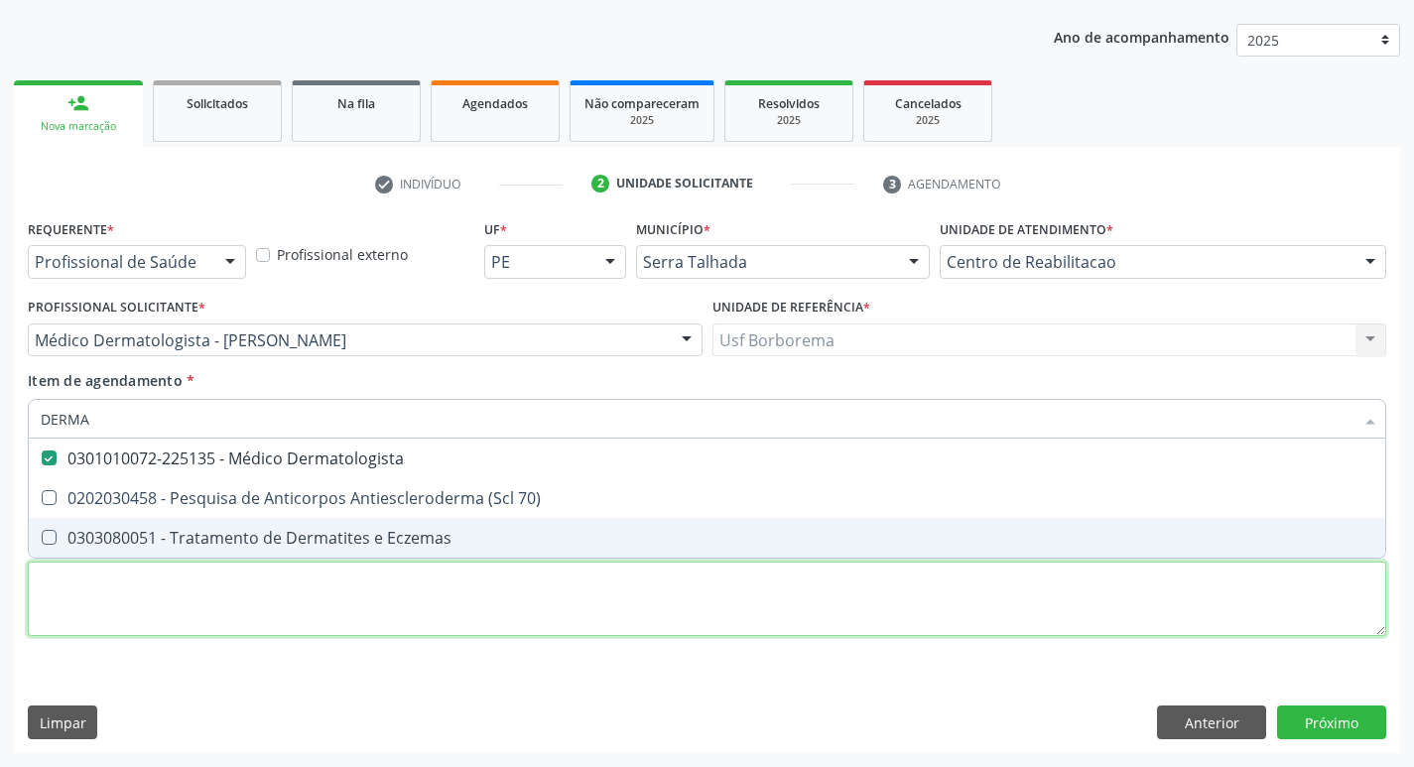
click at [535, 592] on div "Requerente * Profissional de Saúde Profissional de Saúde Paciente Nenhum result…" at bounding box center [707, 439] width 1359 height 450
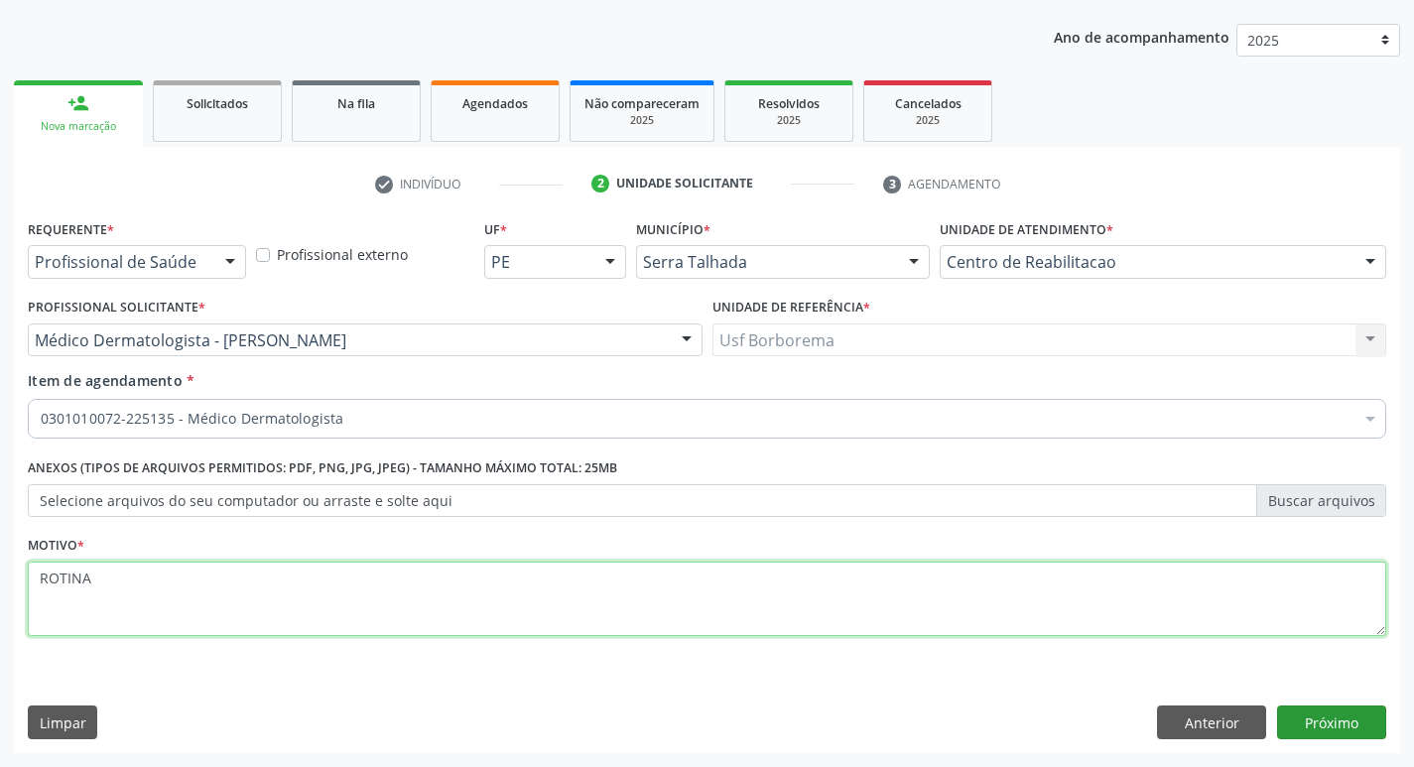
type textarea "ROTINA"
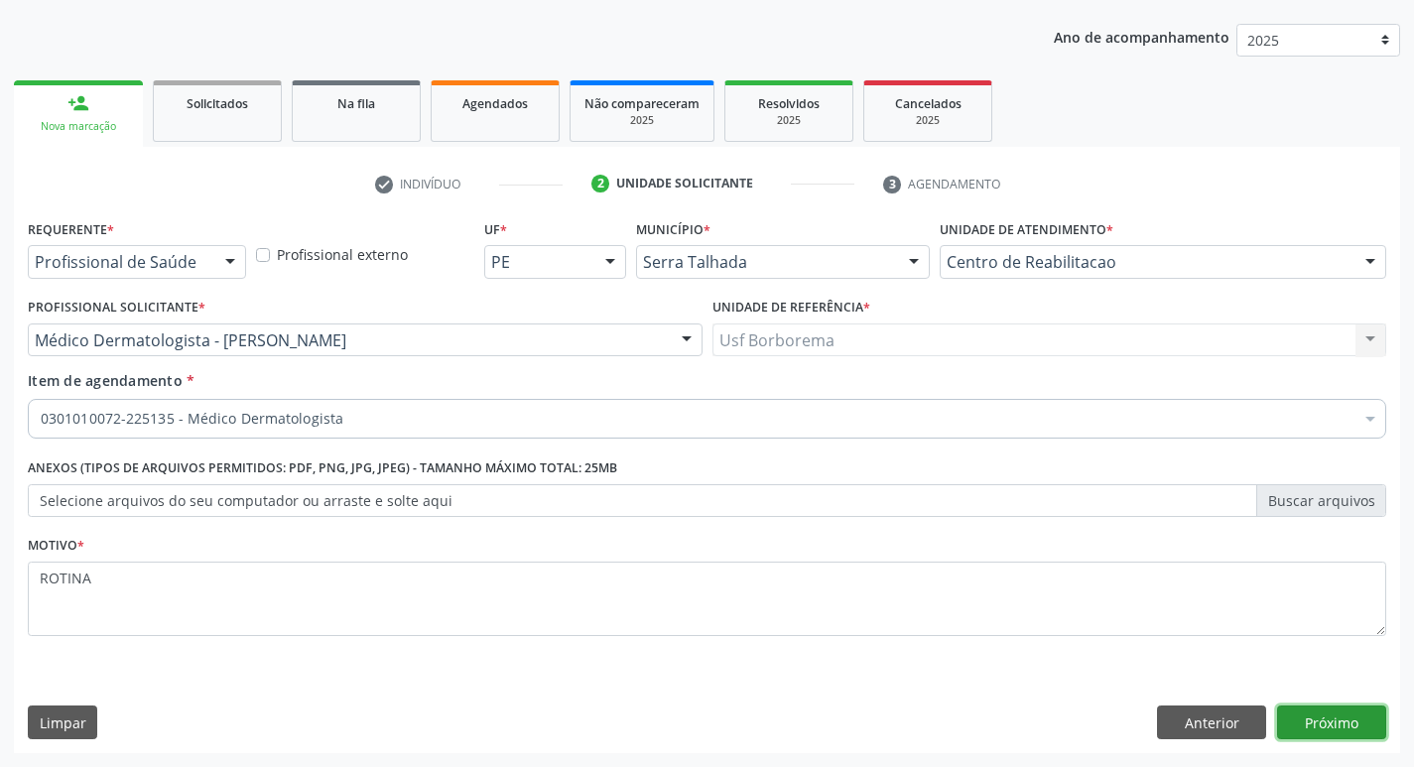
click at [1303, 731] on button "Próximo" at bounding box center [1331, 723] width 109 height 34
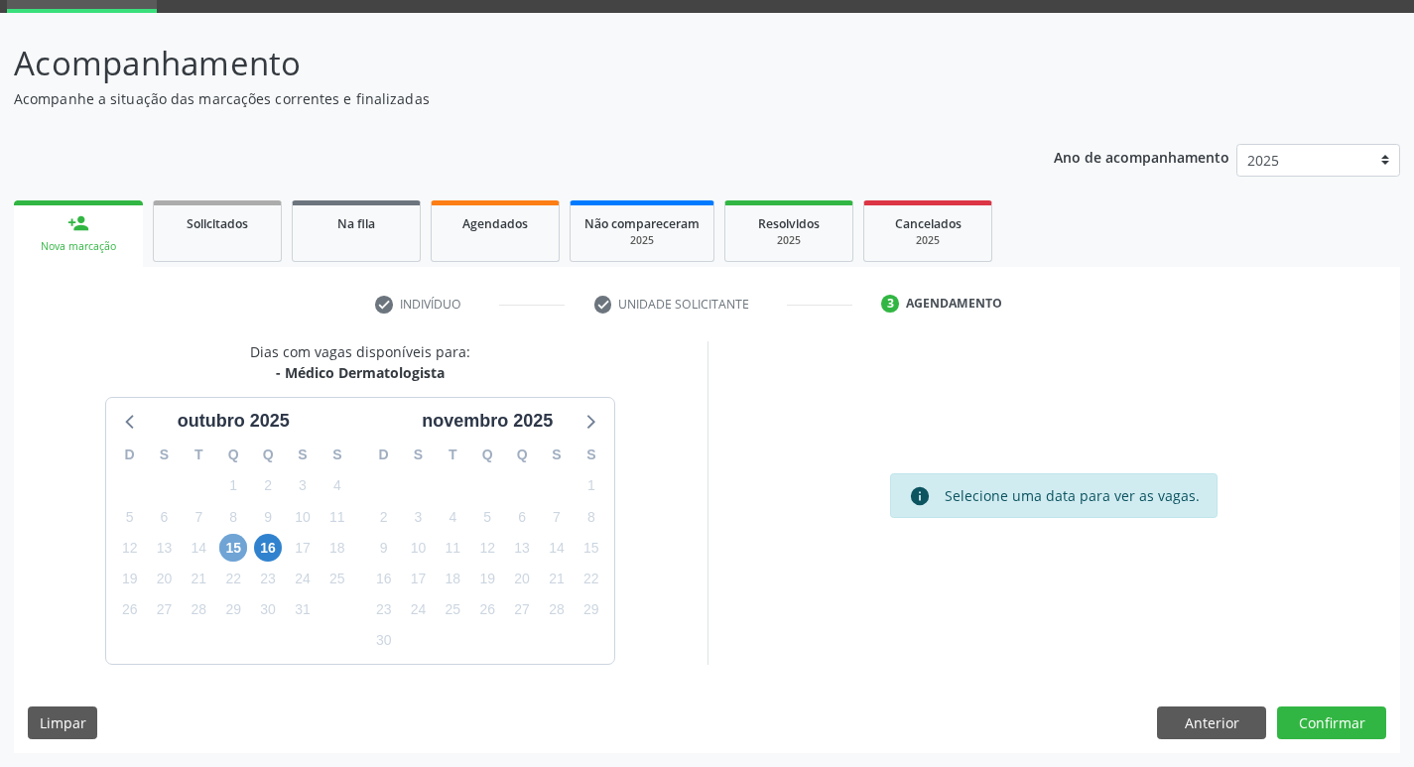
click at [238, 539] on span "15" at bounding box center [233, 548] width 28 height 28
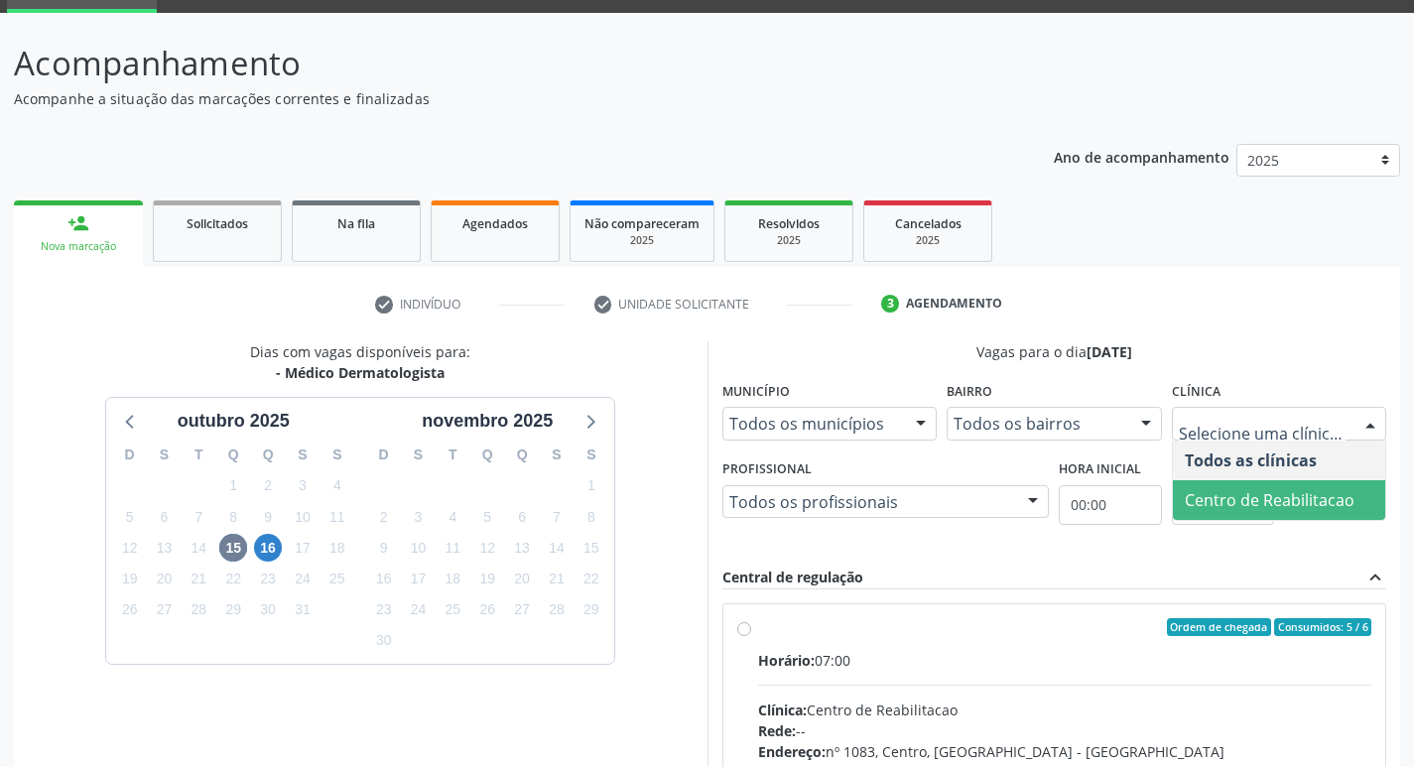
click at [1280, 494] on span "Centro de Reabilitacao" at bounding box center [1270, 500] width 170 height 22
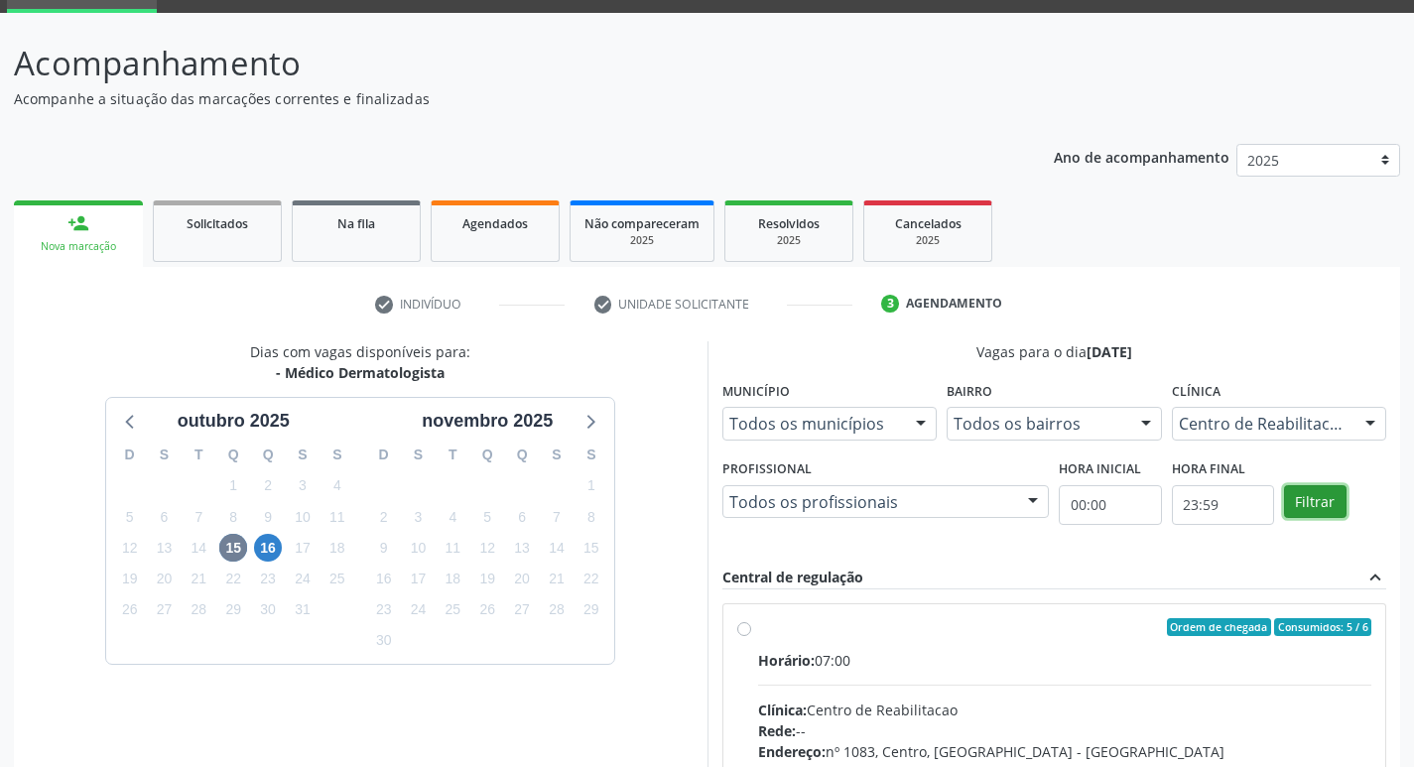
click at [1329, 501] on button "Filtrar" at bounding box center [1315, 502] width 63 height 34
click at [1326, 503] on button "Filtrar" at bounding box center [1315, 502] width 63 height 34
click at [1323, 510] on button "Filtrar" at bounding box center [1315, 502] width 63 height 34
click at [758, 624] on label "Ordem de chegada Consumidos: 5 / 6 Horário: 07:00 Clínica: Centro de Reabilitac…" at bounding box center [1065, 770] width 614 height 305
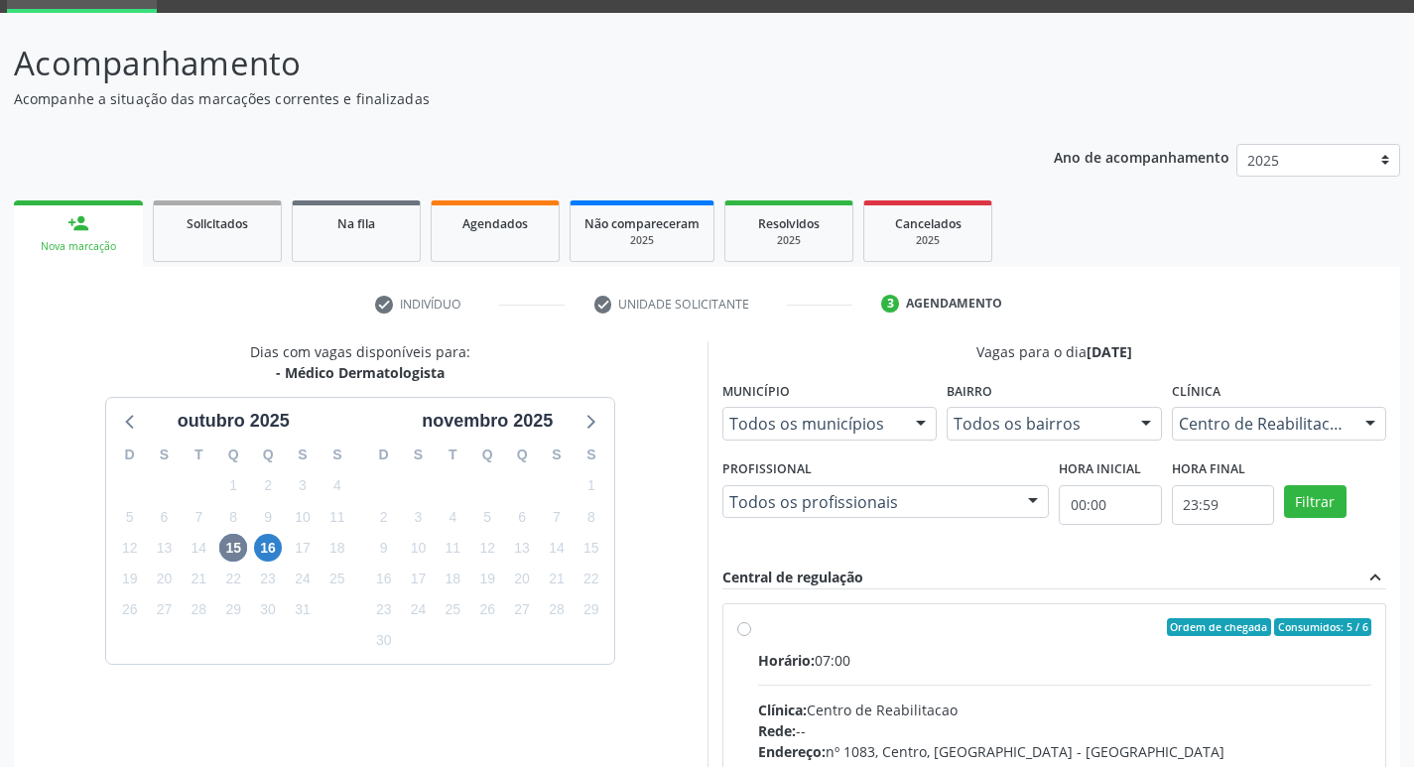
click at [744, 624] on input "Ordem de chegada Consumidos: 5 / 6 Horário: 07:00 Clínica: Centro de Reabilitac…" at bounding box center [744, 627] width 14 height 18
radio input "true"
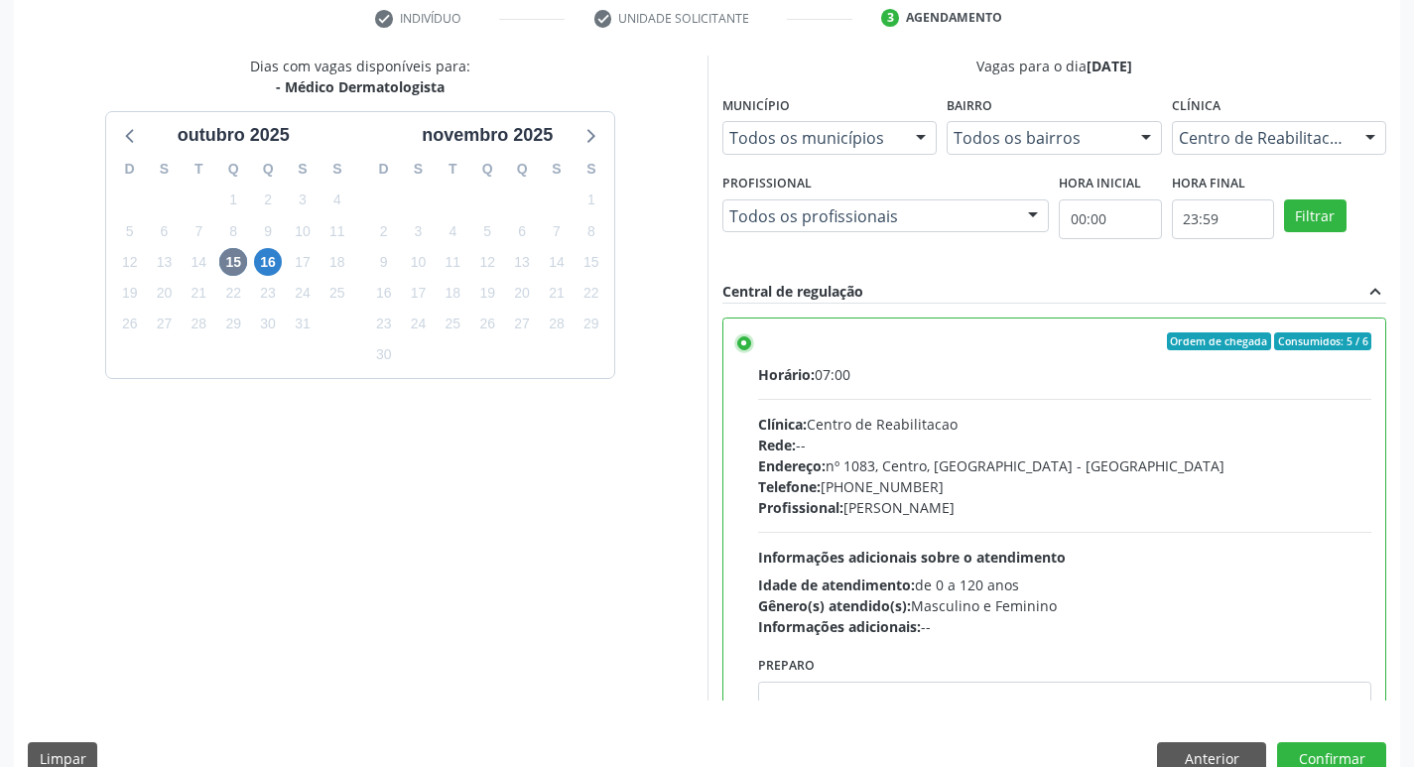
scroll to position [419, 0]
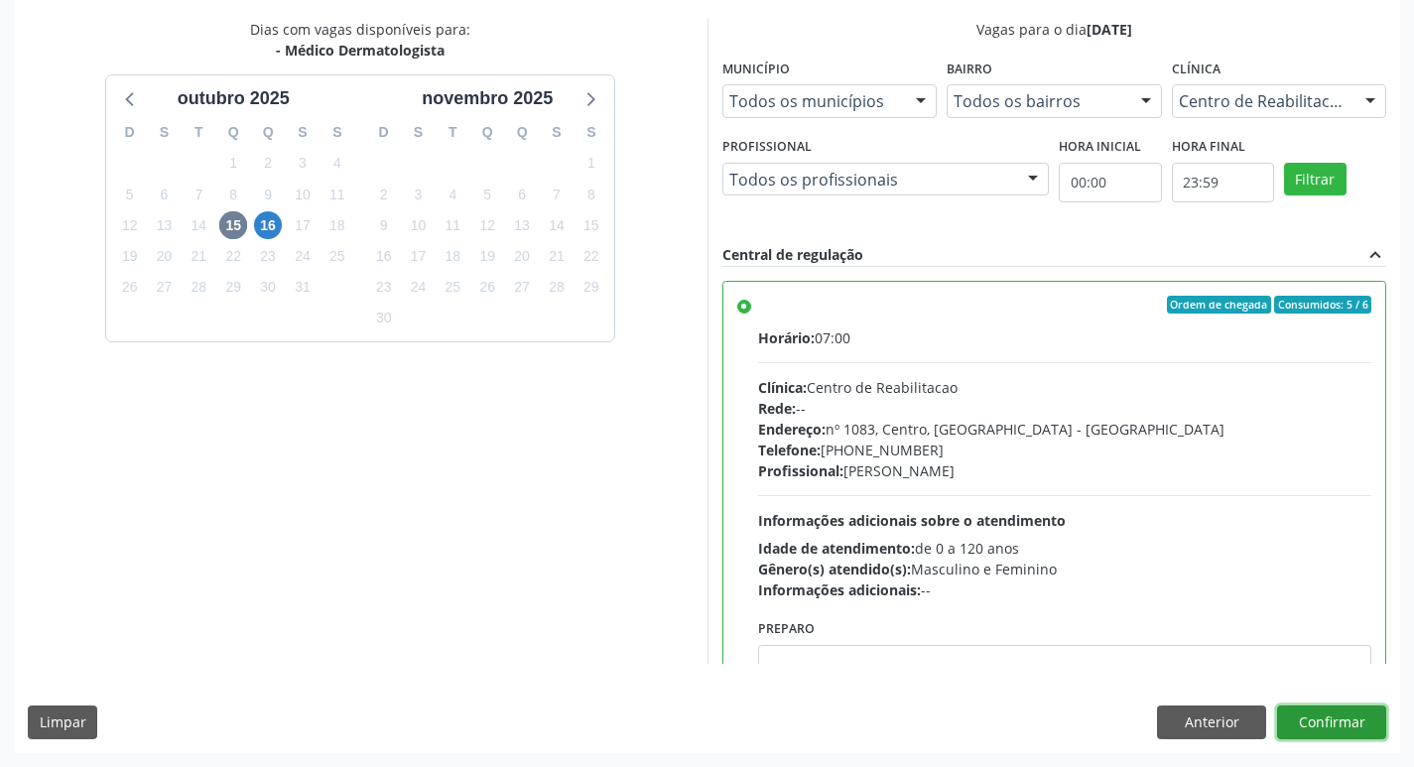
click at [1334, 722] on button "Confirmar" at bounding box center [1331, 723] width 109 height 34
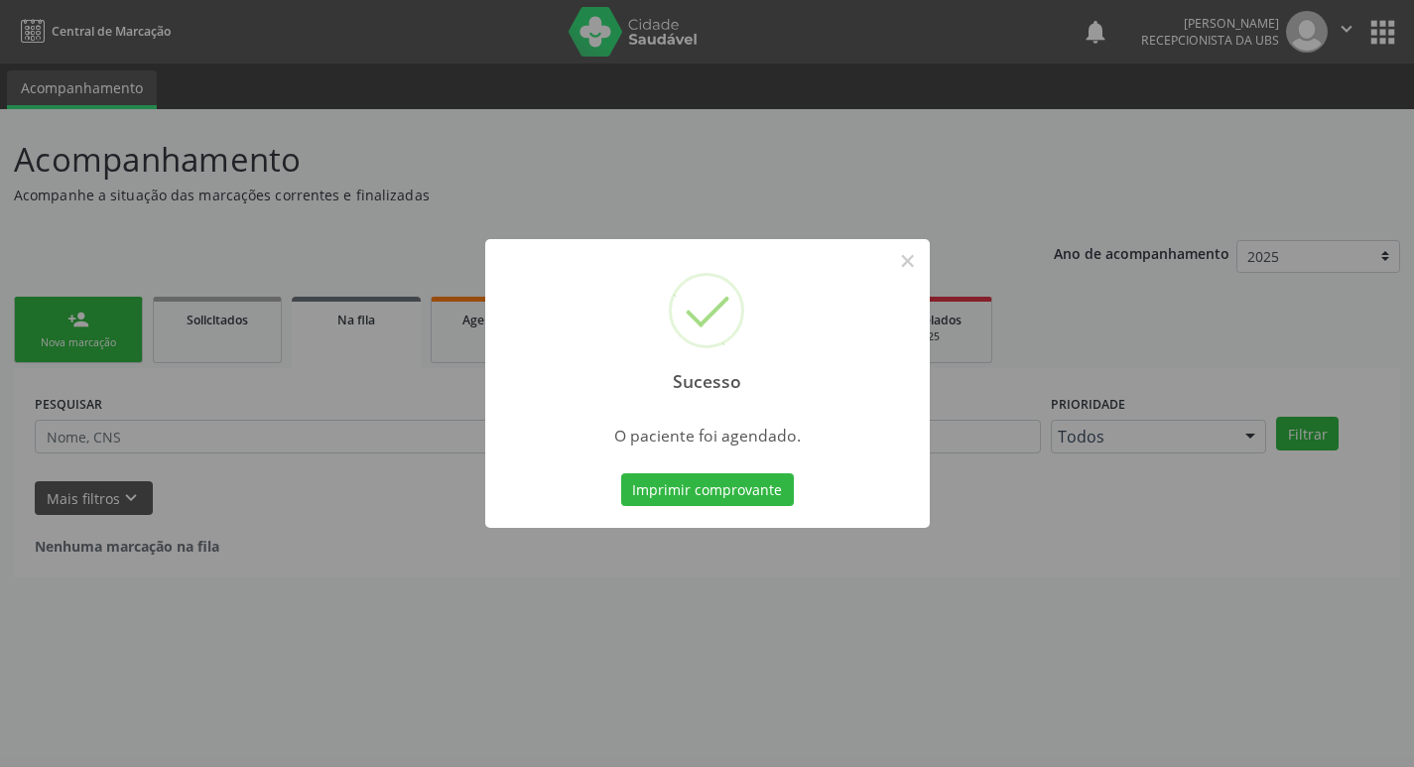
scroll to position [0, 0]
click at [765, 495] on button "Imprimir comprovante" at bounding box center [714, 490] width 173 height 34
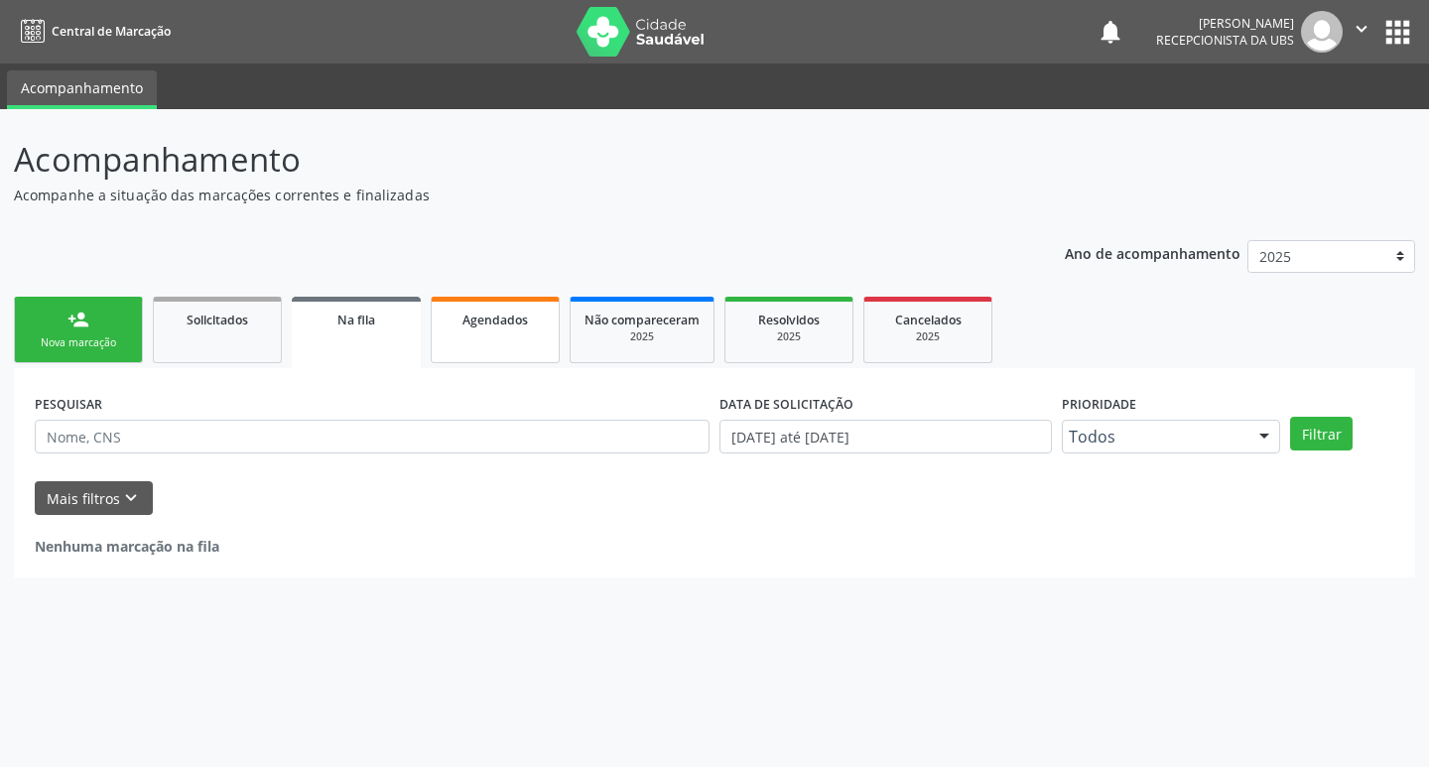
click at [523, 315] on span "Agendados" at bounding box center [494, 320] width 65 height 17
click at [523, 318] on span "Agendados" at bounding box center [494, 320] width 65 height 17
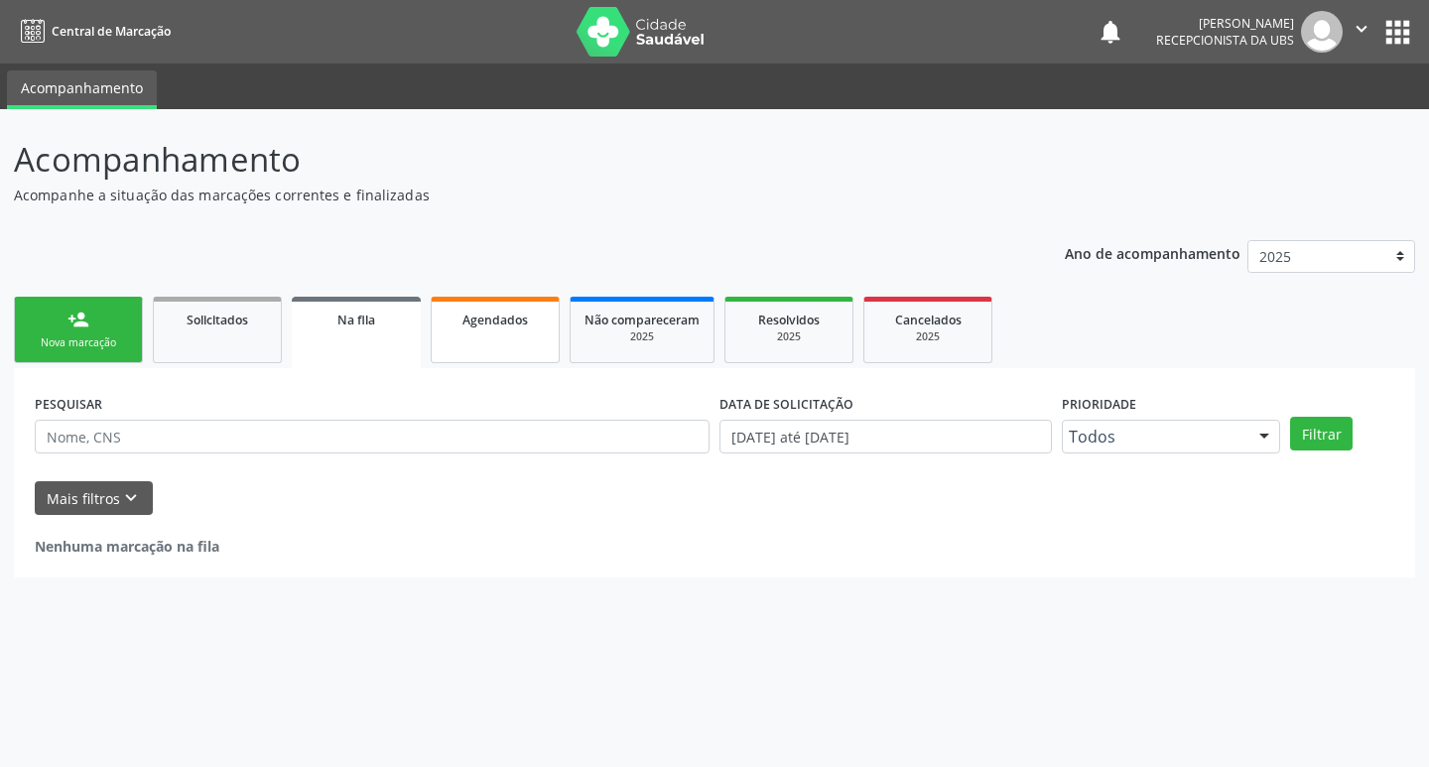
select select "9"
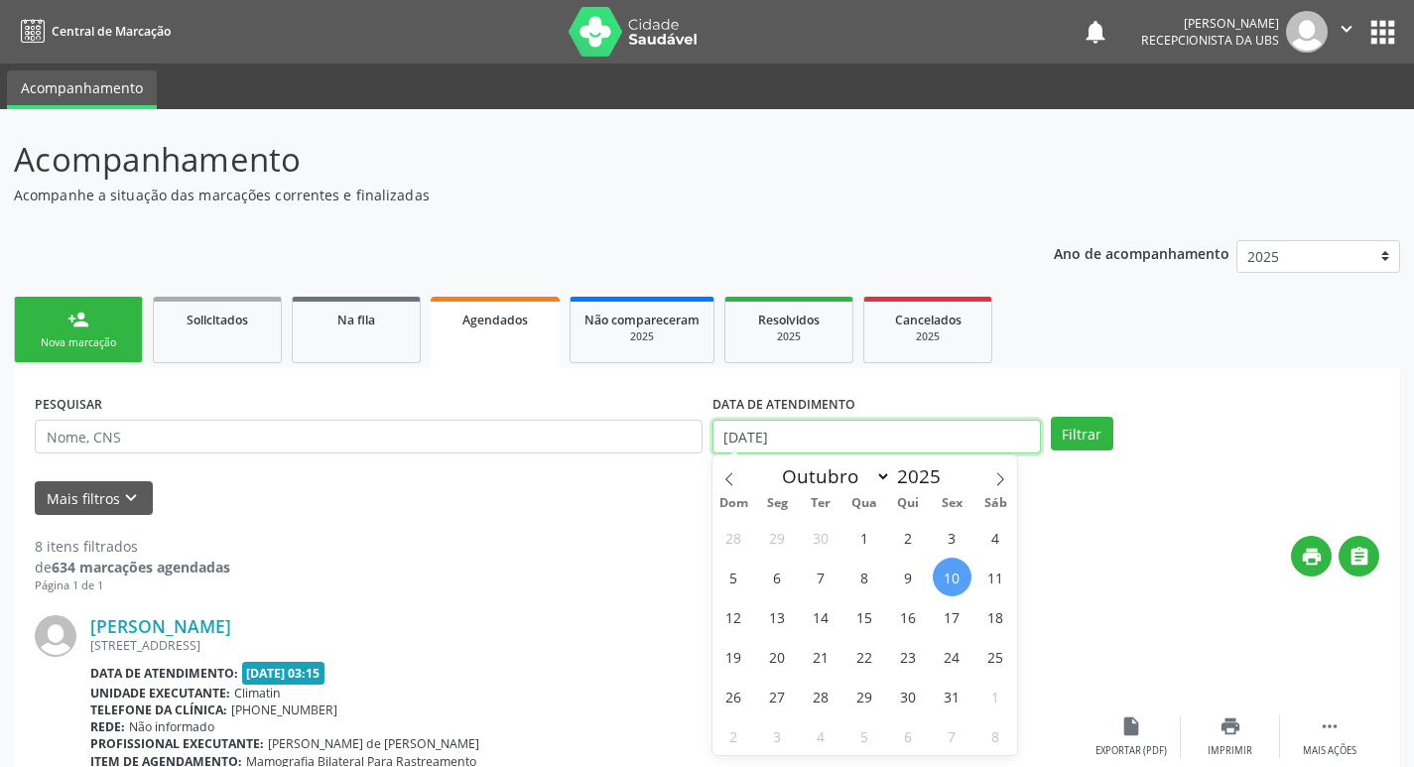
click at [760, 432] on input "[DATE]" at bounding box center [876, 437] width 328 height 34
click at [828, 703] on span "28" at bounding box center [821, 696] width 39 height 39
type input "[DATE]"
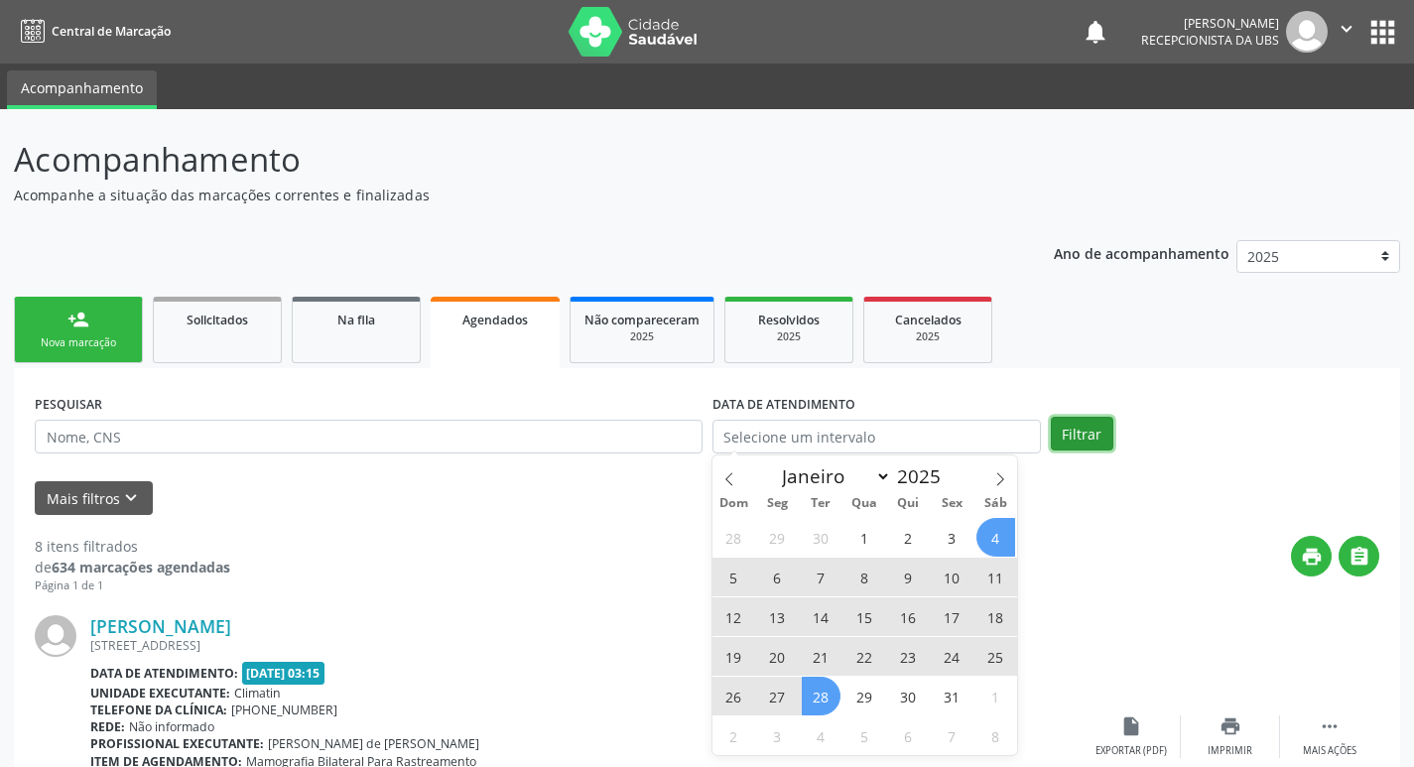
select select "9"
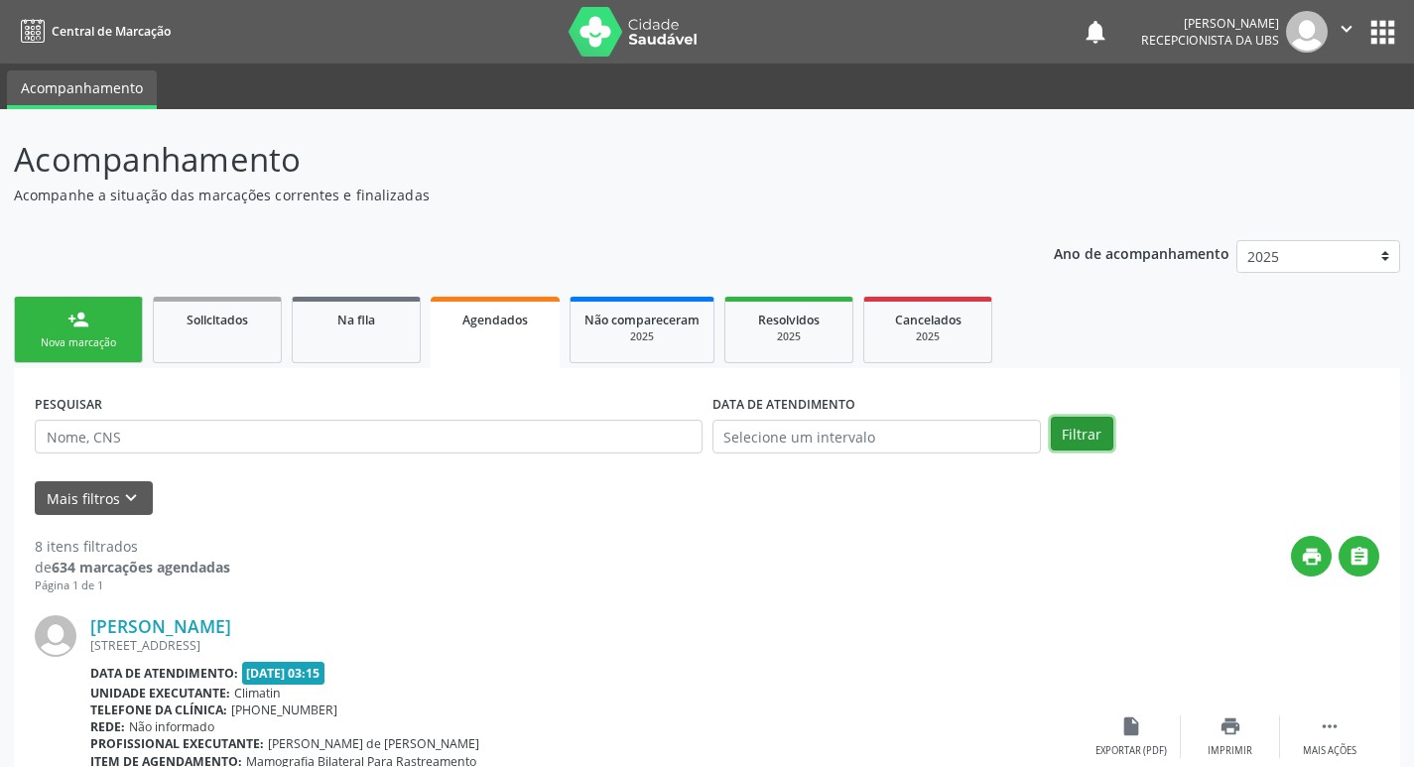
click at [1065, 439] on button "Filtrar" at bounding box center [1082, 434] width 63 height 34
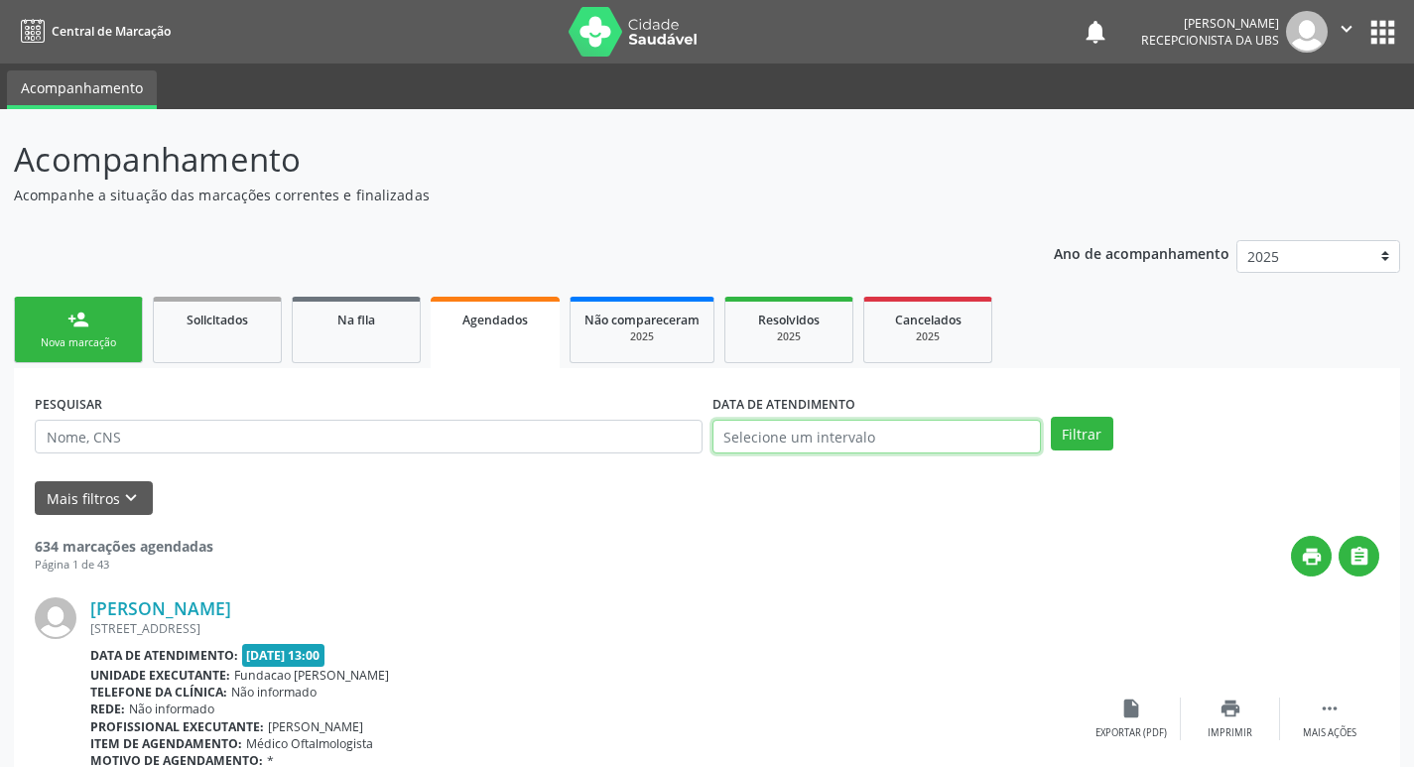
click at [872, 431] on input "text" at bounding box center [876, 437] width 328 height 34
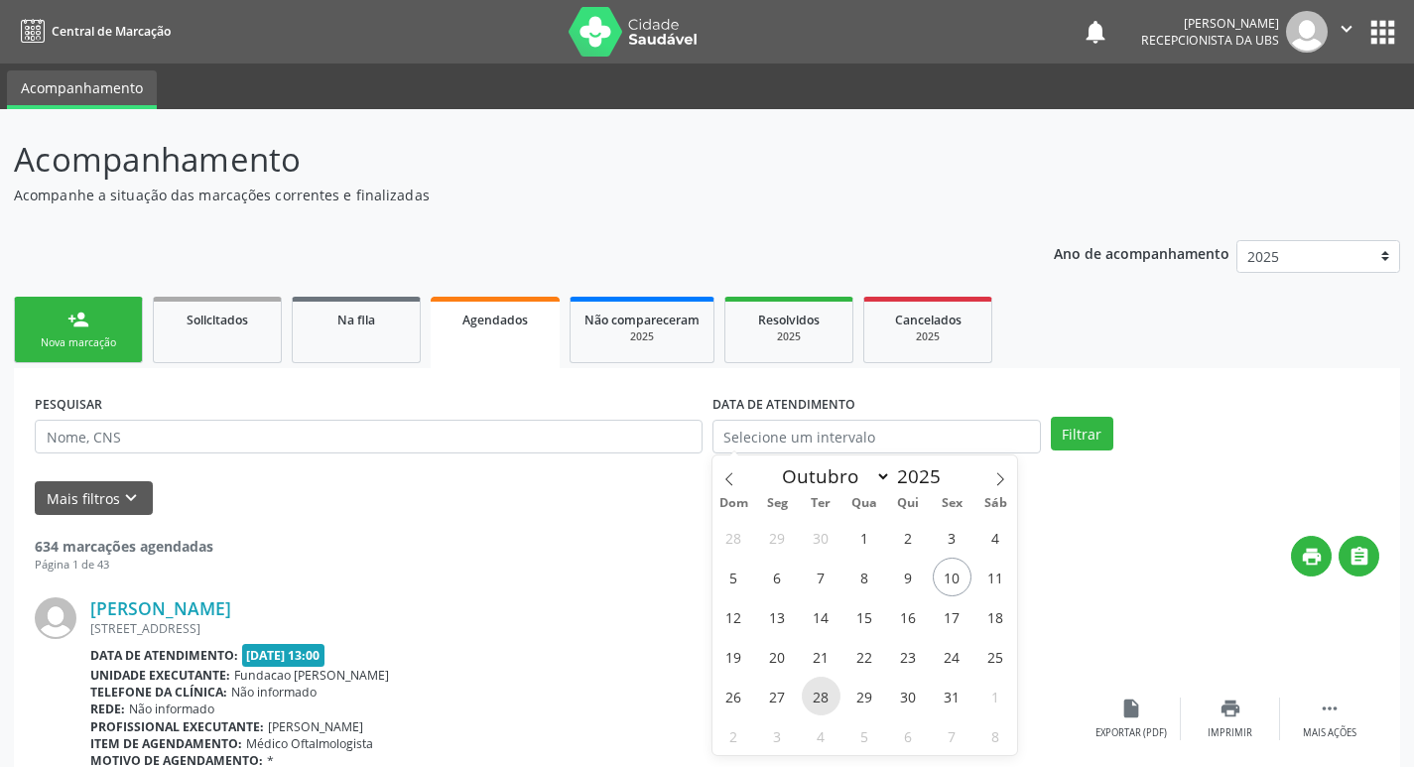
click at [821, 706] on span "28" at bounding box center [821, 696] width 39 height 39
type input "[DATE]"
click at [821, 706] on span "28" at bounding box center [821, 696] width 39 height 39
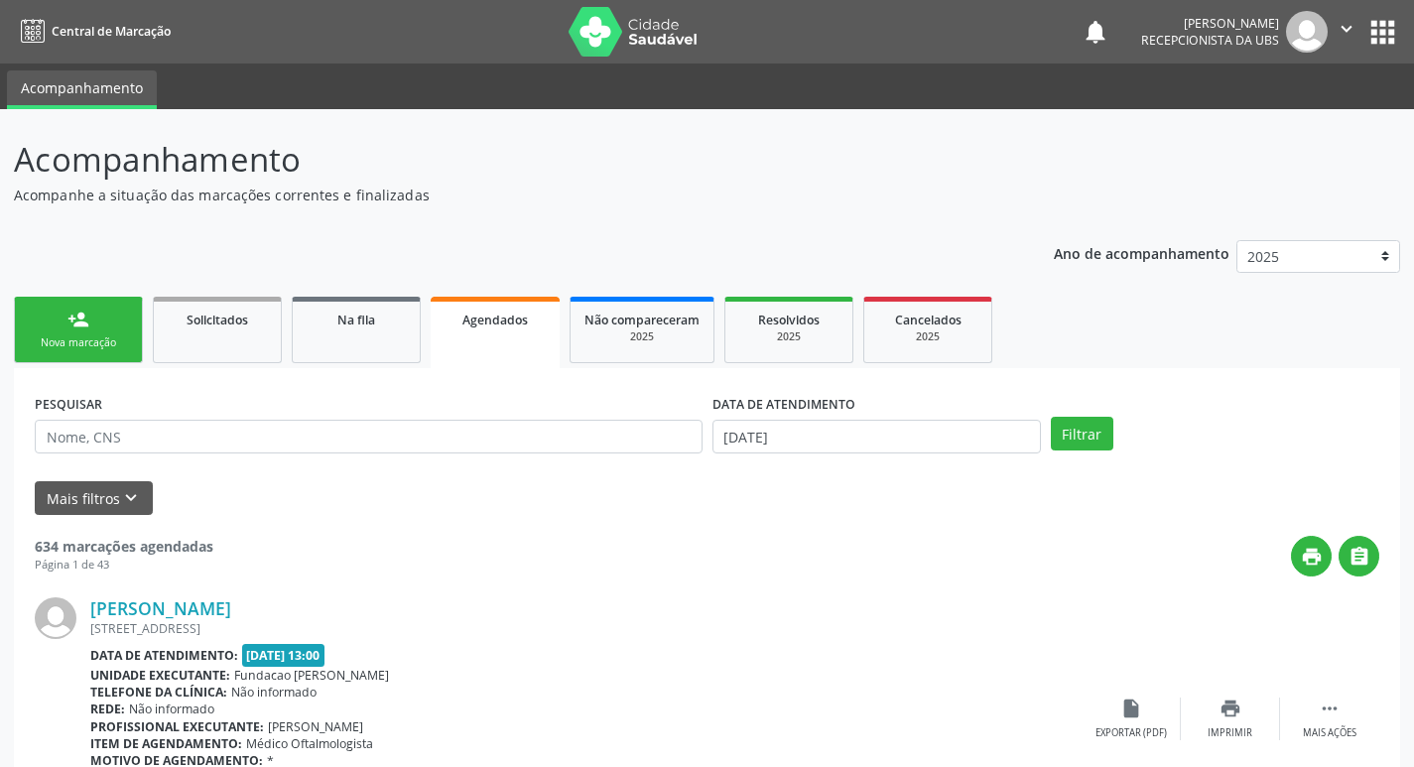
click at [821, 706] on div "Rede: Não informado" at bounding box center [585, 709] width 991 height 17
click at [1076, 440] on button "Filtrar" at bounding box center [1082, 434] width 63 height 34
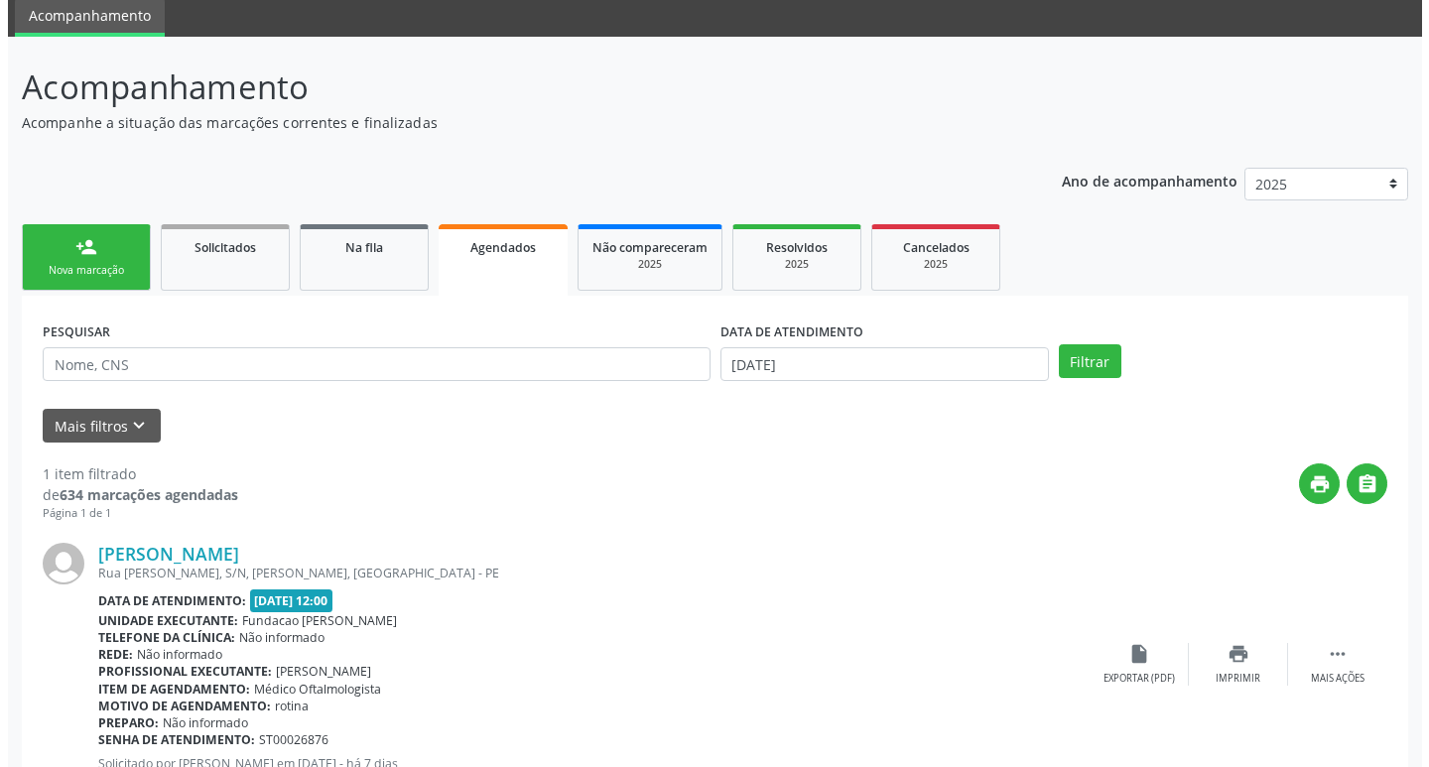
scroll to position [147, 0]
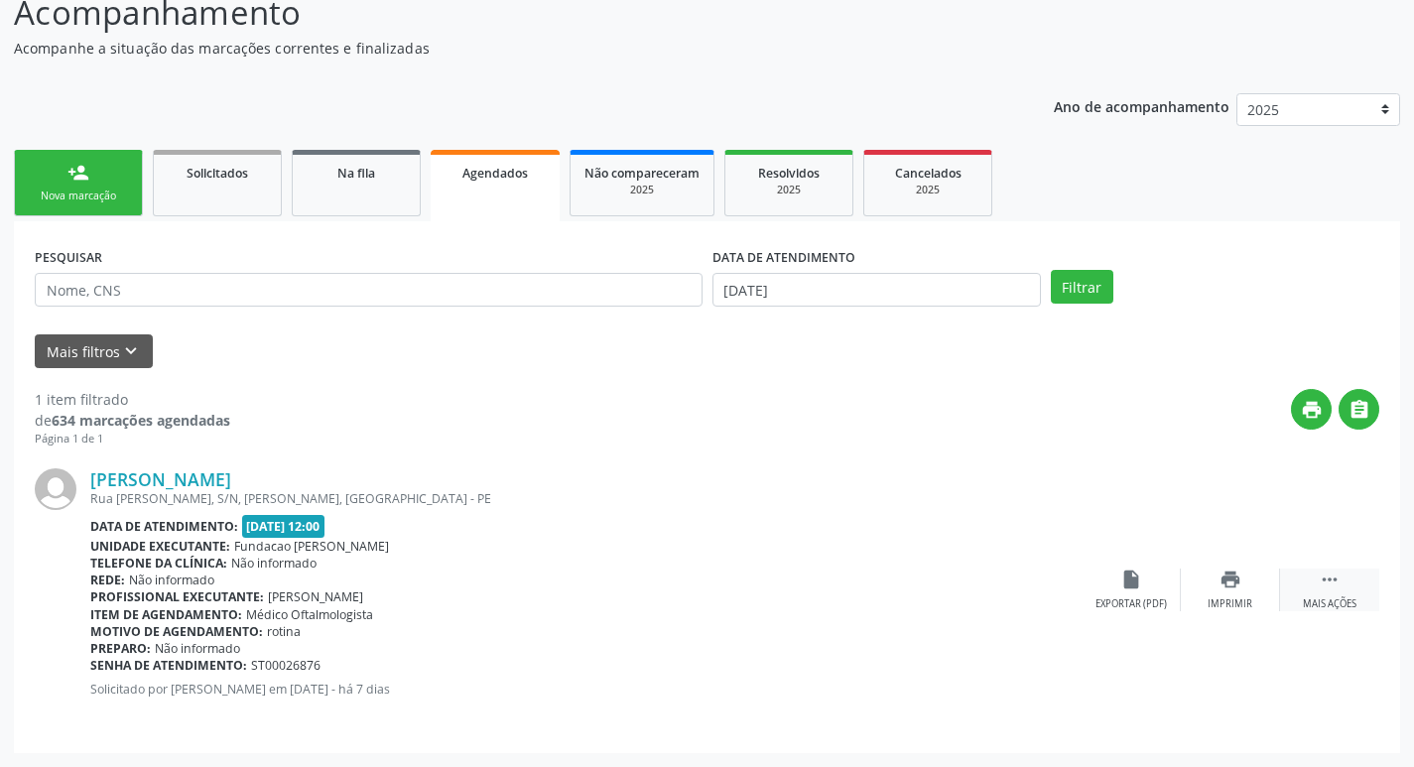
click at [1335, 584] on icon "" at bounding box center [1330, 580] width 22 height 22
click at [1105, 586] on div "cancel Cancelar" at bounding box center [1131, 590] width 99 height 43
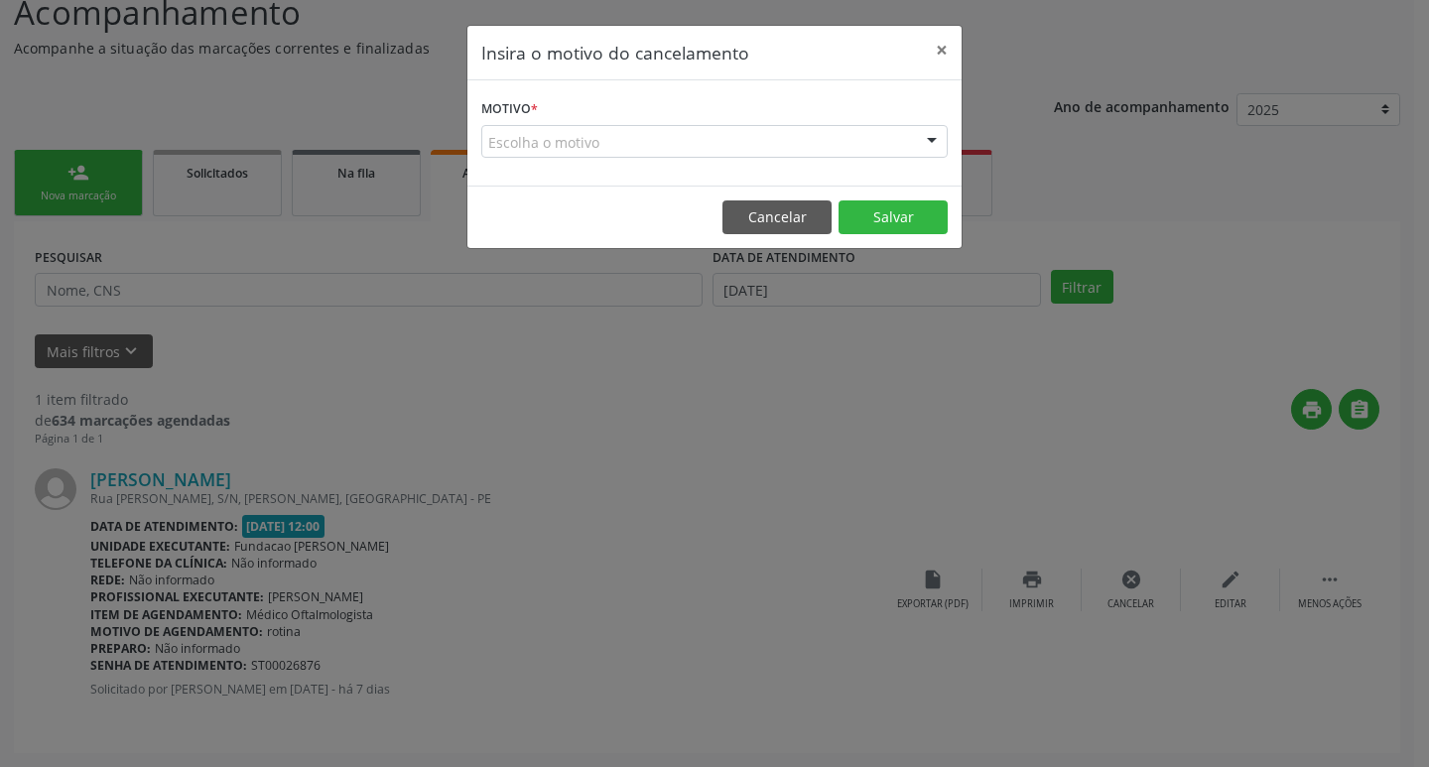
click at [792, 141] on div "Escolha o motivo" at bounding box center [714, 142] width 466 height 34
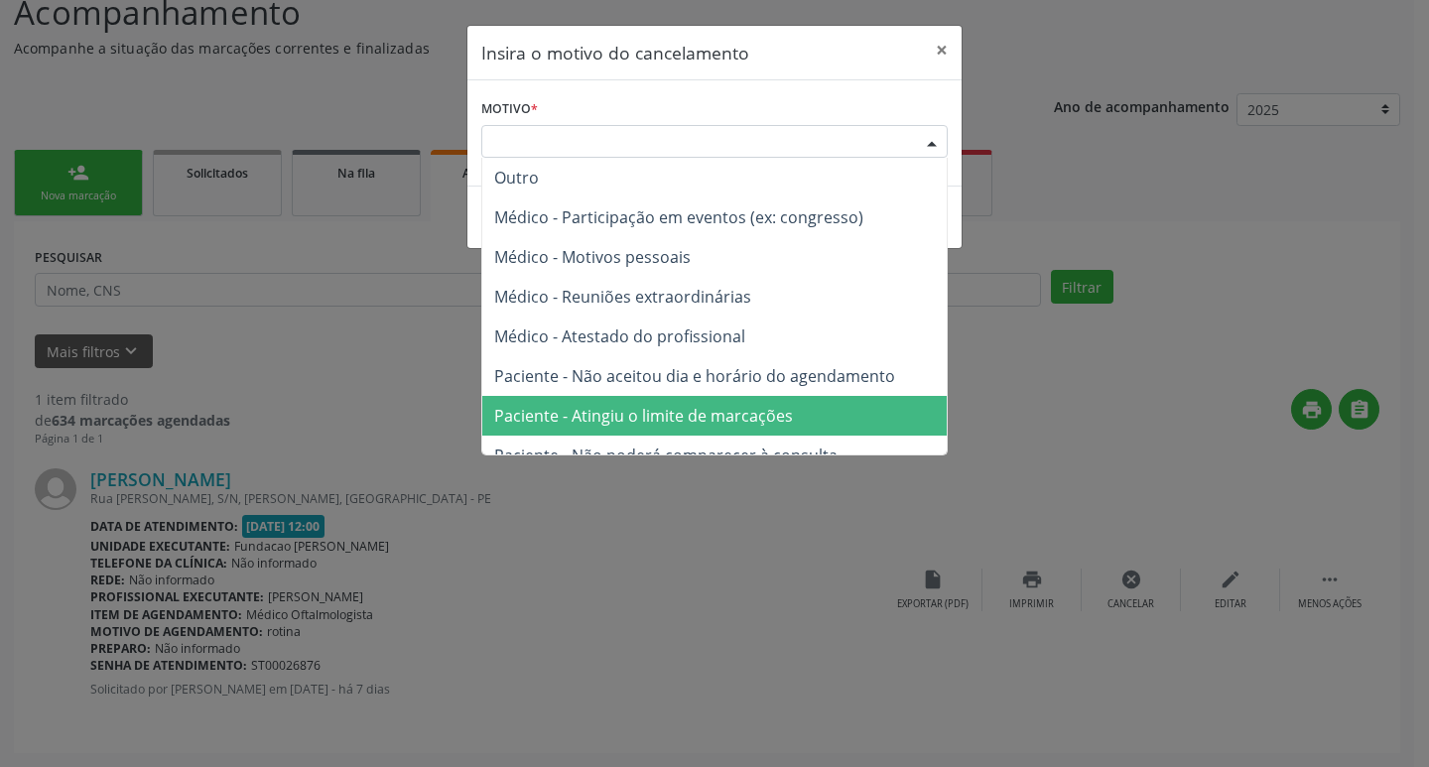
click at [783, 411] on span "Paciente - Atingiu o limite de marcações" at bounding box center [643, 416] width 299 height 22
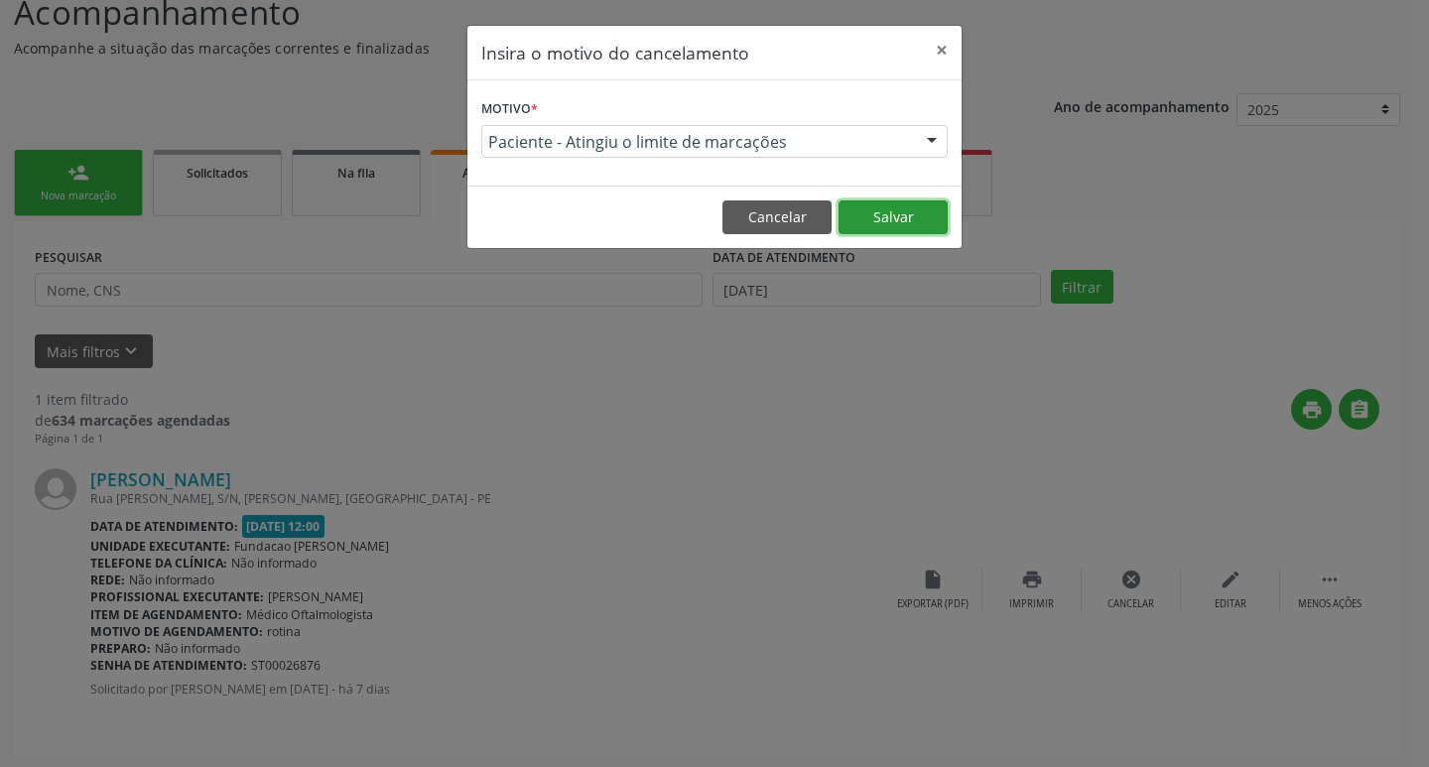
click at [876, 231] on button "Salvar" at bounding box center [893, 217] width 109 height 34
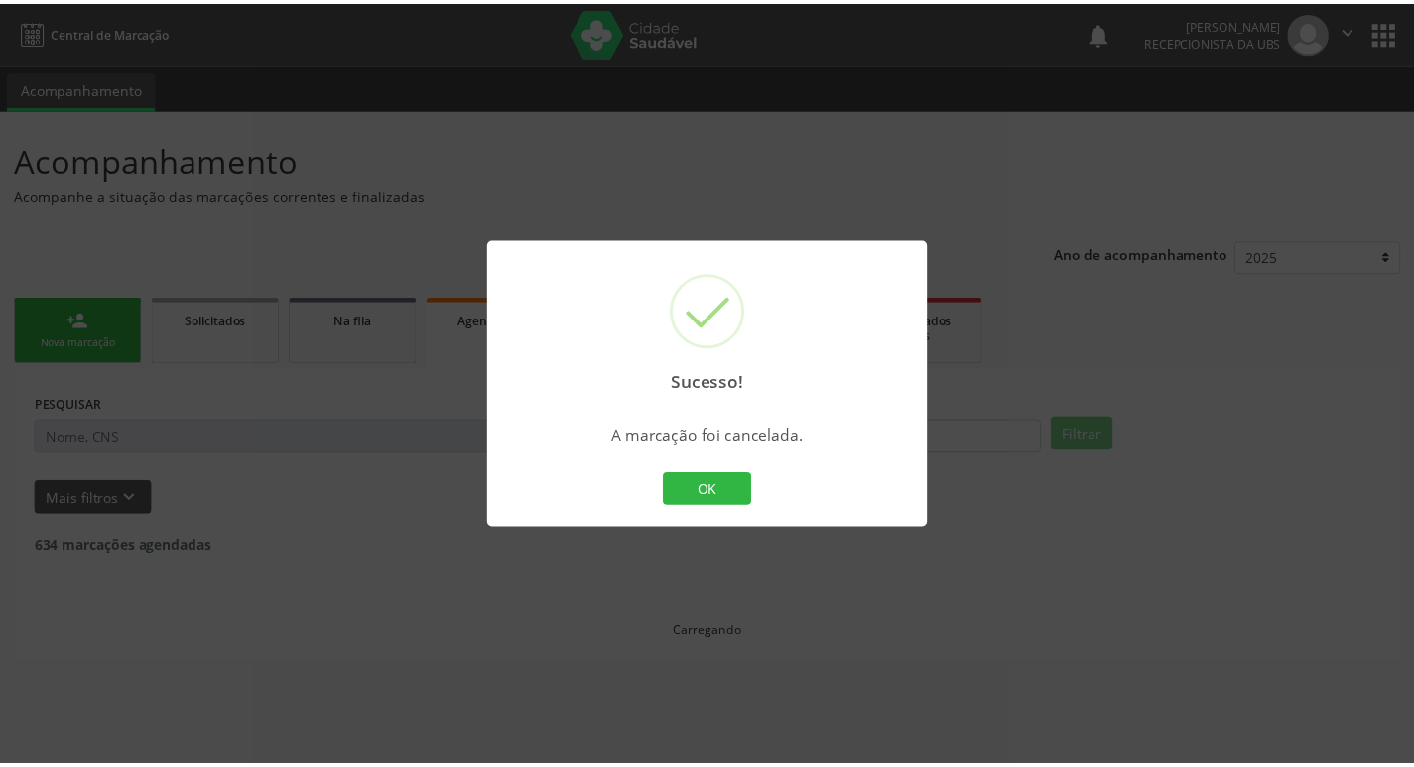
scroll to position [0, 0]
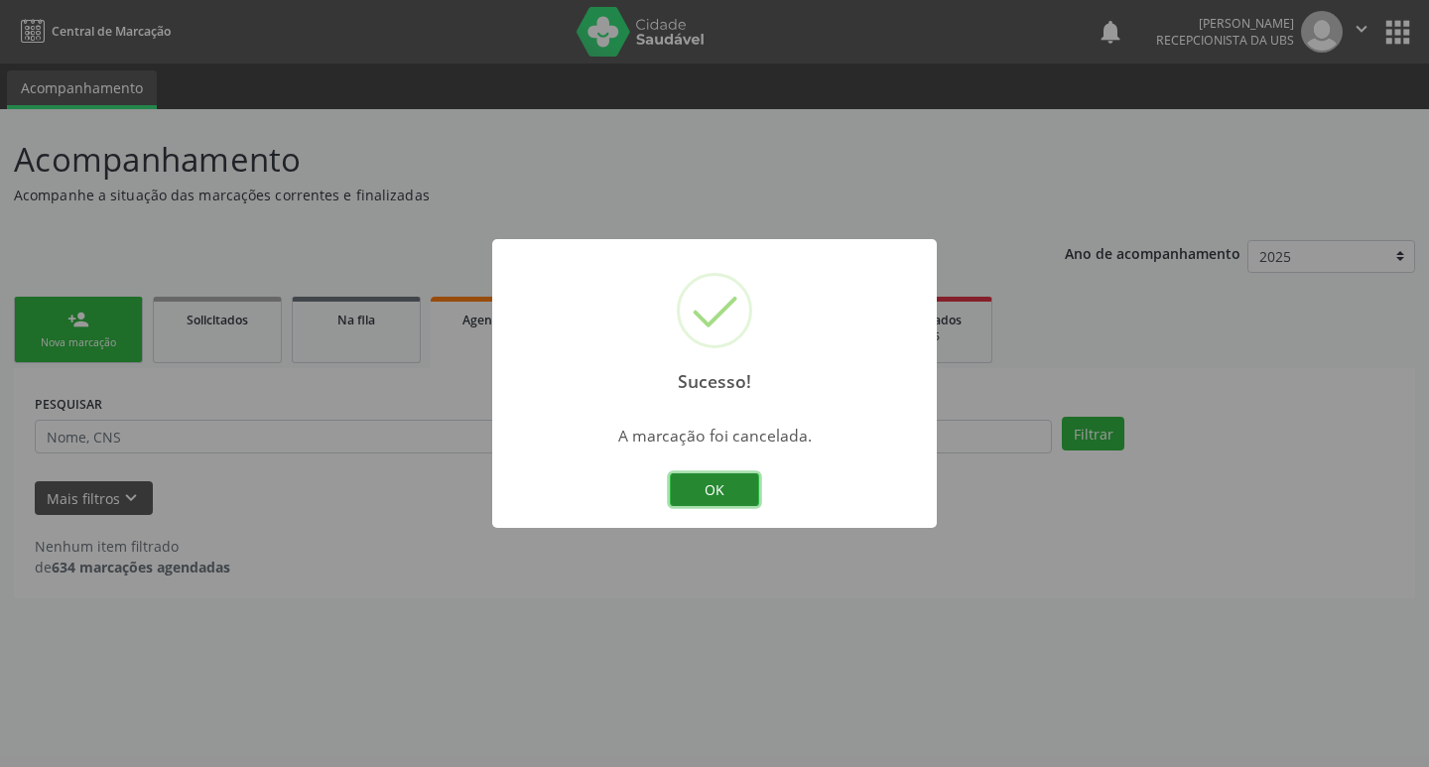
click at [722, 492] on button "OK" at bounding box center [714, 490] width 89 height 34
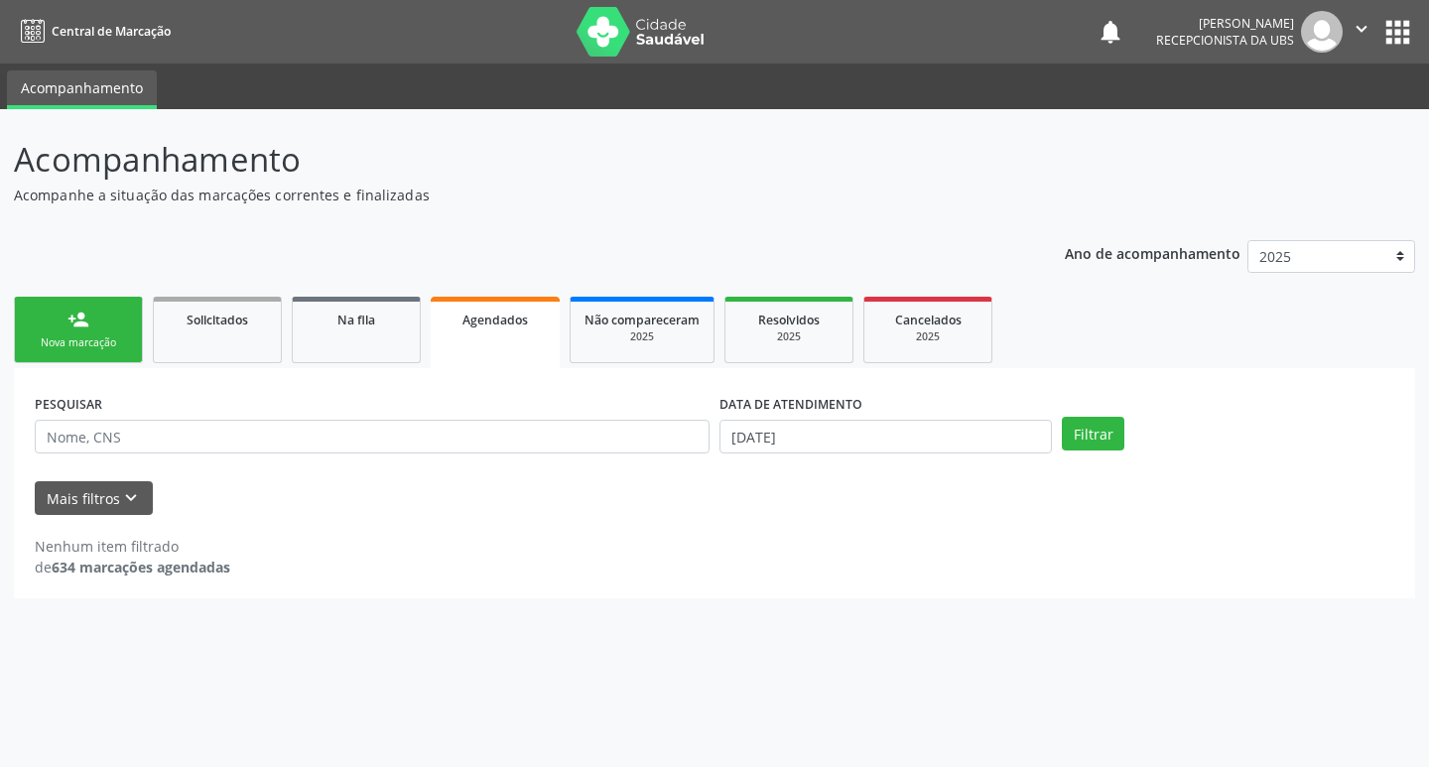
click at [108, 326] on link "person_add Nova marcação" at bounding box center [78, 330] width 129 height 66
click at [108, 327] on link "person_add Nova marcação" at bounding box center [78, 330] width 129 height 66
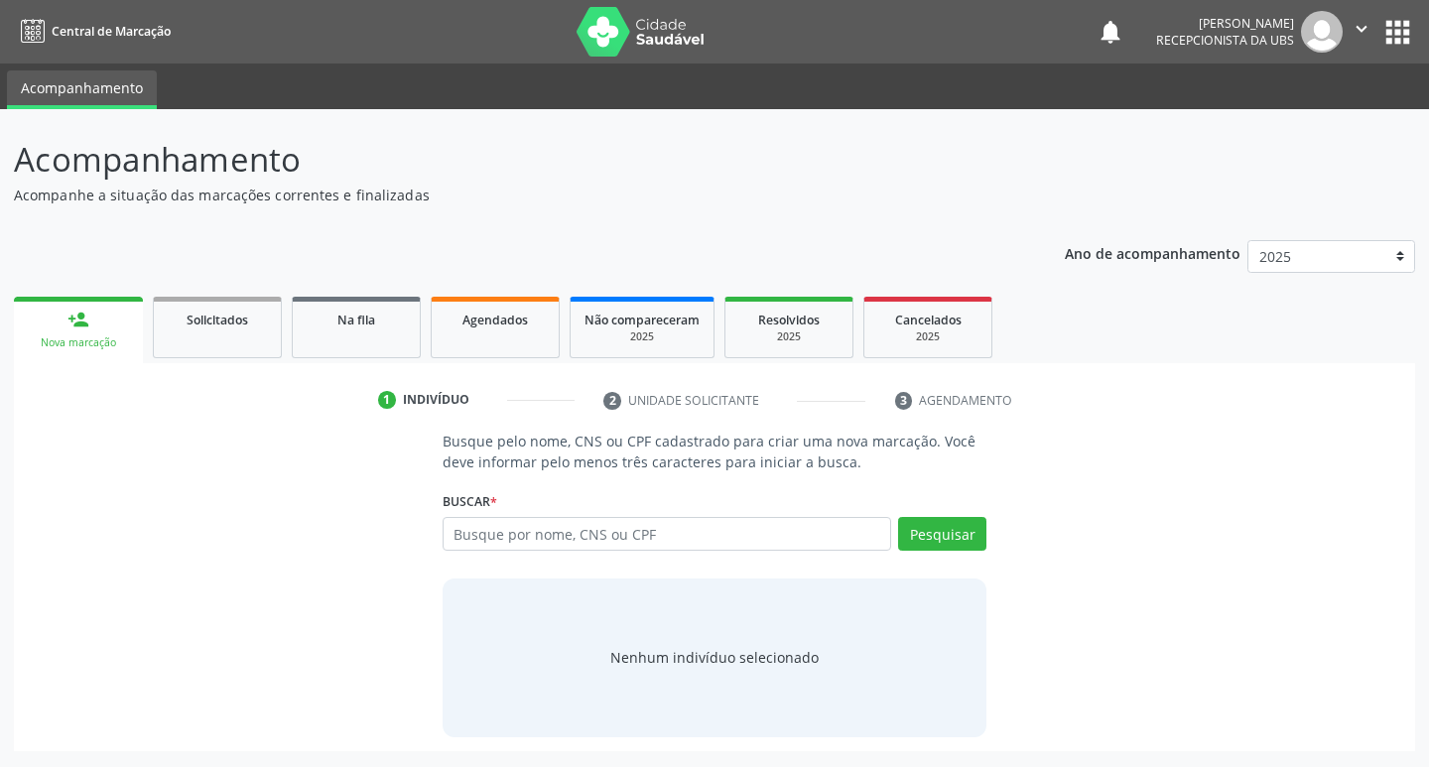
click at [111, 328] on link "person_add Nova marcação" at bounding box center [78, 330] width 129 height 66
click at [613, 538] on input "text" at bounding box center [668, 534] width 450 height 34
type input "06208669421"
click at [942, 535] on button "Pesquisar" at bounding box center [942, 534] width 88 height 34
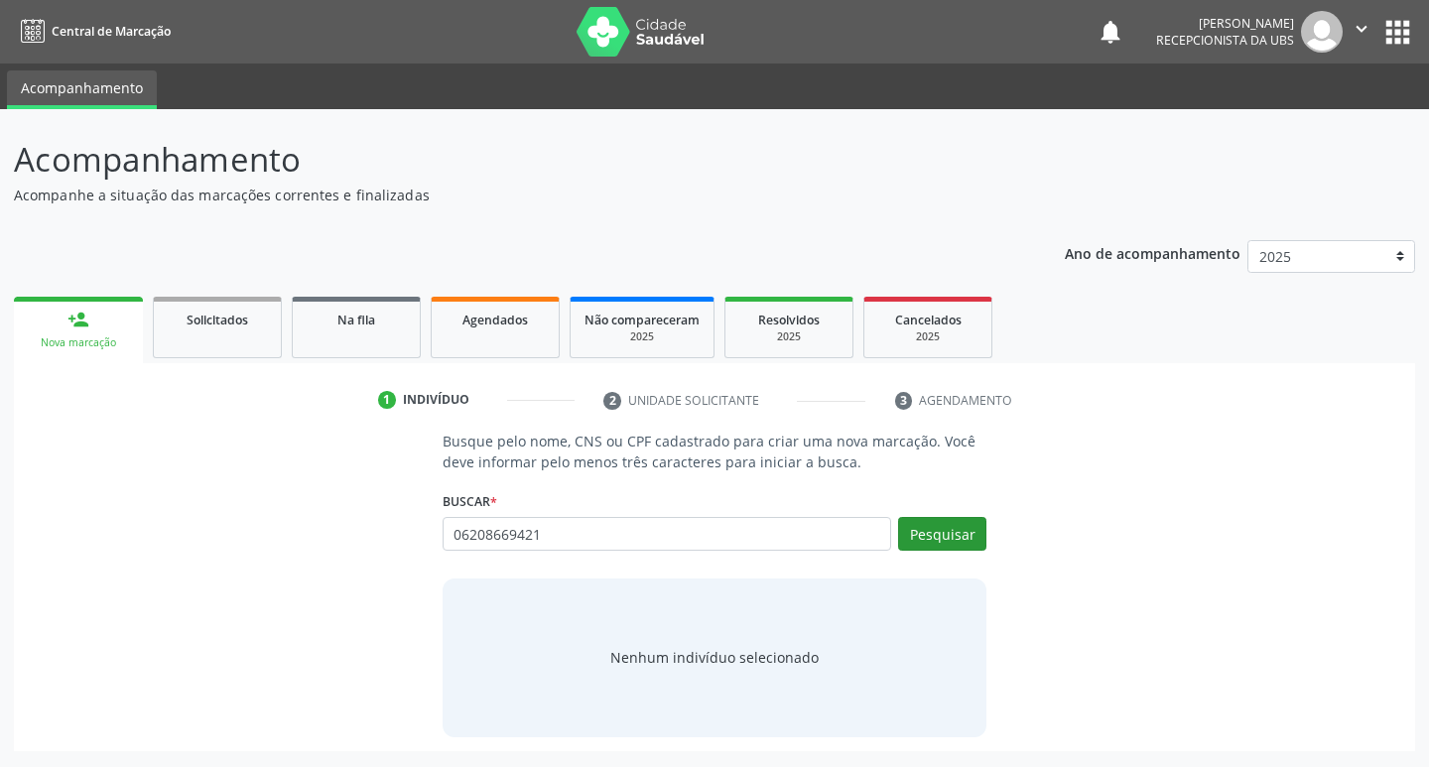
type input "06208669421"
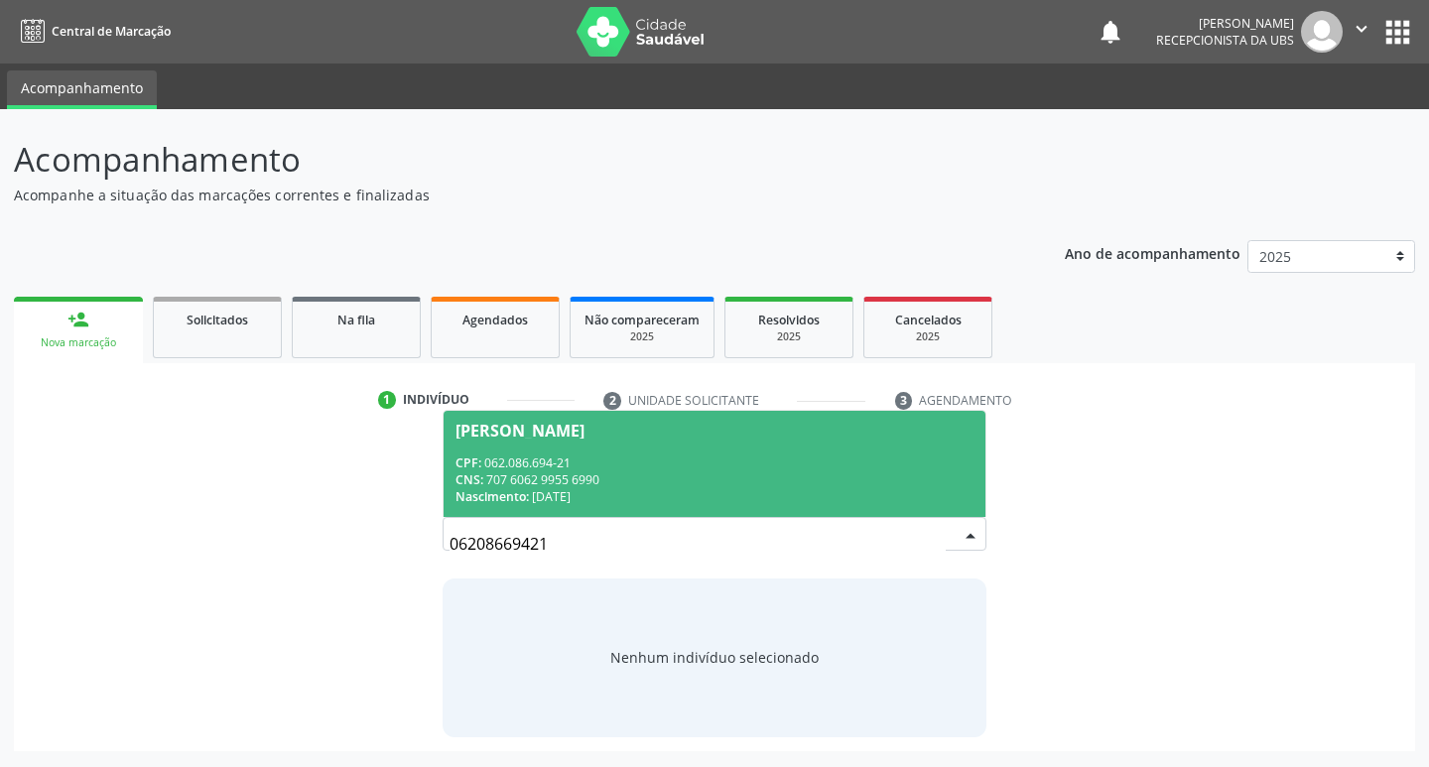
click at [792, 467] on div "CPF: 062.086.694-21" at bounding box center [714, 462] width 519 height 17
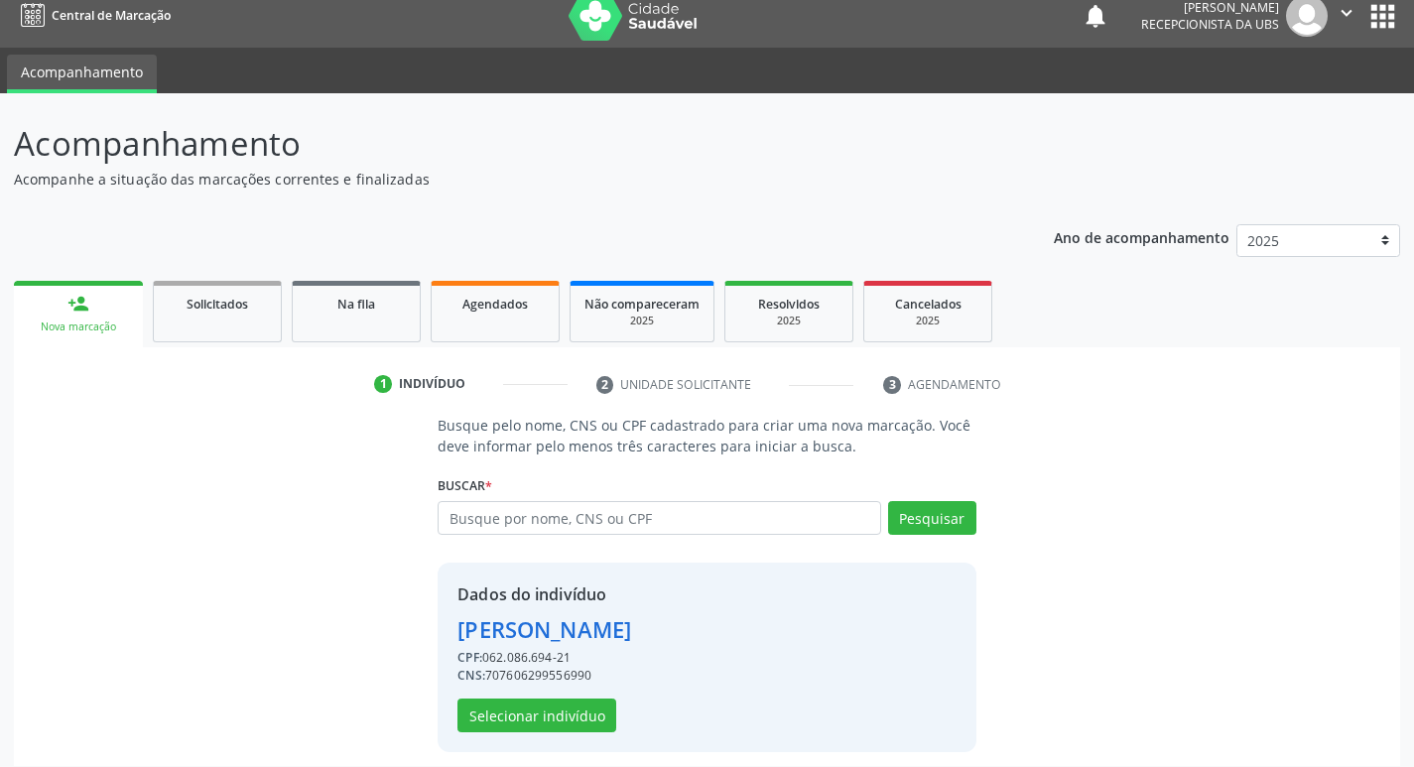
scroll to position [29, 0]
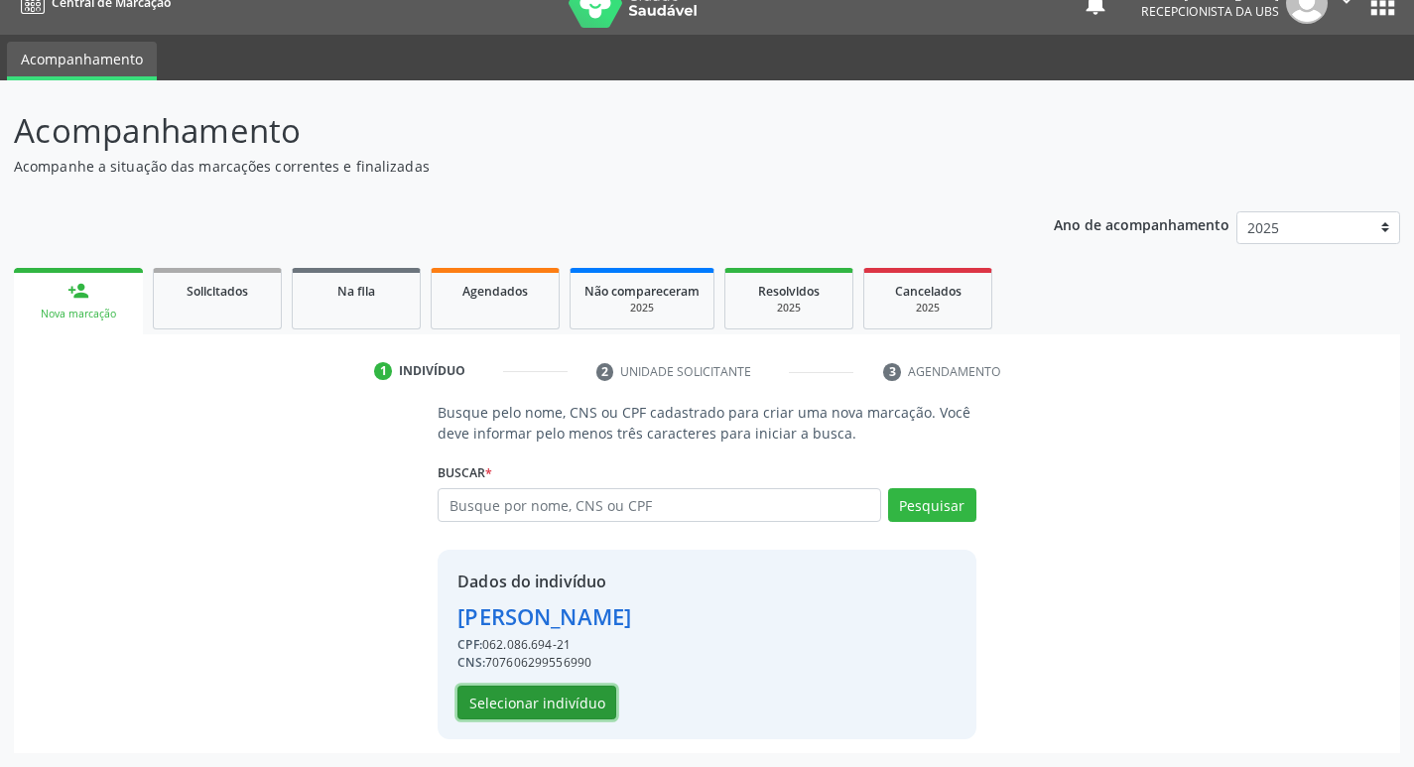
click at [597, 697] on button "Selecionar indivíduo" at bounding box center [536, 703] width 159 height 34
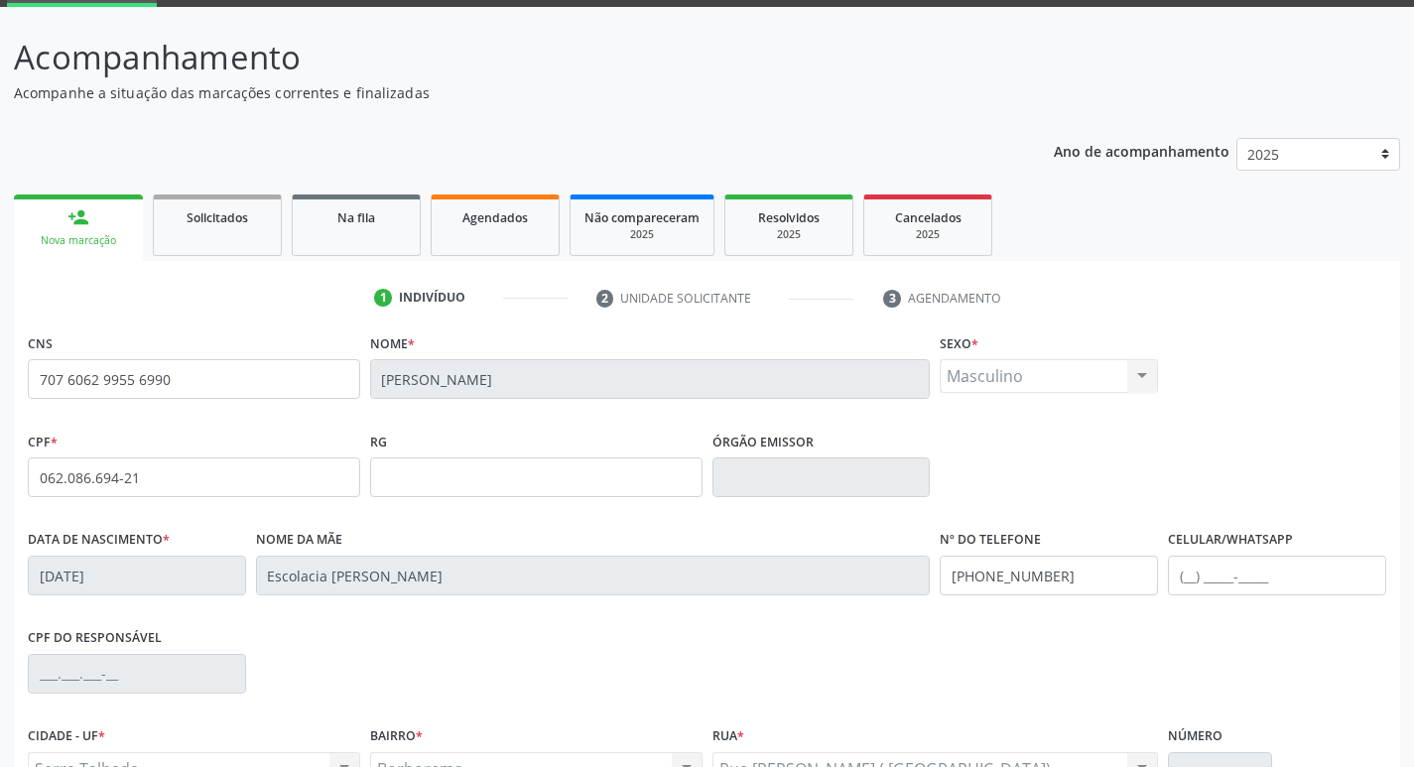
scroll to position [309, 0]
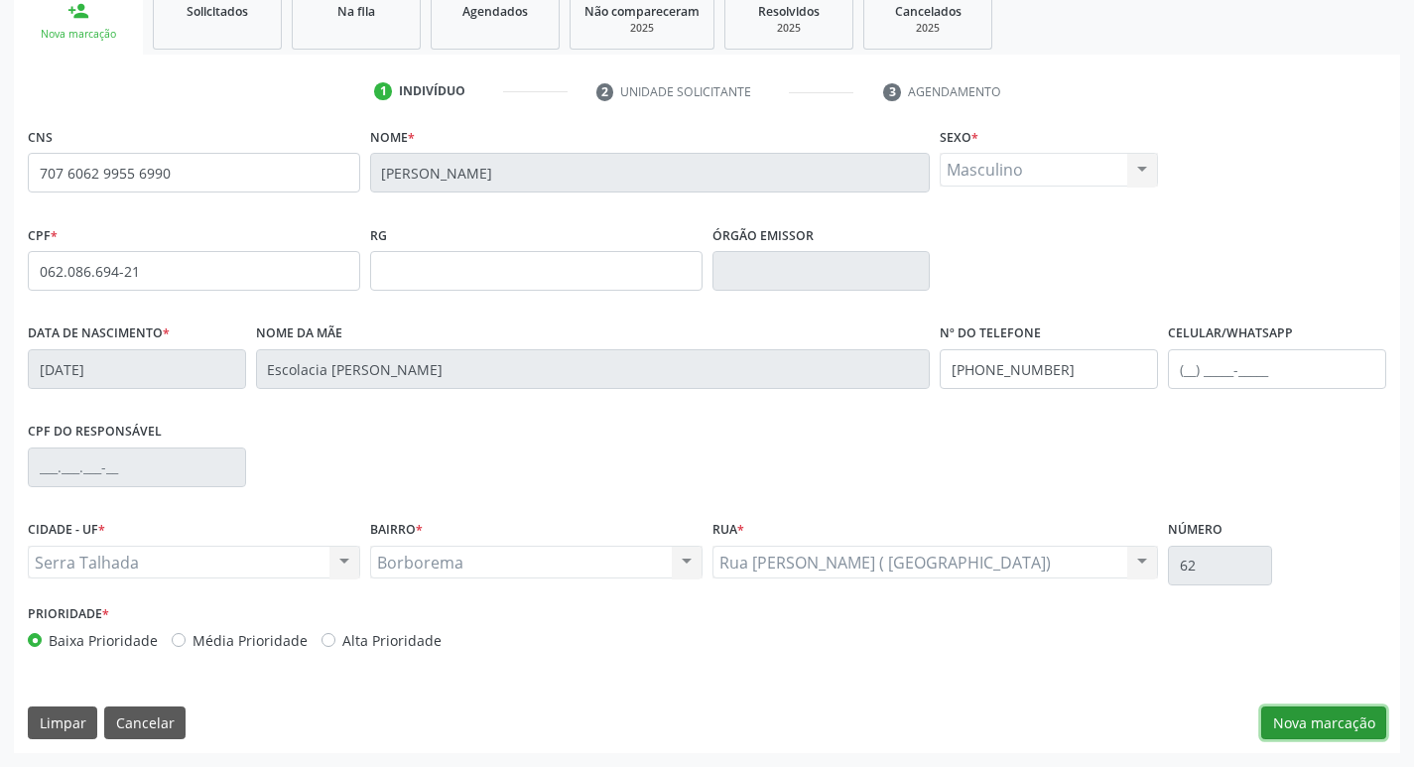
click at [1283, 724] on button "Nova marcação" at bounding box center [1323, 724] width 125 height 34
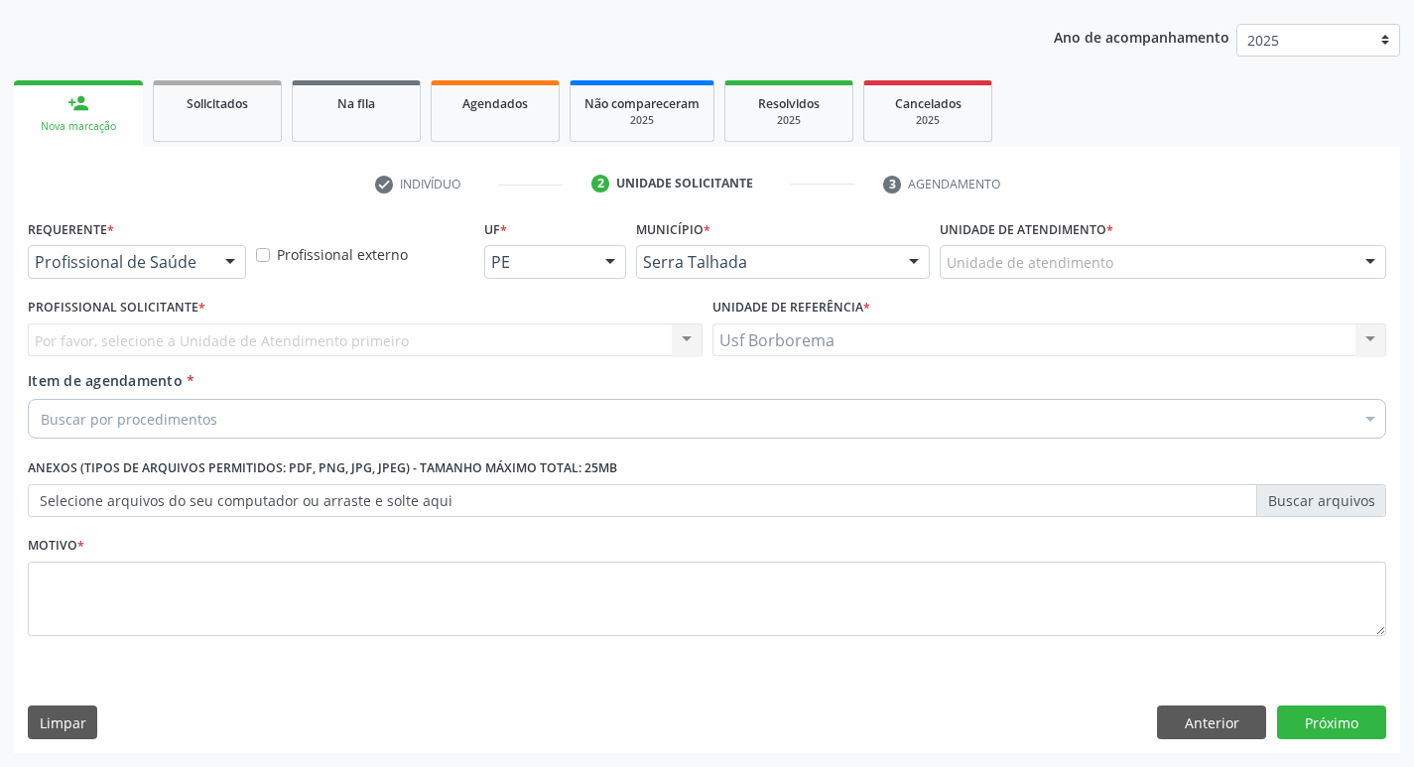
scroll to position [216, 0]
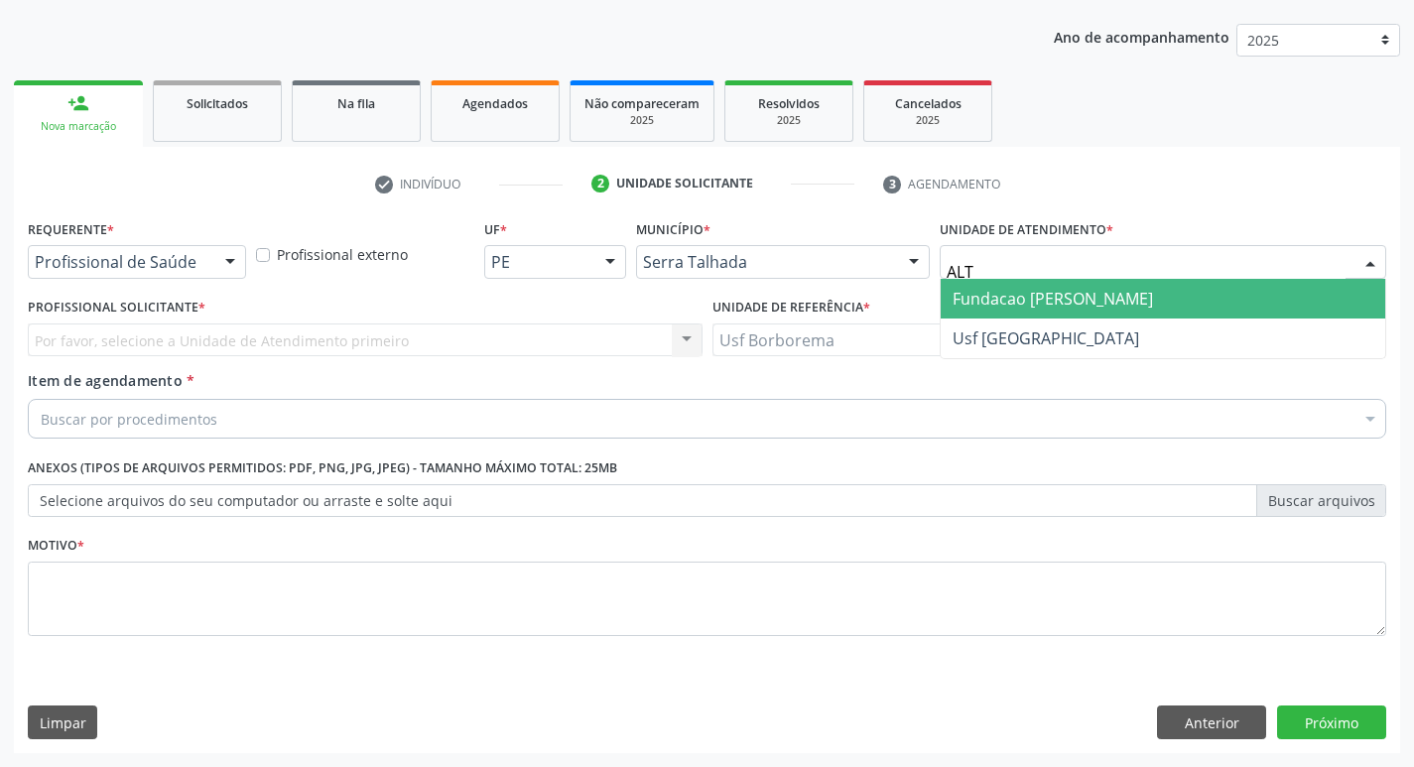
type input "ALTI"
click at [1008, 299] on span "Fundacao [PERSON_NAME]" at bounding box center [1053, 299] width 200 height 22
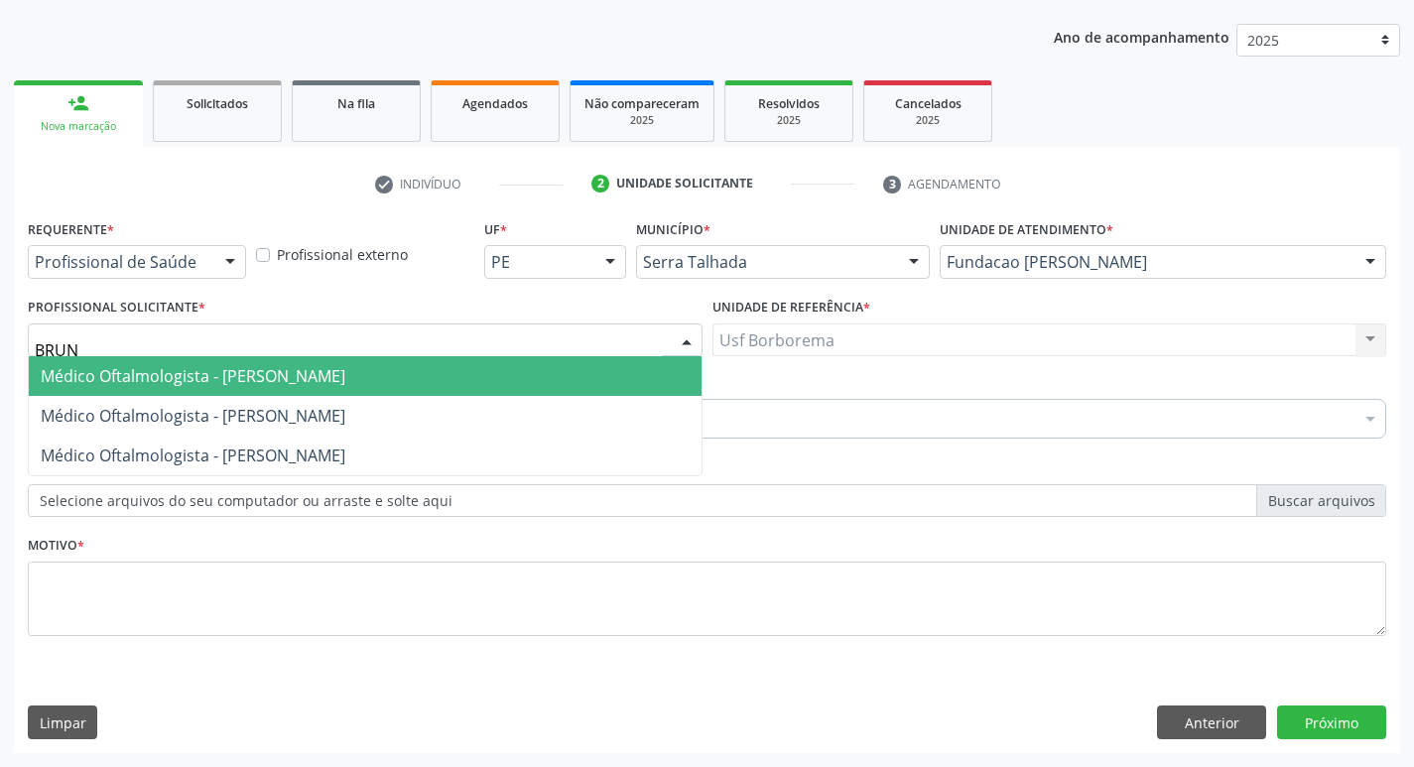
type input "BRUNA"
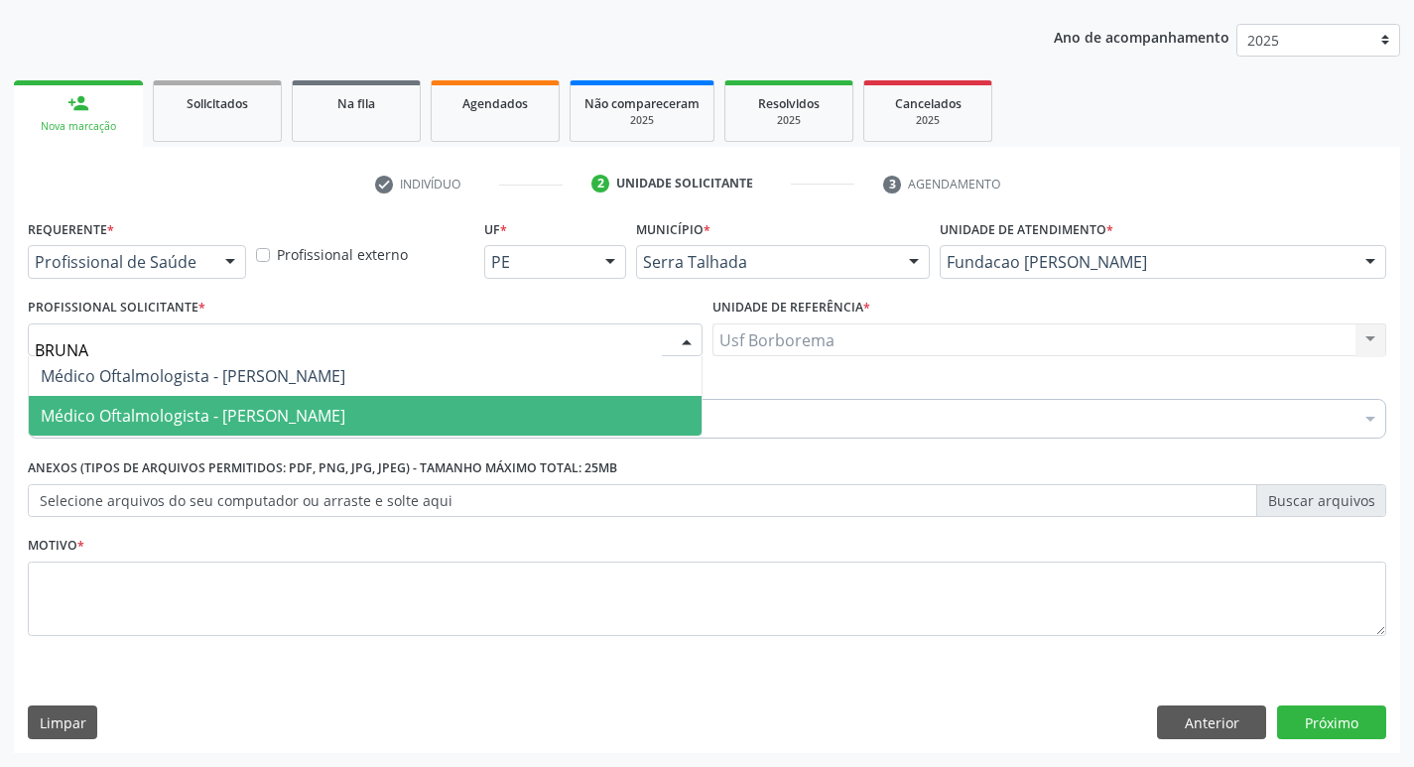
click at [174, 409] on span "Médico Oftalmologista - [PERSON_NAME]" at bounding box center [193, 416] width 305 height 22
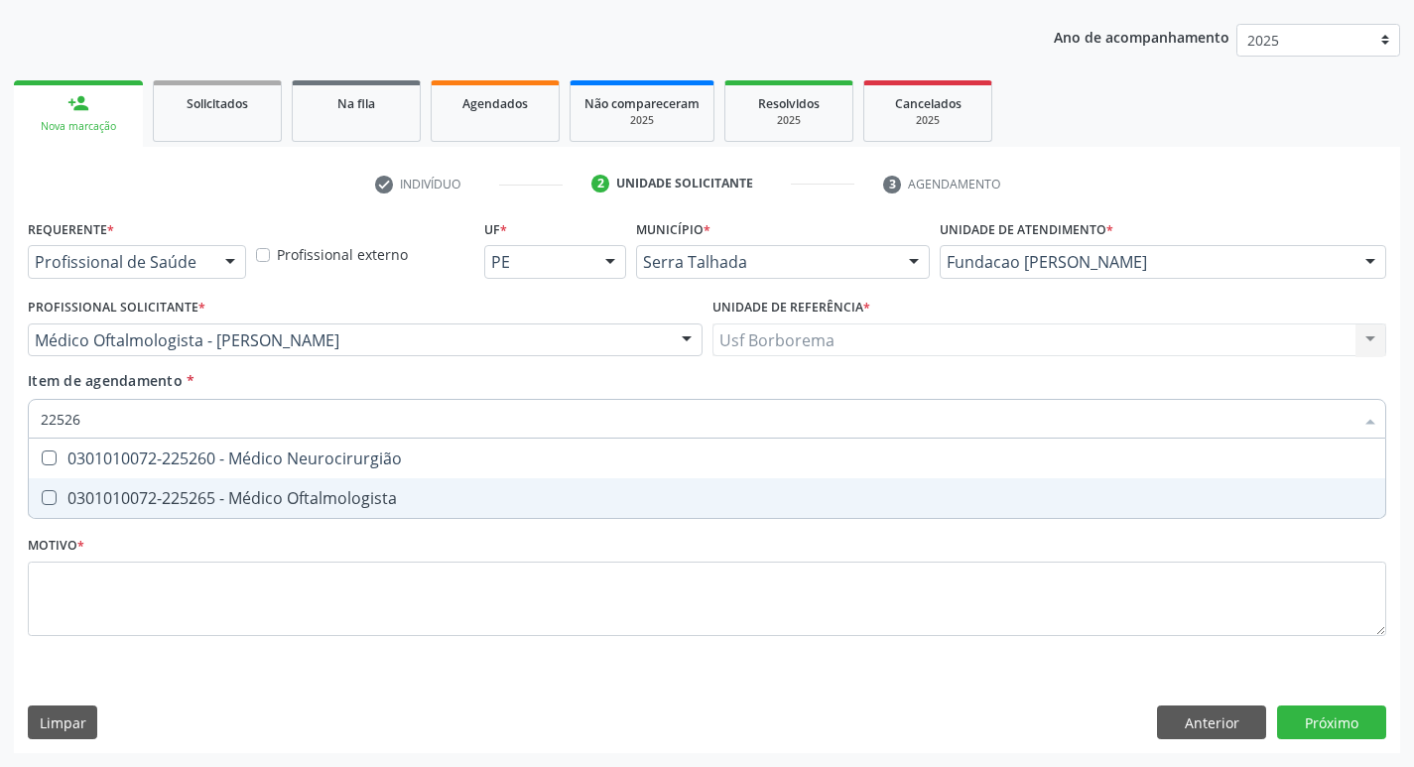
type input "225265"
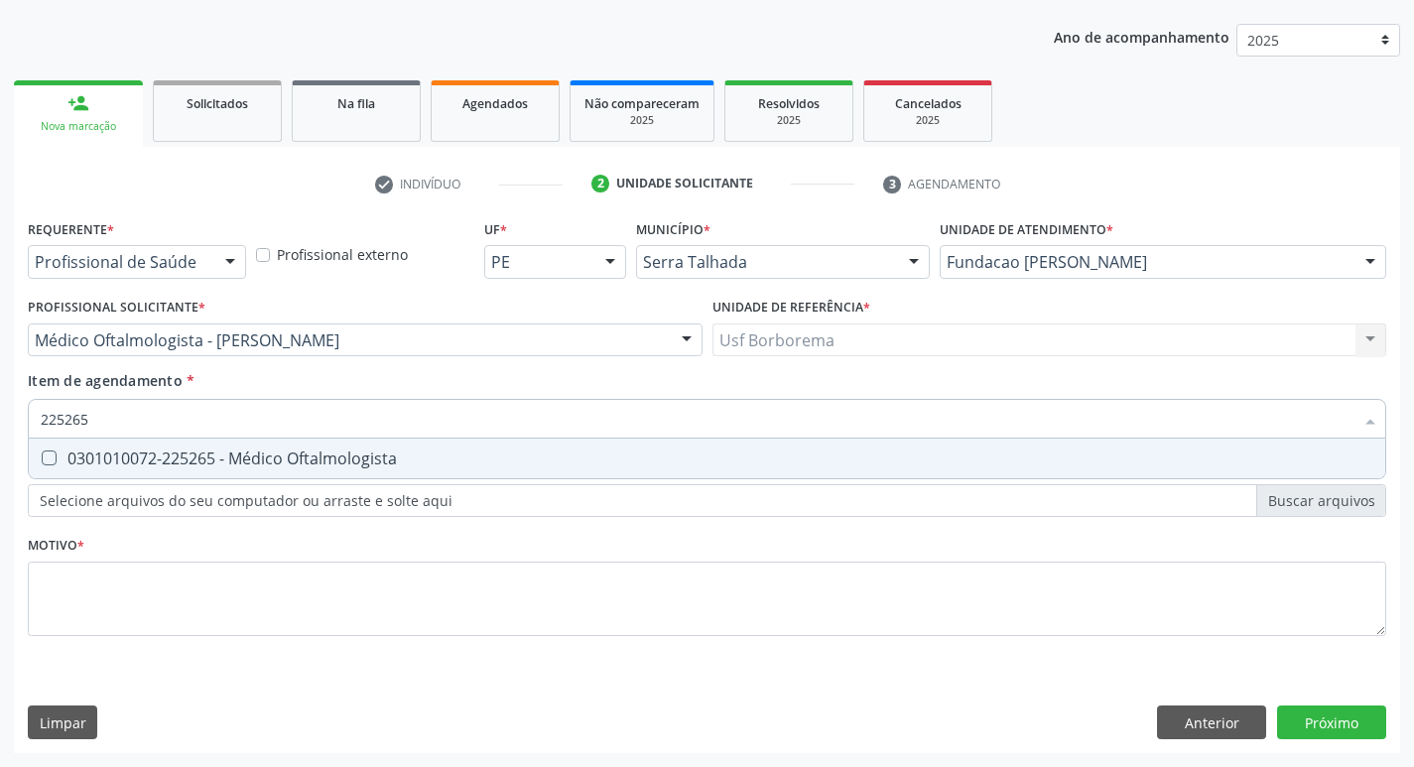
click at [432, 452] on div "0301010072-225265 - Médico Oftalmologista" at bounding box center [707, 459] width 1333 height 16
checkbox Oftalmologista "true"
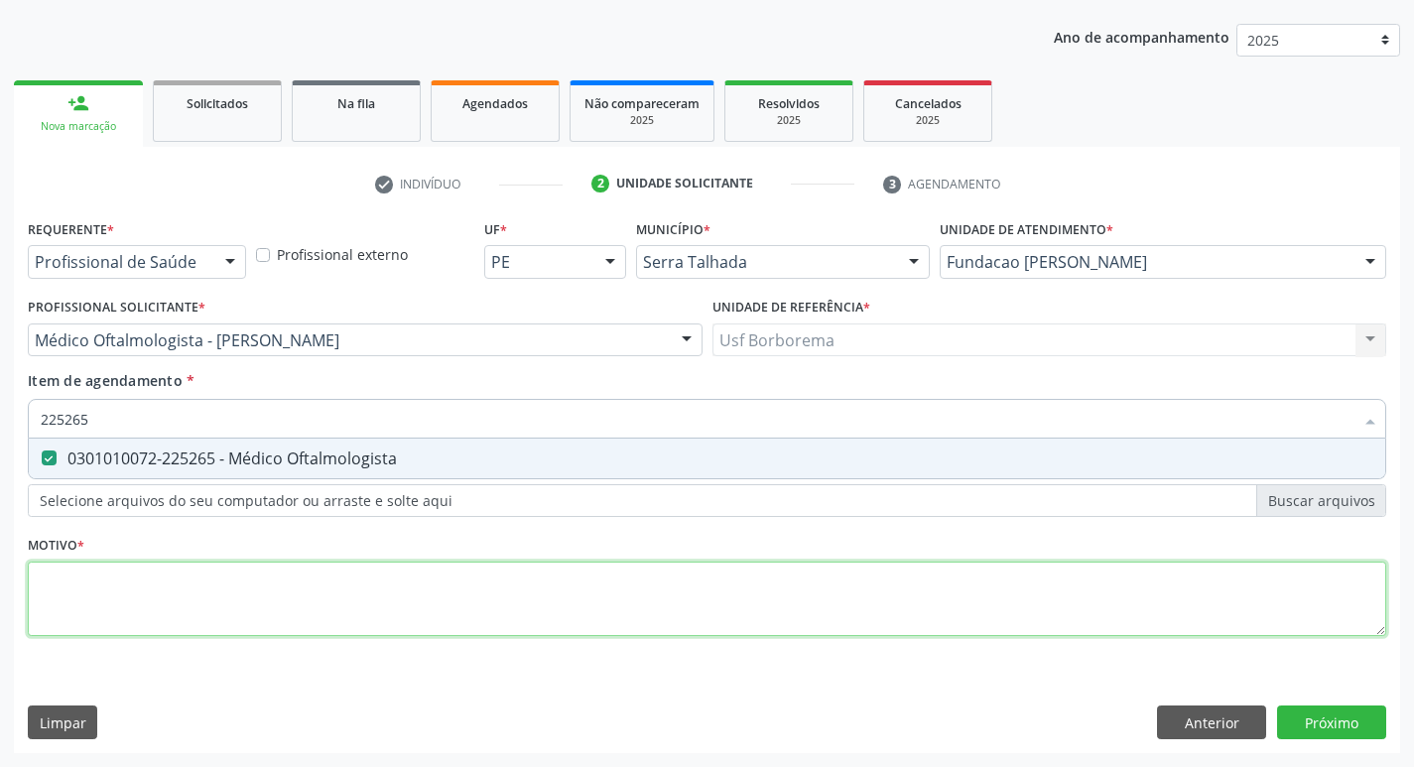
click at [300, 634] on div "Requerente * Profissional de Saúde Profissional de Saúde Paciente Nenhum result…" at bounding box center [707, 439] width 1359 height 450
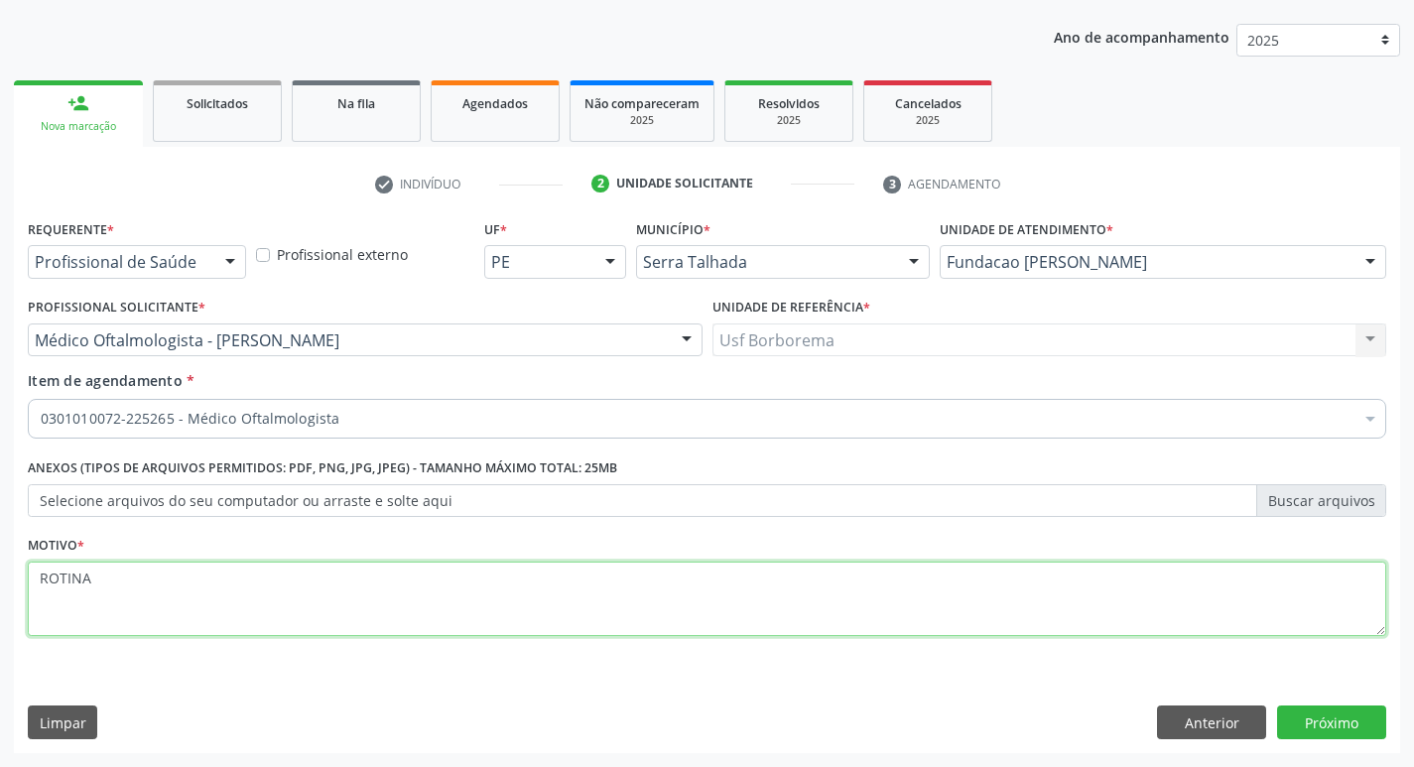
type textarea "ROTINA"
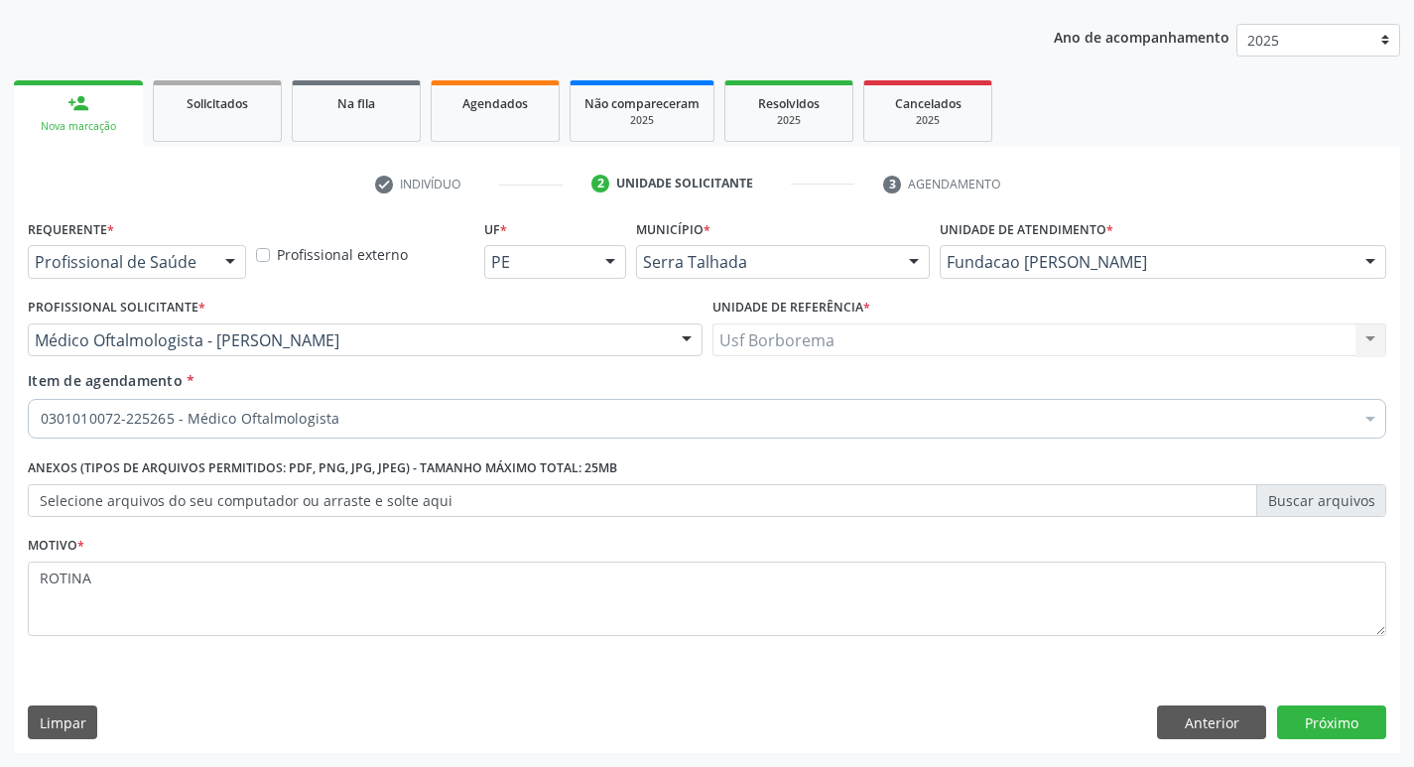
click at [1306, 701] on div "Requerente * Profissional de Saúde Profissional de Saúde Paciente Nenhum result…" at bounding box center [707, 483] width 1386 height 539
click at [1307, 719] on button "Próximo" at bounding box center [1331, 723] width 109 height 34
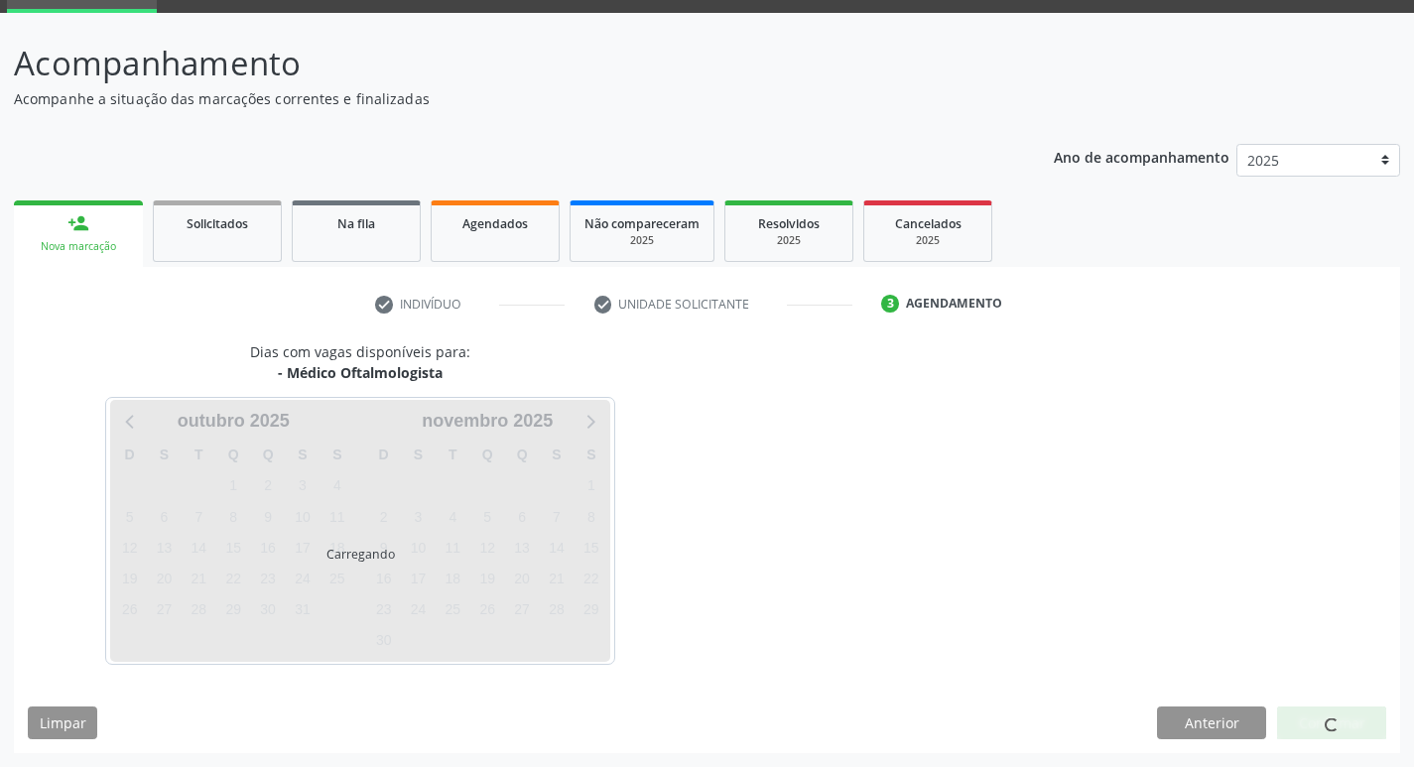
scroll to position [96, 0]
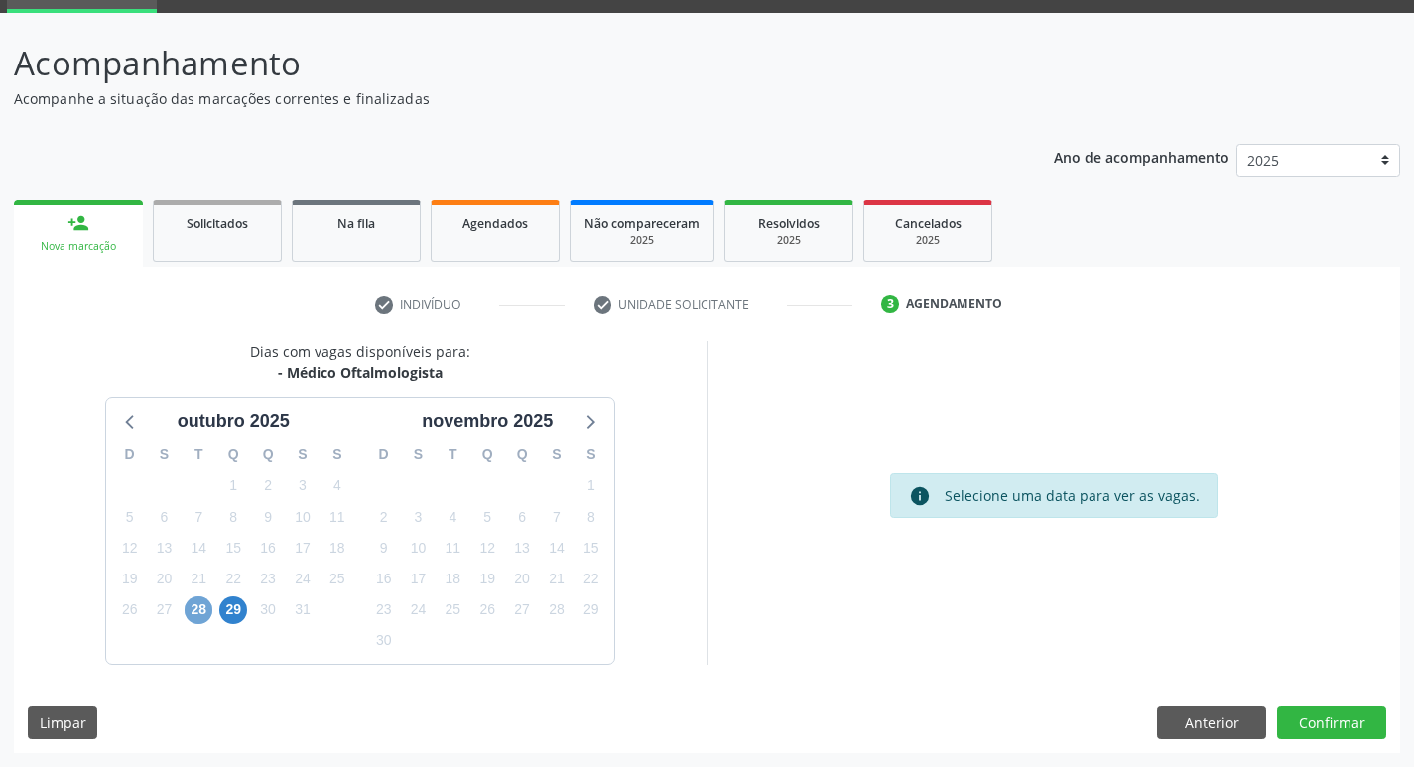
click at [195, 611] on span "28" at bounding box center [199, 610] width 28 height 28
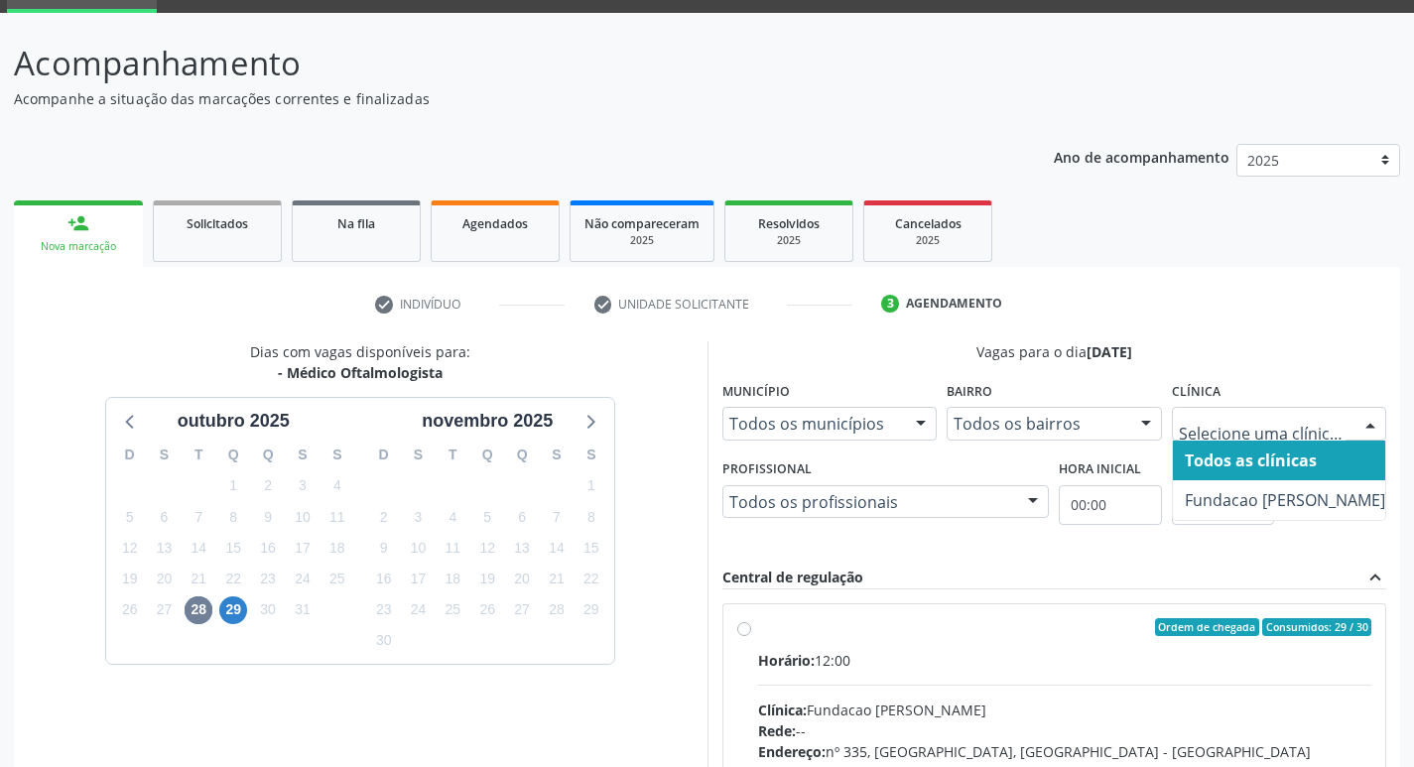
click at [1197, 414] on div at bounding box center [1279, 424] width 215 height 34
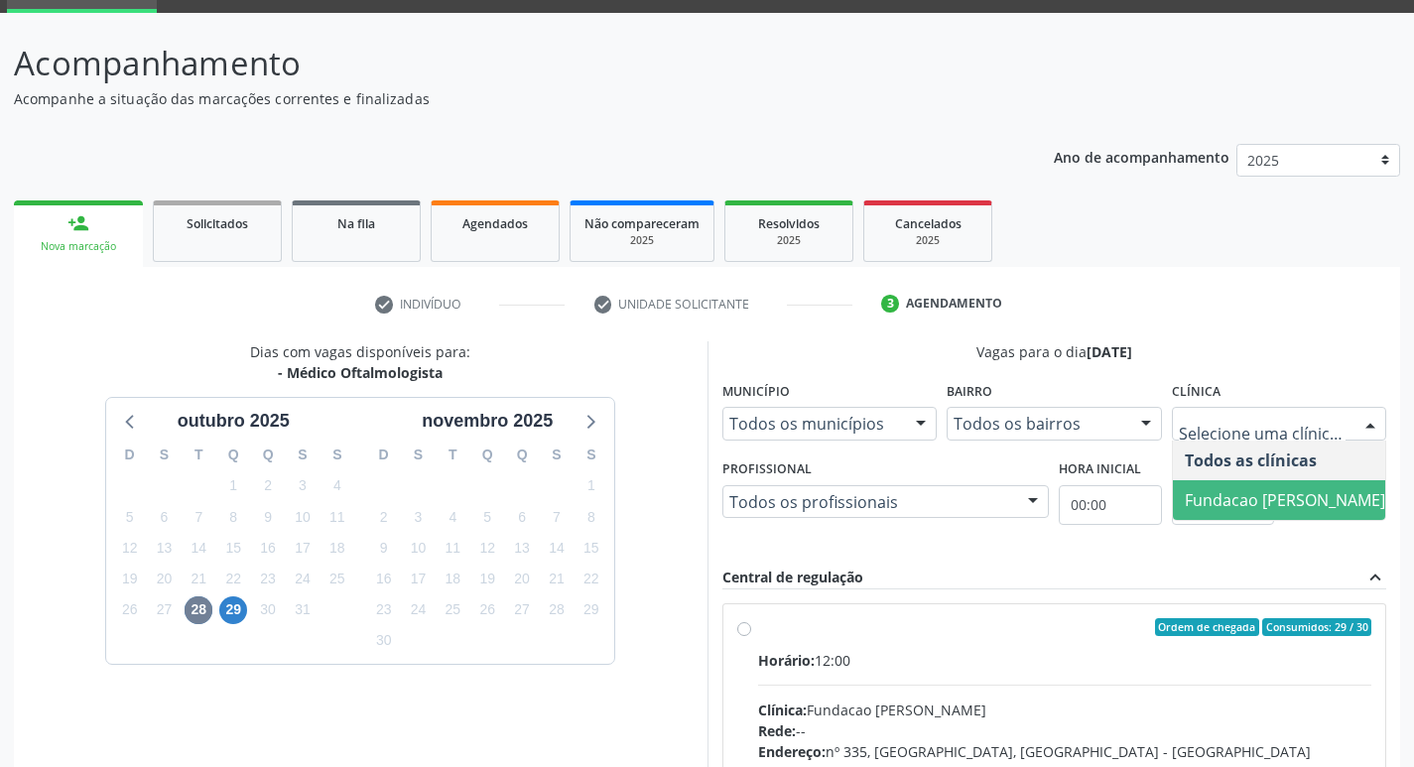
click at [1210, 514] on span "Fundacao [PERSON_NAME]" at bounding box center [1285, 500] width 224 height 40
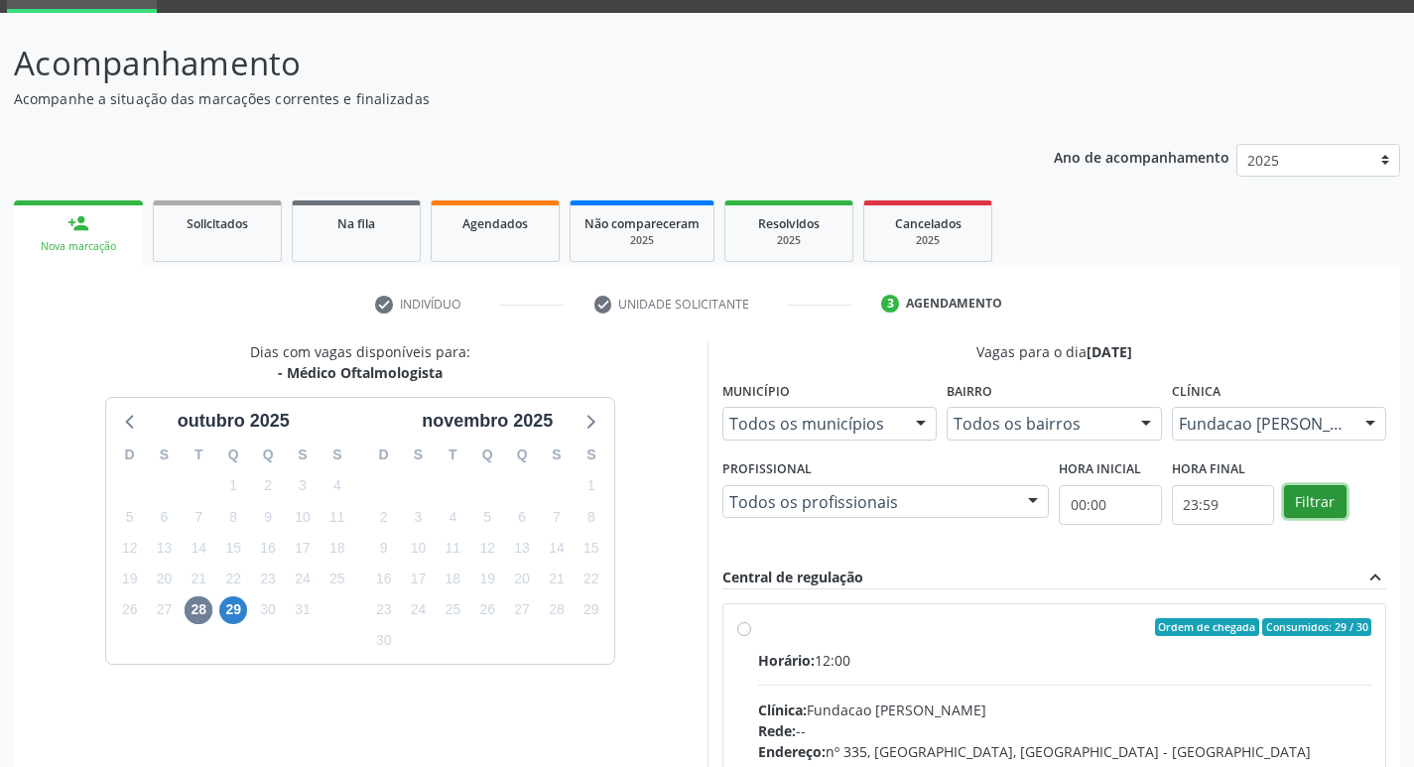
click at [1330, 503] on button "Filtrar" at bounding box center [1315, 502] width 63 height 34
click at [1328, 504] on button "Filtrar" at bounding box center [1315, 502] width 63 height 34
click at [1327, 505] on button "Filtrar" at bounding box center [1315, 502] width 63 height 34
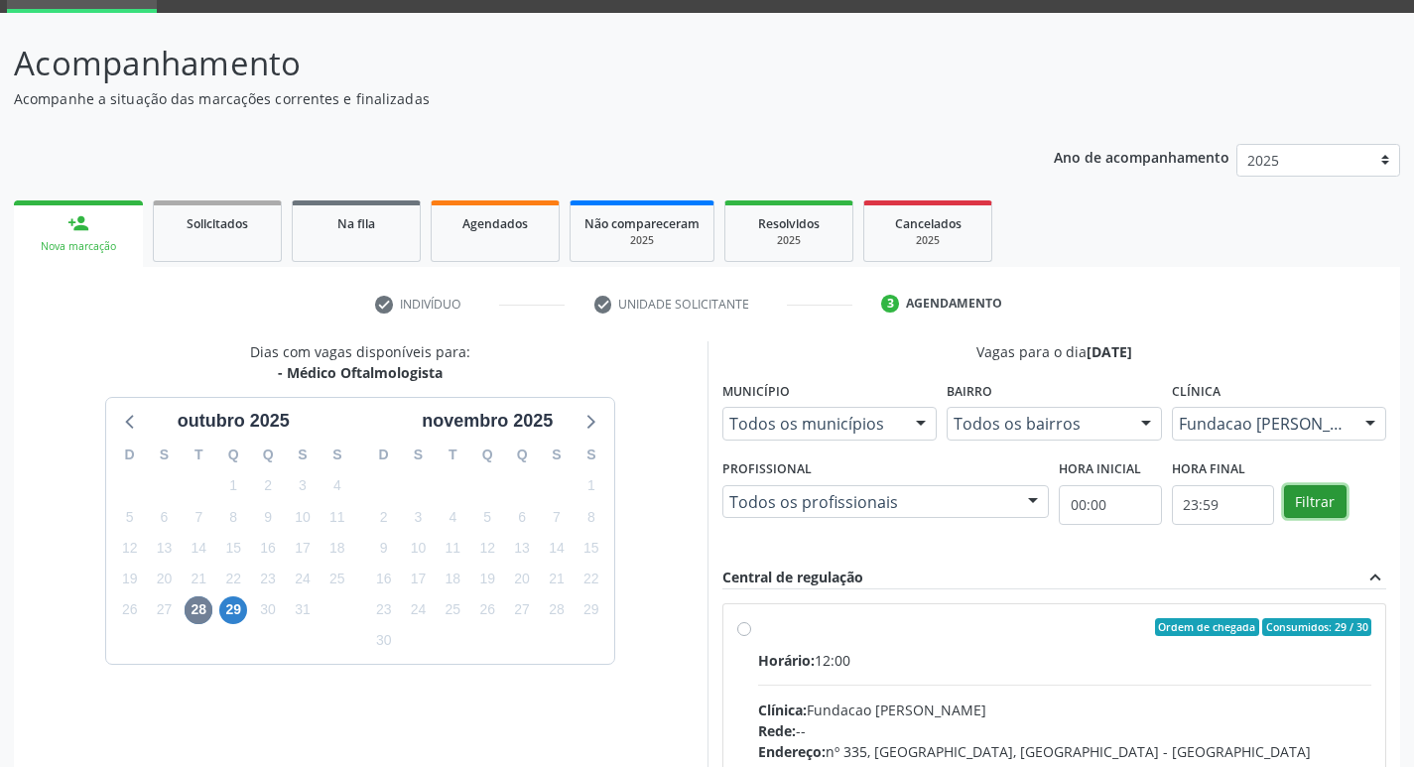
click at [1324, 505] on button "Filtrar" at bounding box center [1315, 502] width 63 height 34
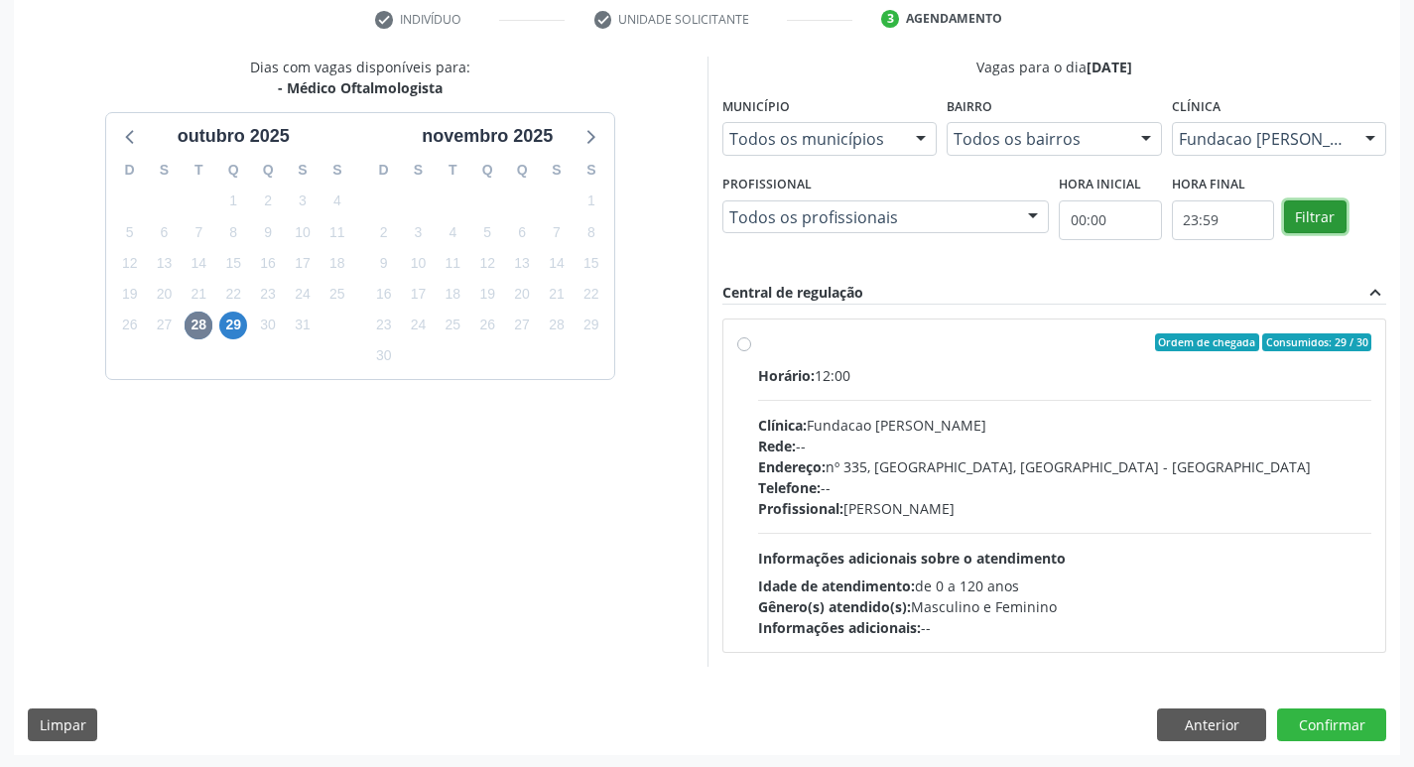
scroll to position [383, 0]
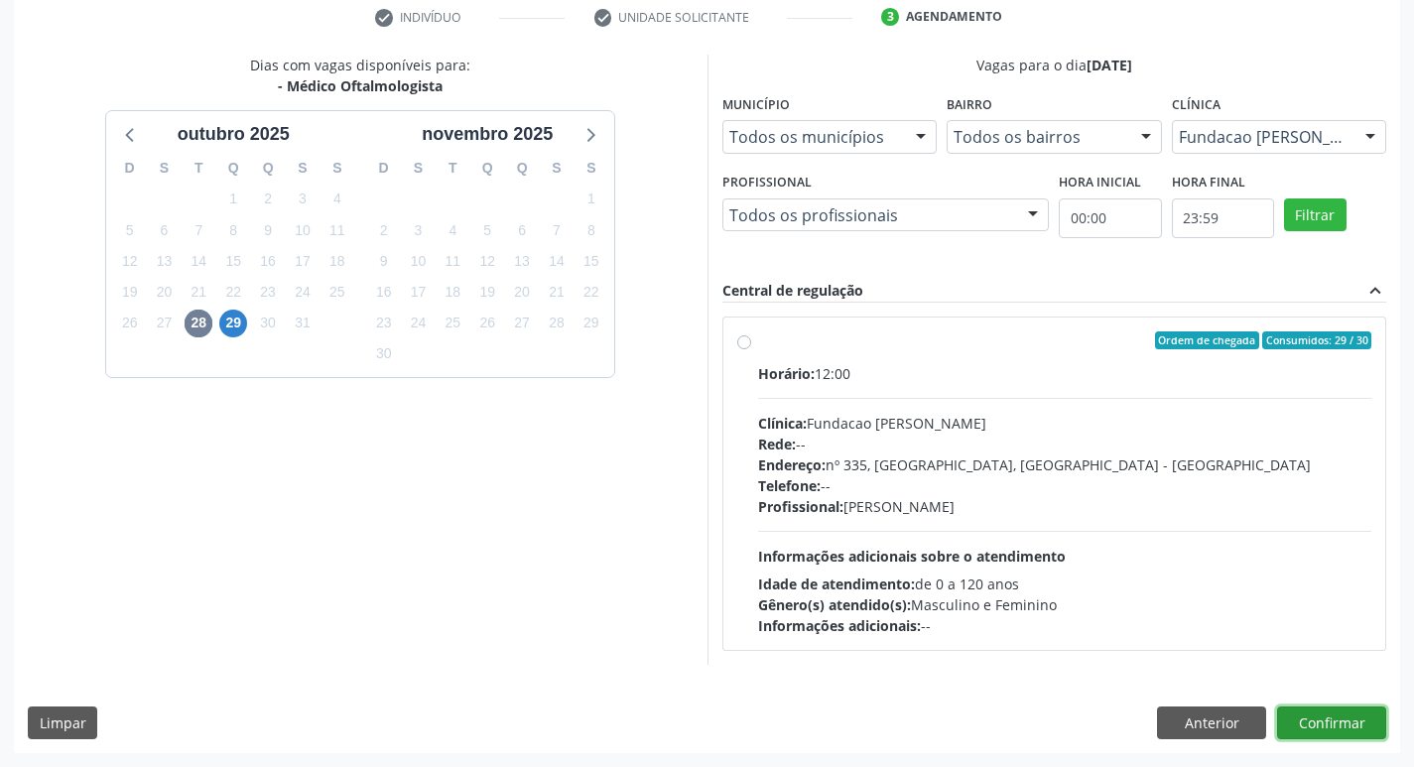
click at [1356, 724] on button "Confirmar" at bounding box center [1331, 724] width 109 height 34
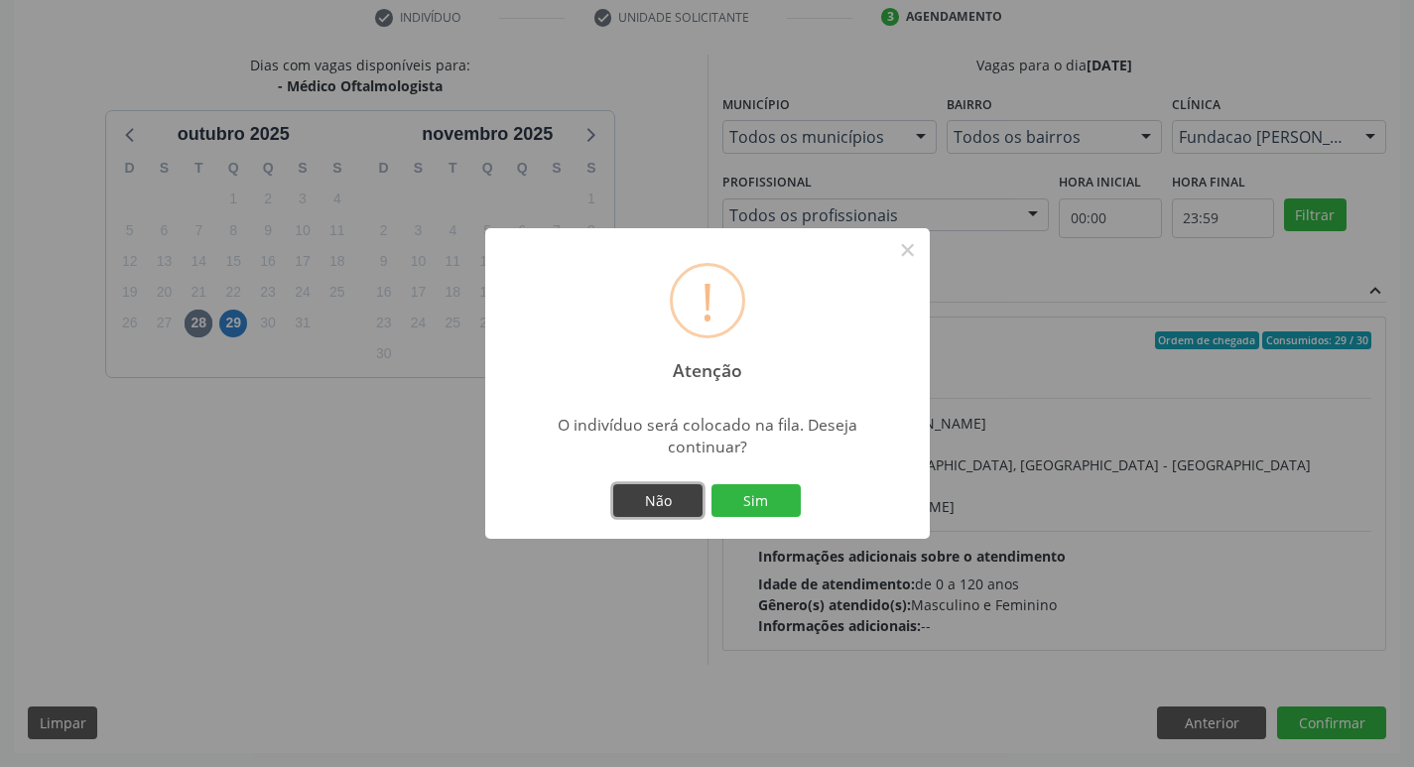
click at [648, 501] on button "Não" at bounding box center [657, 501] width 89 height 34
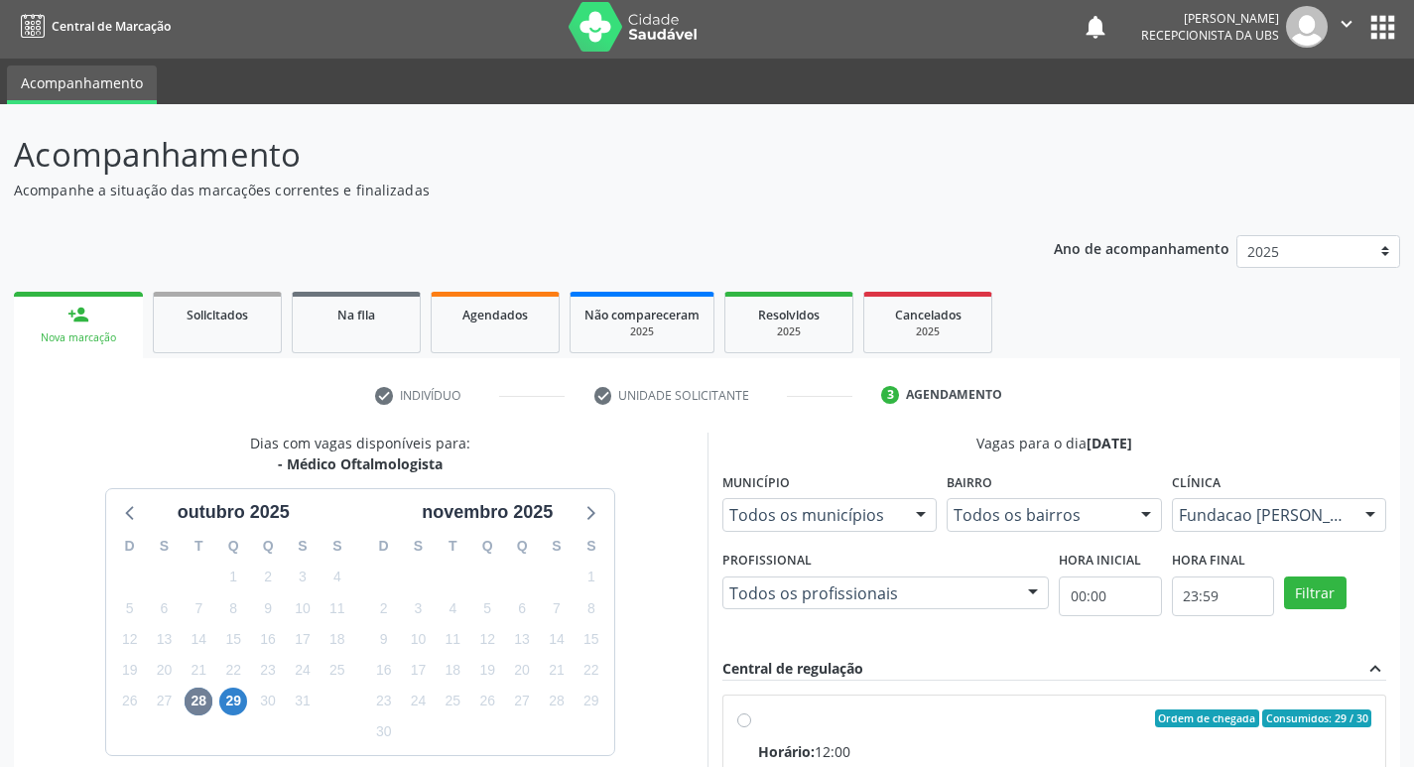
scroll to position [0, 0]
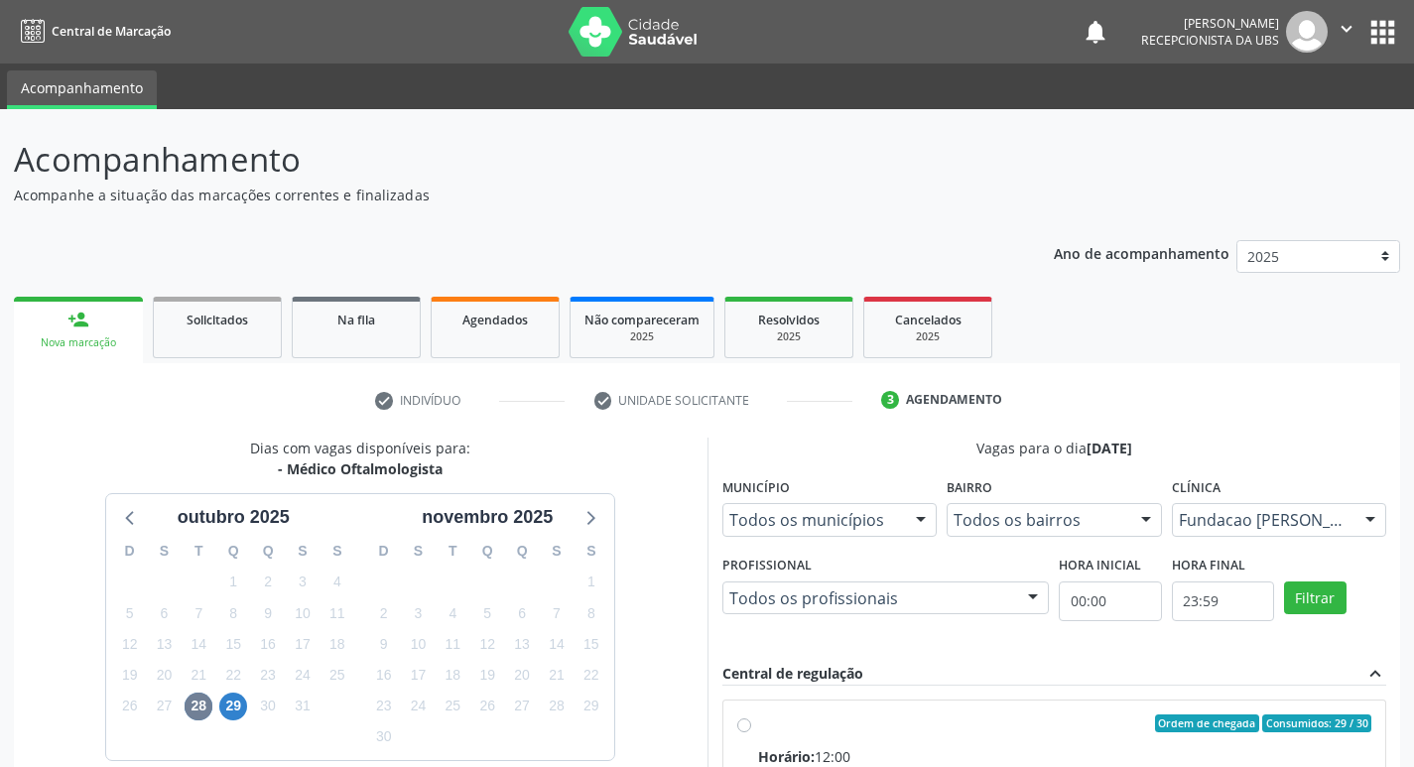
click at [744, 720] on input "Ordem de chegada Consumidos: 29 / 30 Horário: 12:00 Clínica: Fundacao [PERSON_N…" at bounding box center [744, 723] width 14 height 18
radio input "true"
click at [1335, 588] on button "Filtrar" at bounding box center [1315, 599] width 63 height 34
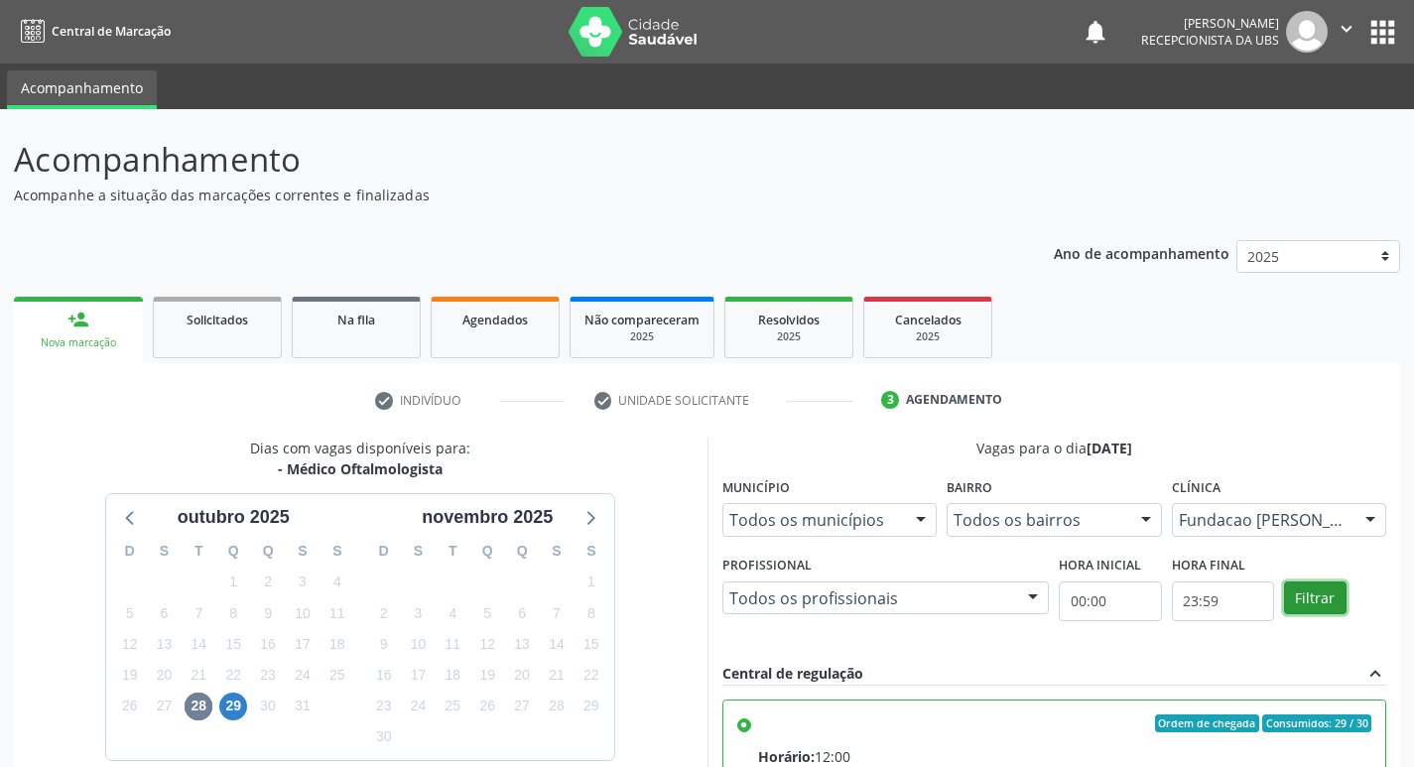
click at [1335, 588] on button "Filtrar" at bounding box center [1315, 599] width 63 height 34
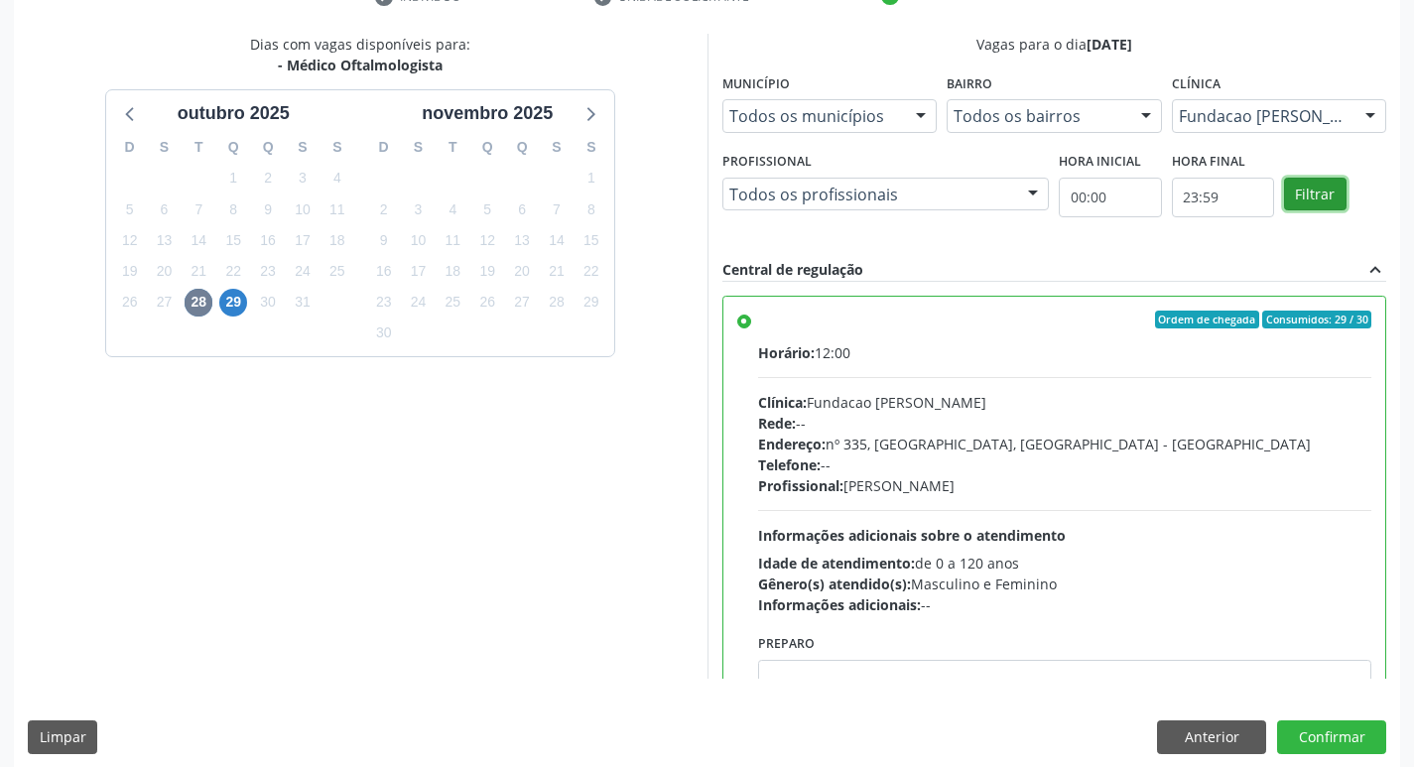
scroll to position [419, 0]
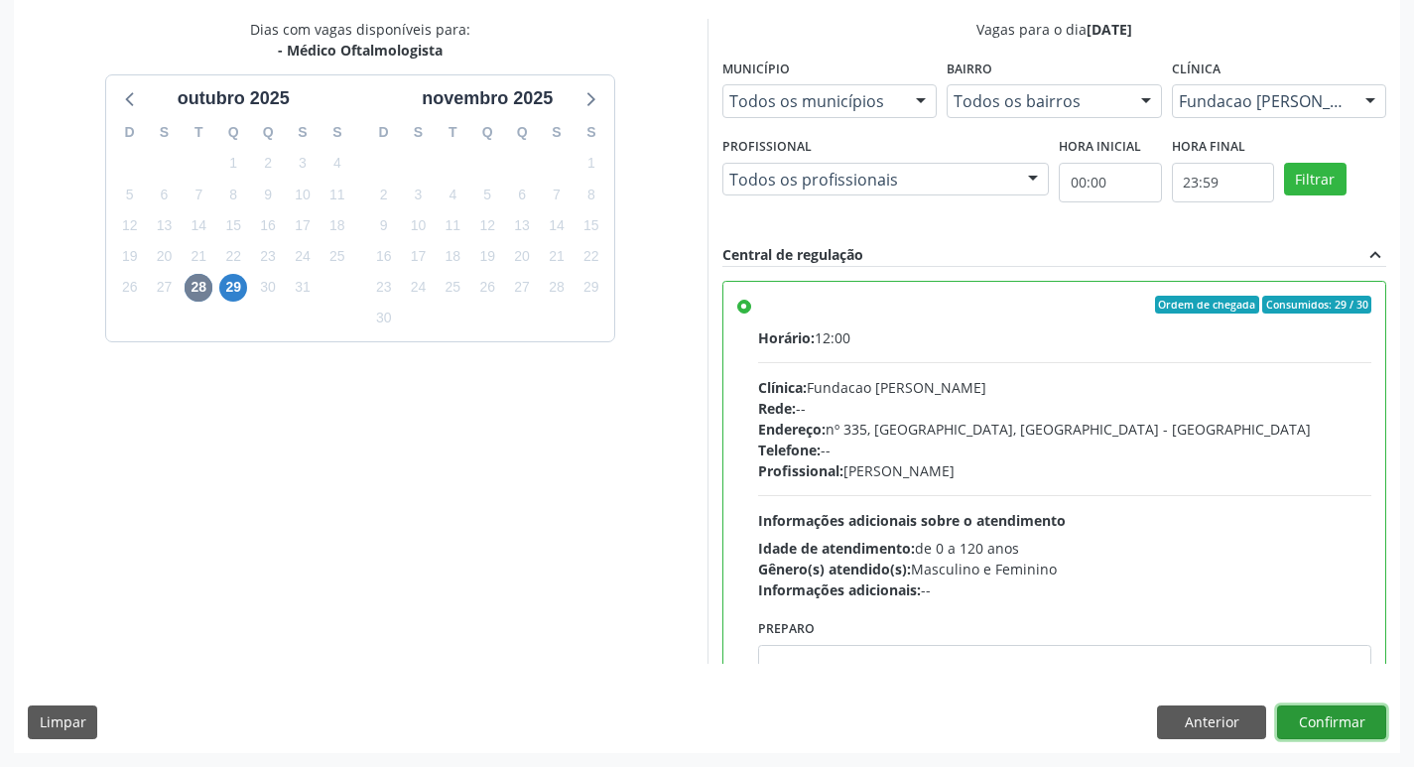
click at [1334, 720] on button "Confirmar" at bounding box center [1331, 723] width 109 height 34
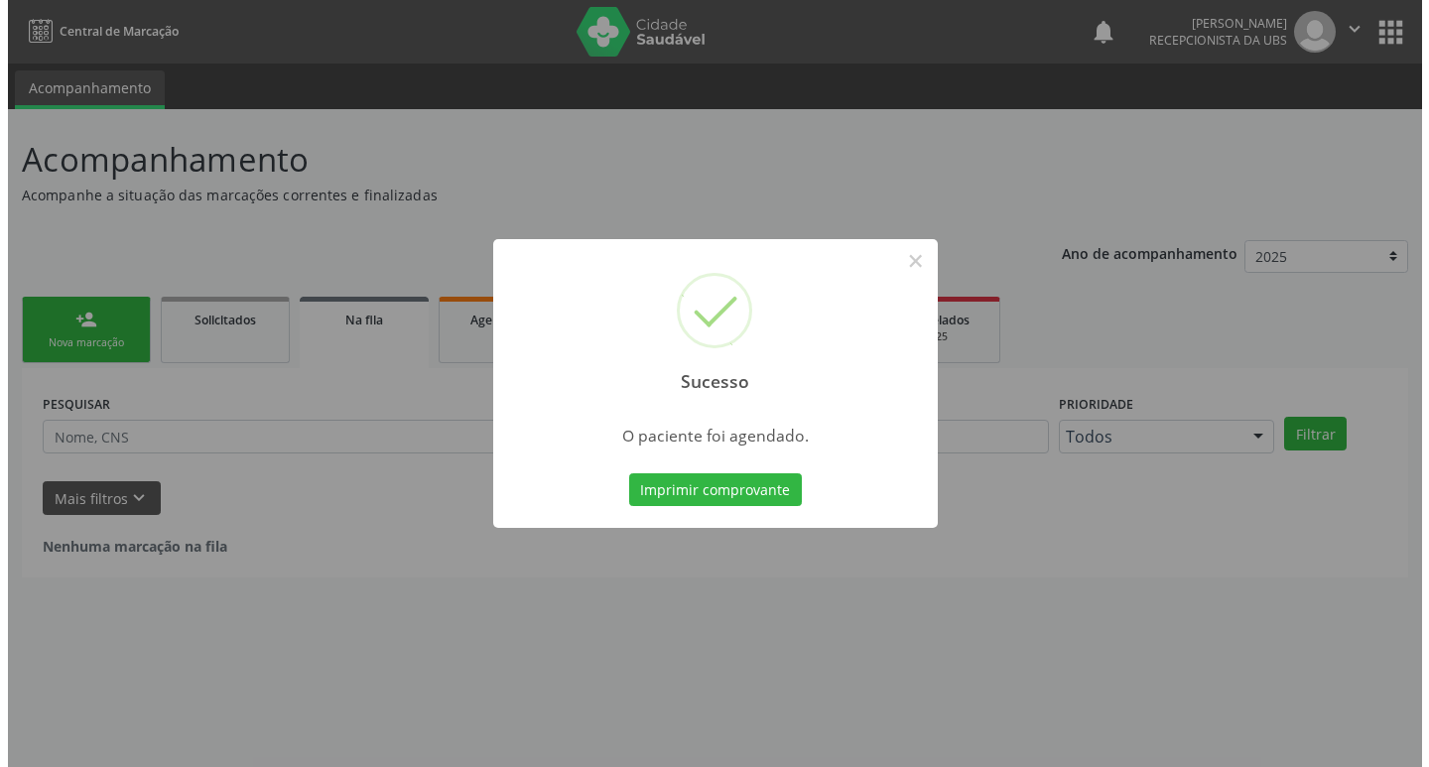
scroll to position [0, 0]
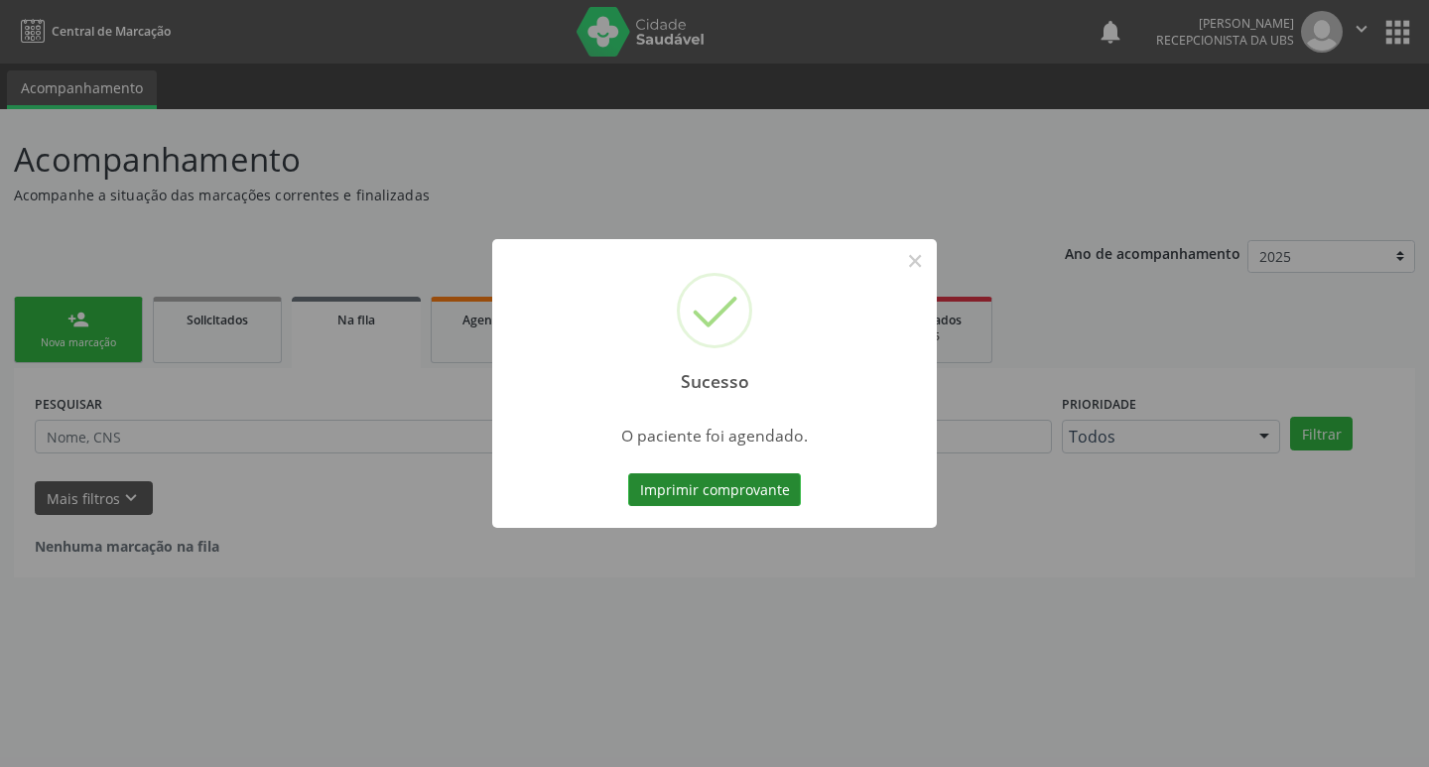
click at [754, 483] on button "Imprimir comprovante" at bounding box center [714, 490] width 173 height 34
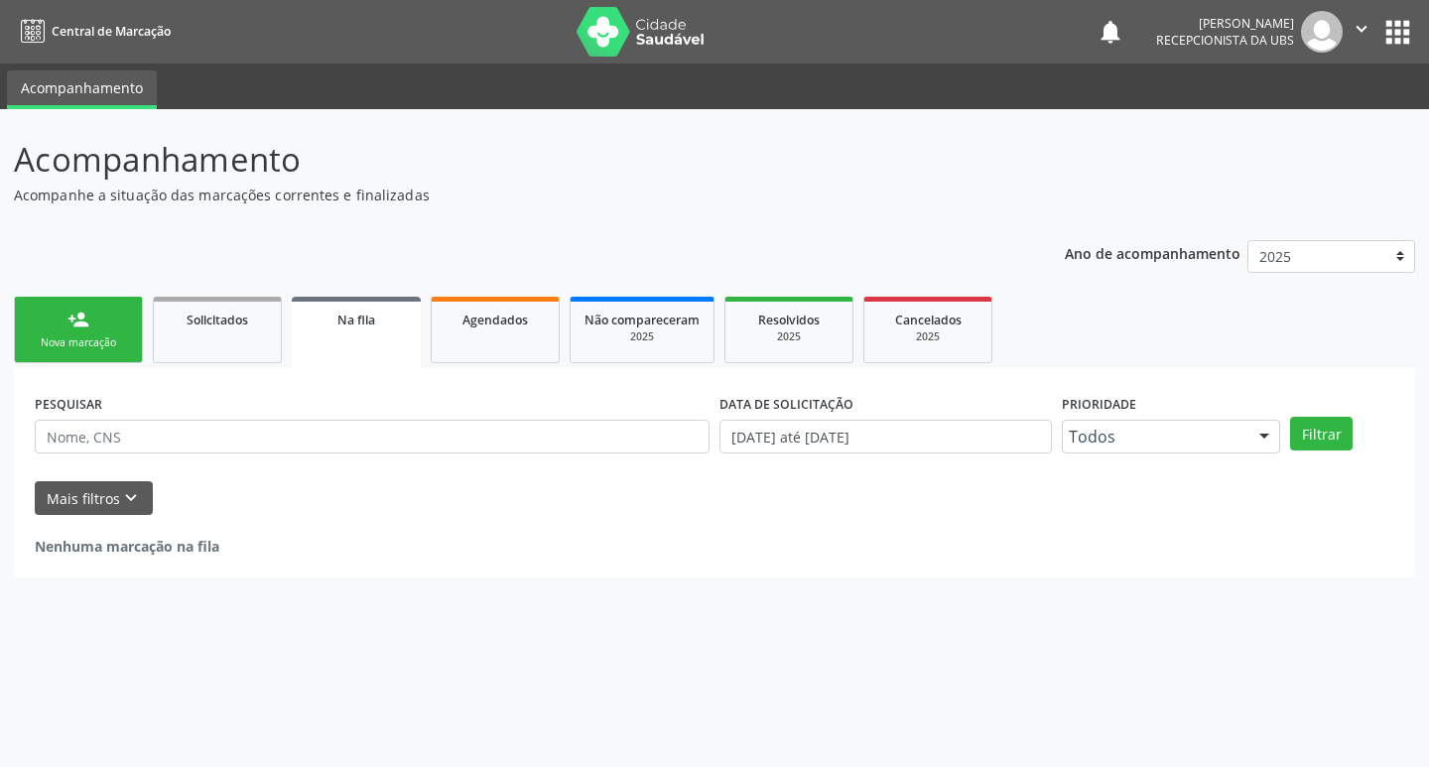
click at [125, 337] on div "Nova marcação" at bounding box center [78, 342] width 99 height 15
click at [125, 335] on div "Nova marcação" at bounding box center [78, 342] width 99 height 15
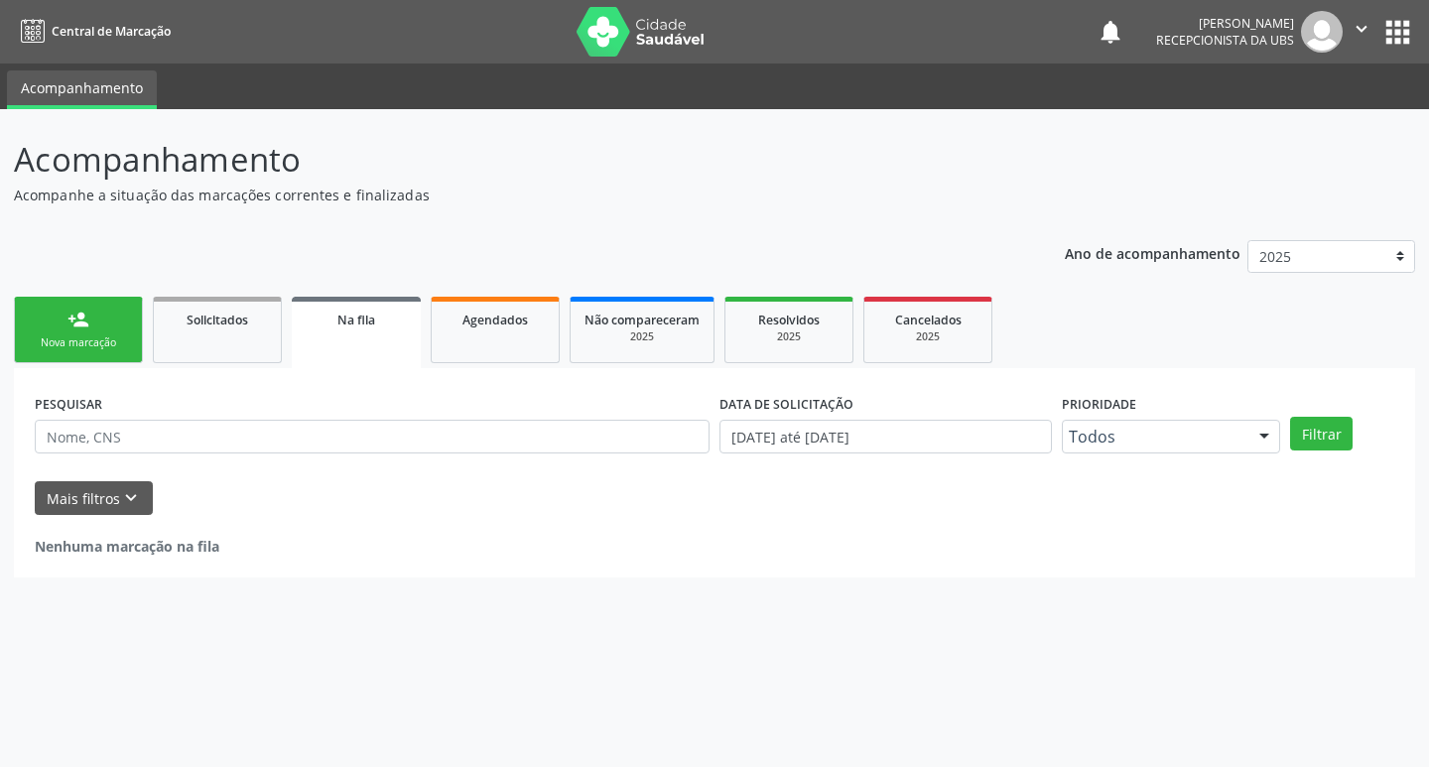
click at [125, 335] on div "Nova marcação" at bounding box center [78, 342] width 99 height 15
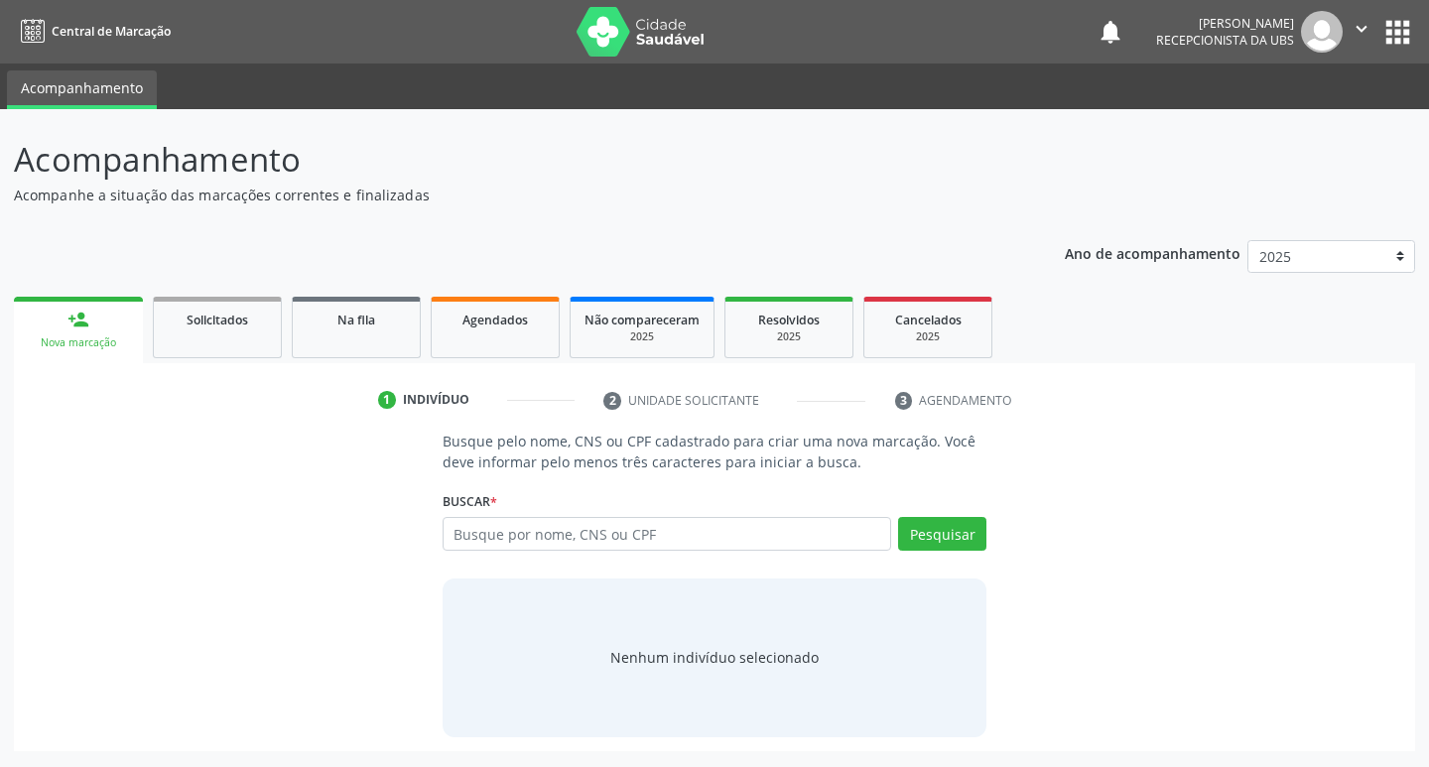
drag, startPoint x: 125, startPoint y: 335, endPoint x: 131, endPoint y: 313, distance: 23.6
click at [126, 335] on div "Nova marcação" at bounding box center [78, 342] width 101 height 15
click at [543, 534] on input "text" at bounding box center [668, 534] width 450 height 34
click at [474, 333] on link "Agendados" at bounding box center [495, 328] width 129 height 62
click at [473, 333] on link "Agendados" at bounding box center [495, 328] width 129 height 62
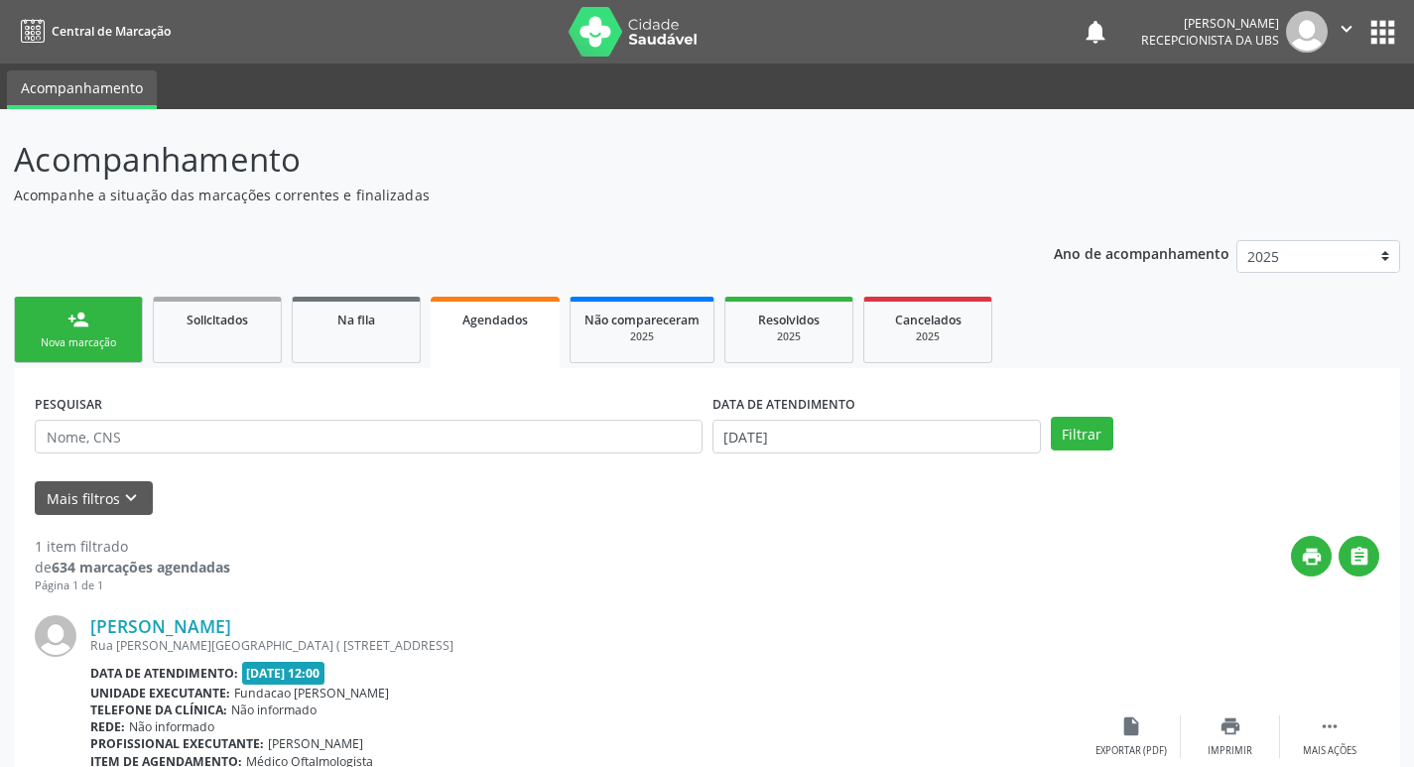
click at [137, 356] on link "person_add Nova marcação" at bounding box center [78, 330] width 129 height 66
drag, startPoint x: 137, startPoint y: 356, endPoint x: 140, endPoint y: 323, distance: 33.9
click at [136, 355] on link "person_add Nova marcação" at bounding box center [78, 330] width 129 height 66
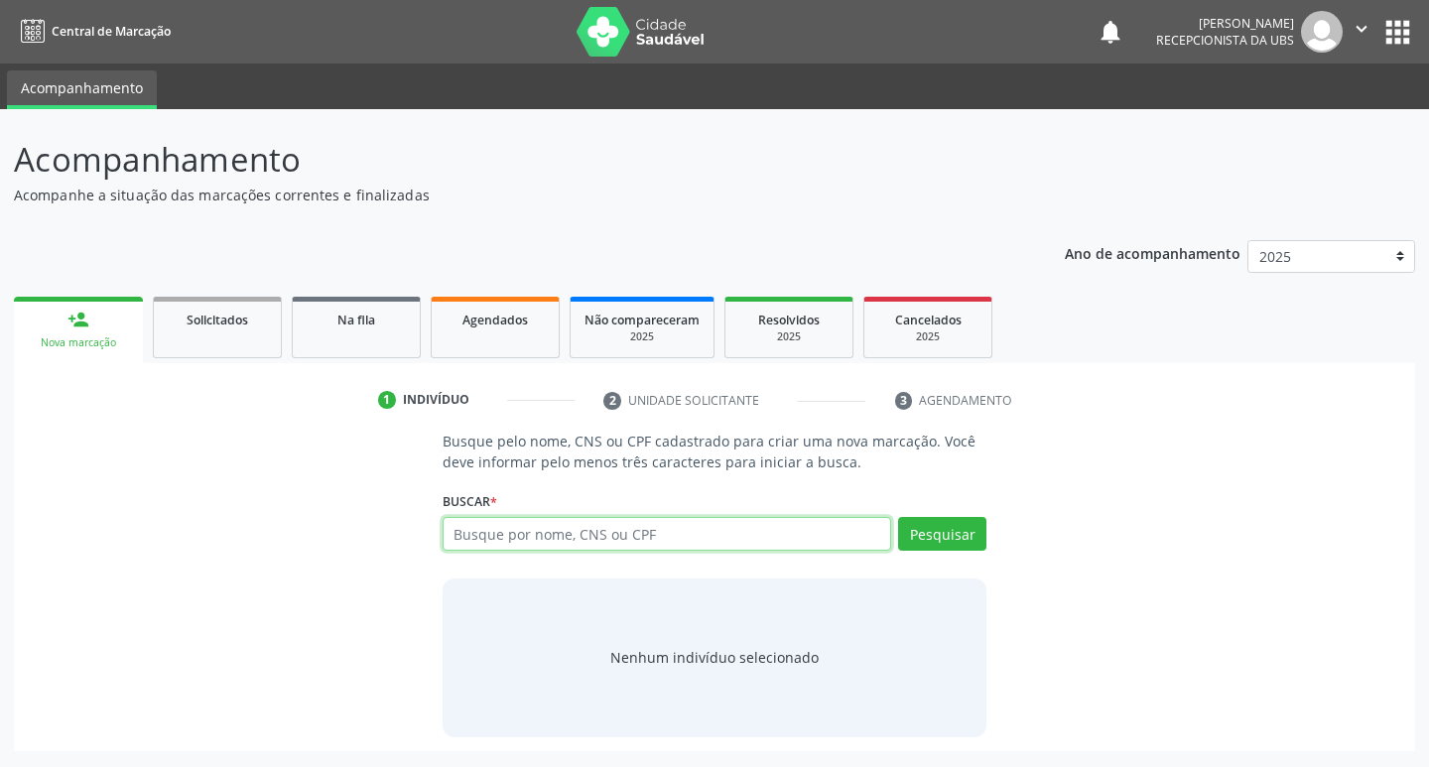
click at [659, 534] on input "text" at bounding box center [668, 534] width 450 height 34
